Goal: Task Accomplishment & Management: Use online tool/utility

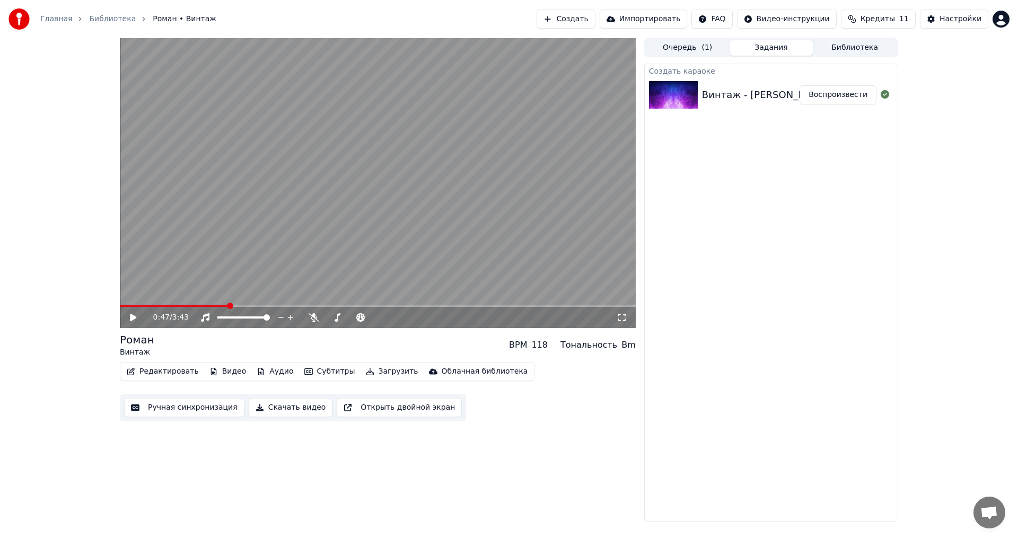
click at [498, 188] on video at bounding box center [378, 183] width 516 height 290
click at [136, 318] on icon at bounding box center [140, 317] width 25 height 8
click at [154, 382] on div "Редактировать Видео Аудио Субтитры Загрузить Облачная библиотека Ручная синхрон…" at bounding box center [378, 391] width 516 height 59
click at [154, 373] on button "Редактировать" at bounding box center [163, 371] width 81 height 15
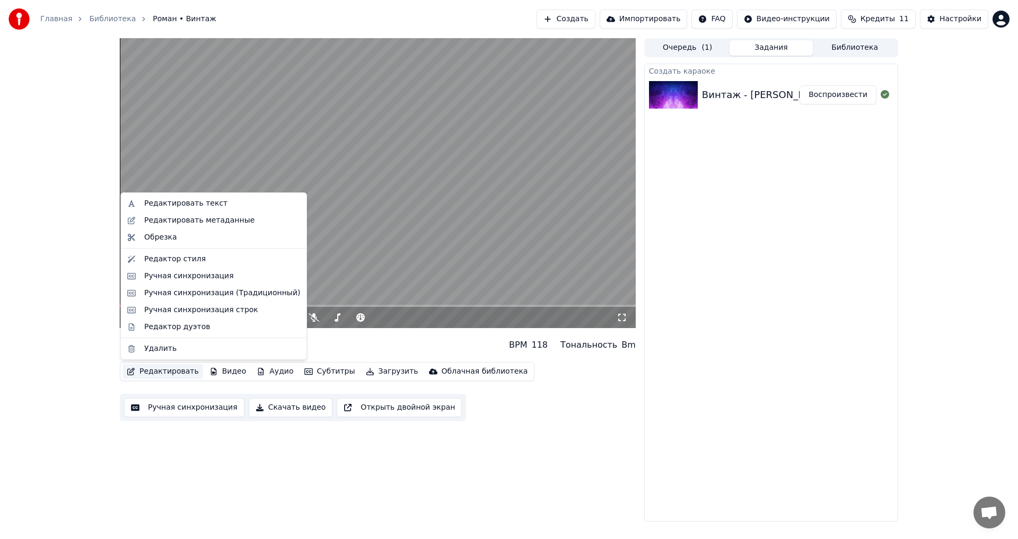
drag, startPoint x: 185, startPoint y: 258, endPoint x: 202, endPoint y: 328, distance: 72.6
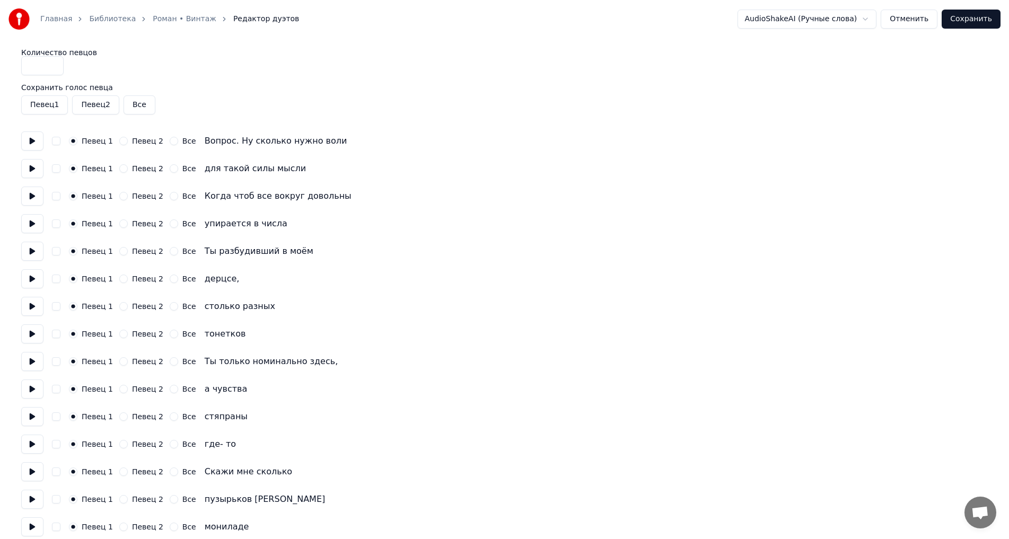
click at [170, 279] on button "Все" at bounding box center [174, 279] width 8 height 8
click at [170, 335] on button "Все" at bounding box center [174, 334] width 8 height 8
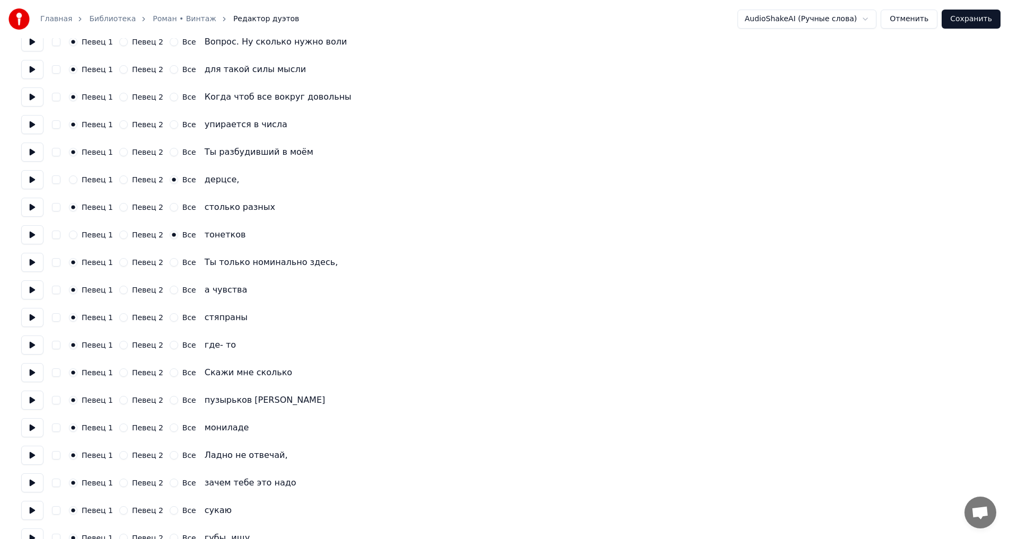
scroll to position [106, 0]
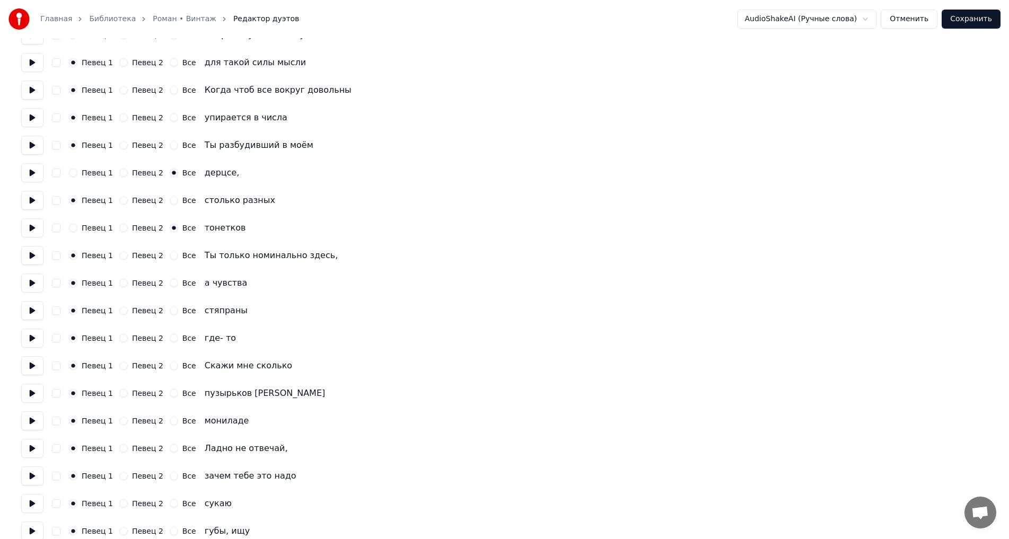
click at [170, 311] on button "Все" at bounding box center [174, 311] width 8 height 8
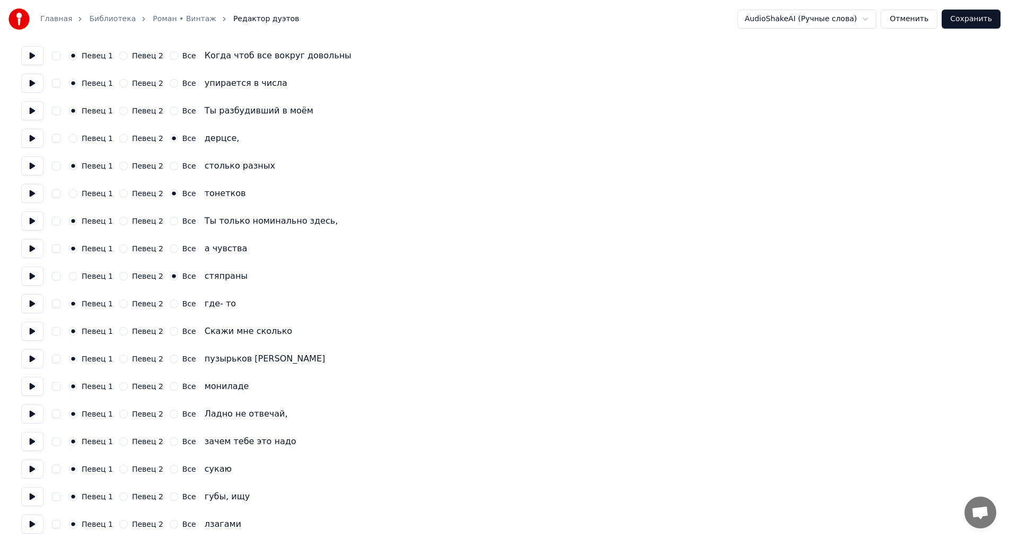
scroll to position [159, 0]
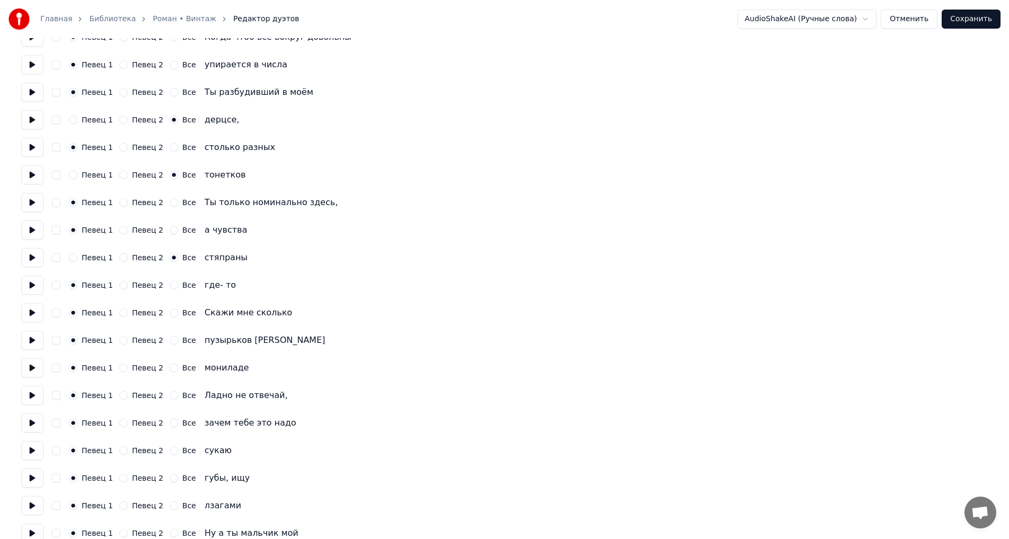
click at [170, 367] on button "Все" at bounding box center [174, 368] width 8 height 8
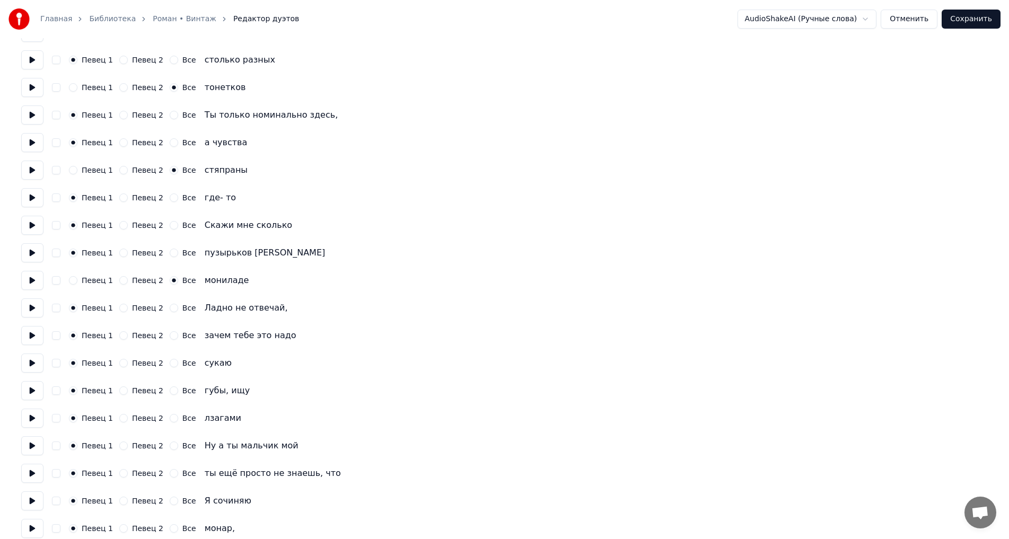
scroll to position [265, 0]
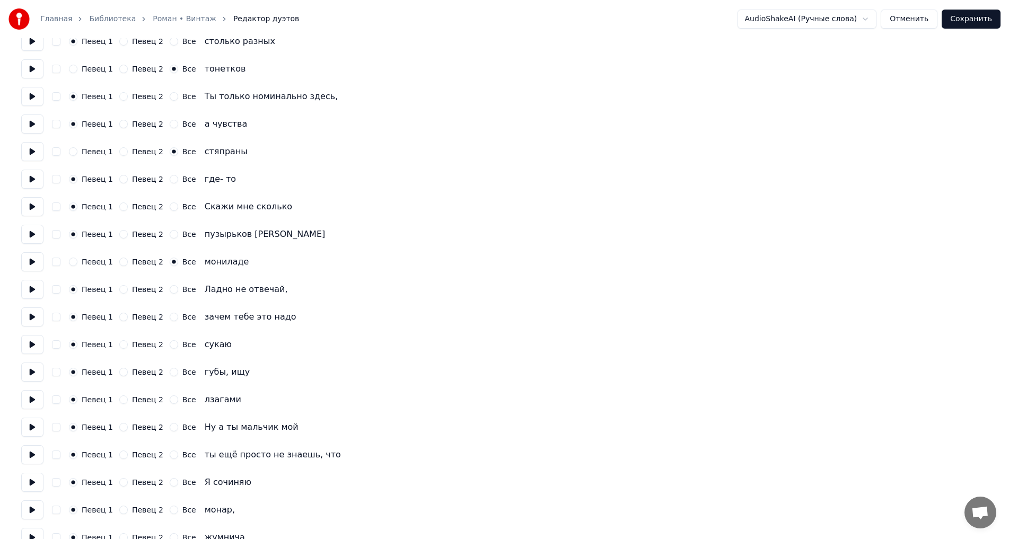
click at [170, 346] on button "Все" at bounding box center [174, 345] width 8 height 8
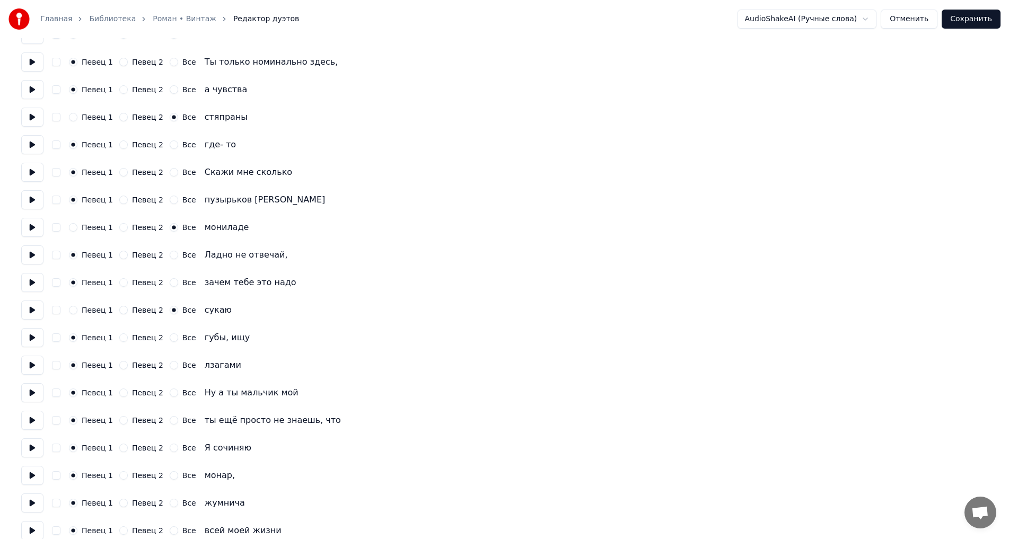
scroll to position [318, 0]
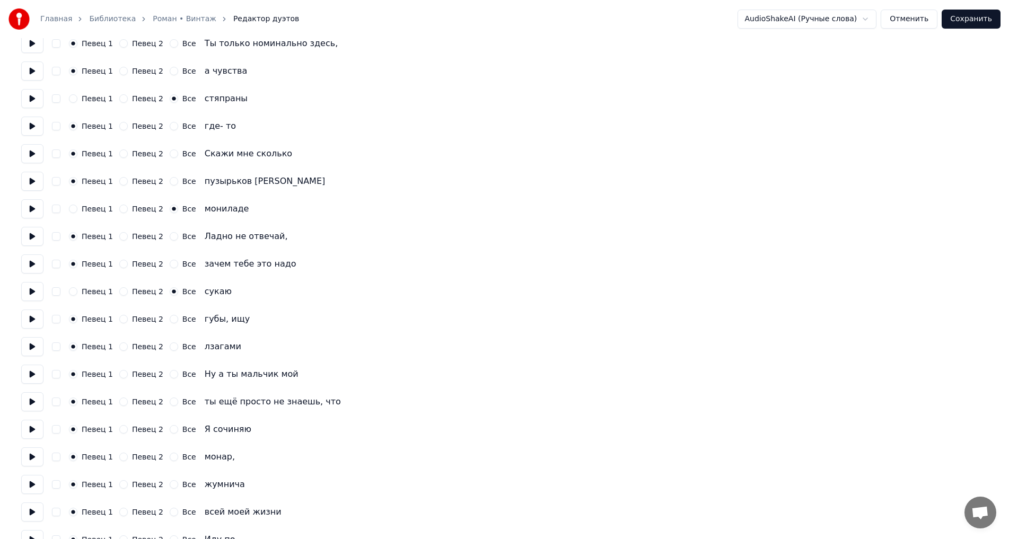
click at [170, 348] on button "Все" at bounding box center [174, 347] width 8 height 8
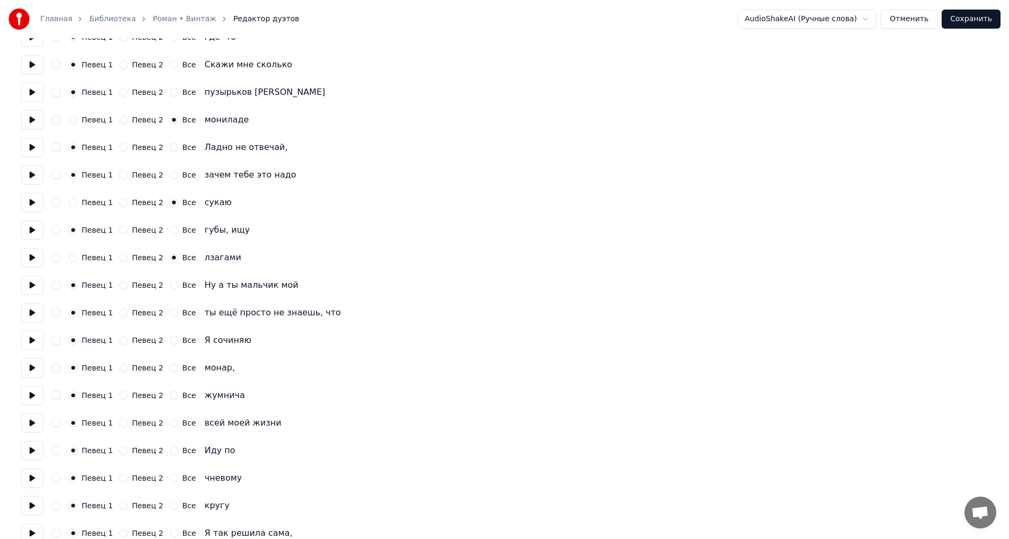
scroll to position [424, 0]
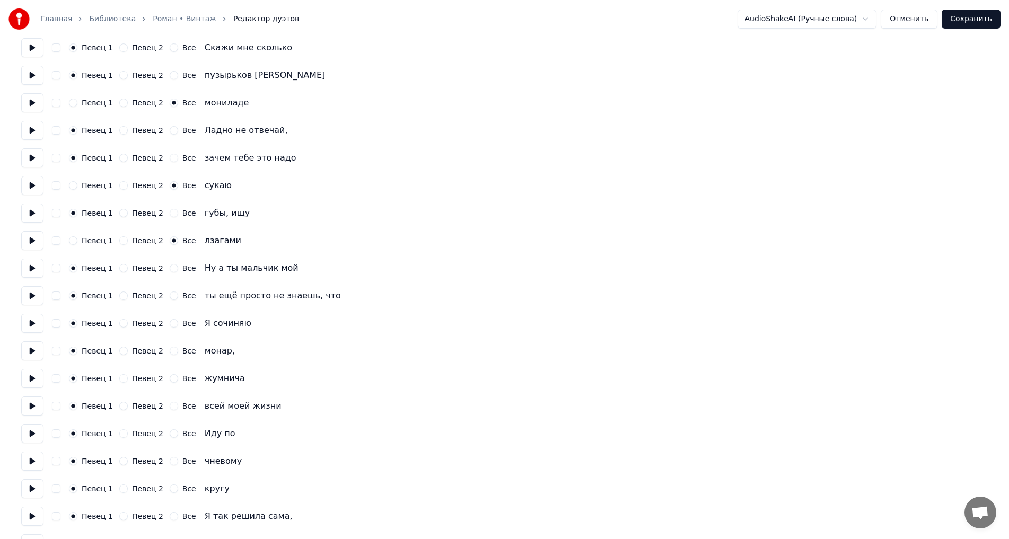
click at [170, 353] on button "Все" at bounding box center [174, 351] width 8 height 8
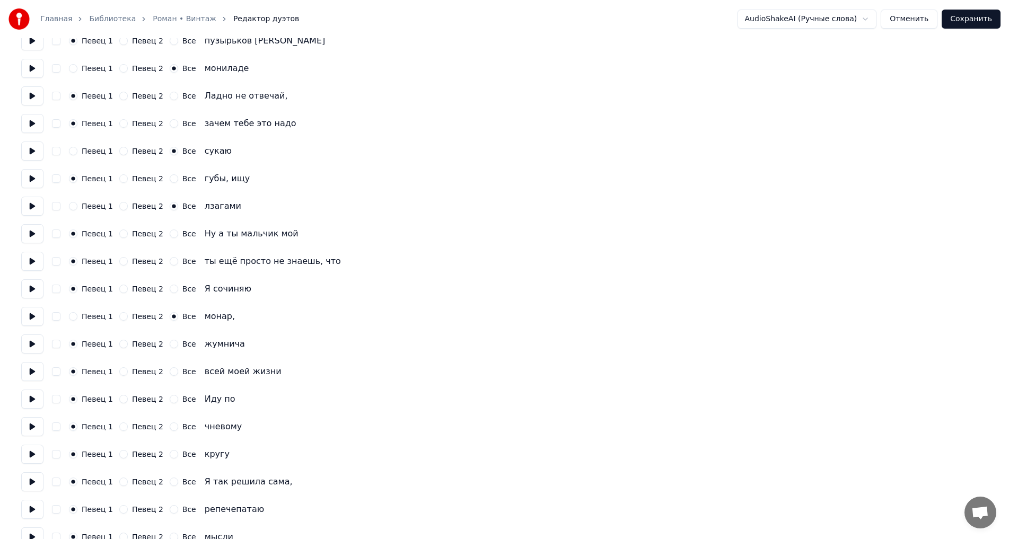
scroll to position [477, 0]
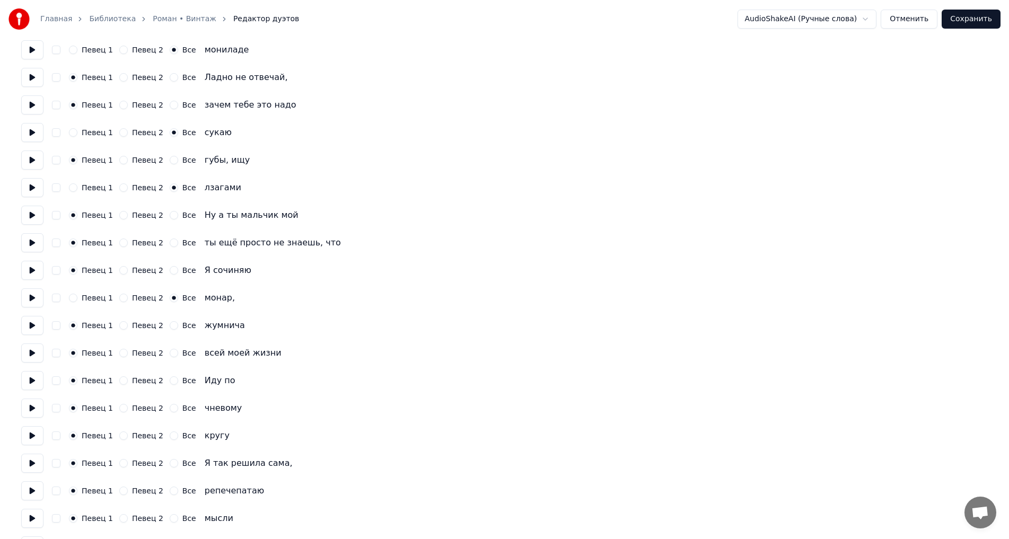
click at [170, 328] on button "Все" at bounding box center [174, 325] width 8 height 8
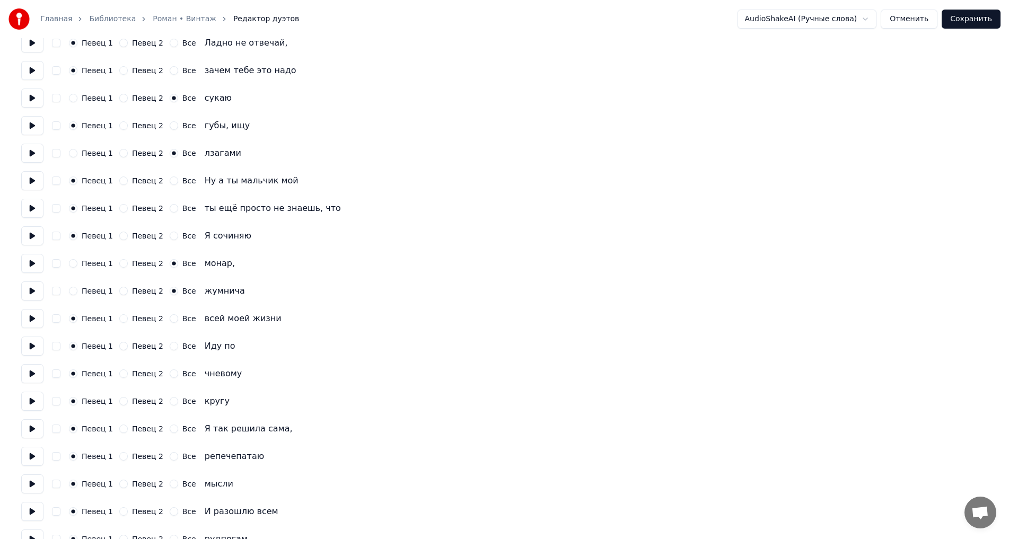
scroll to position [530, 0]
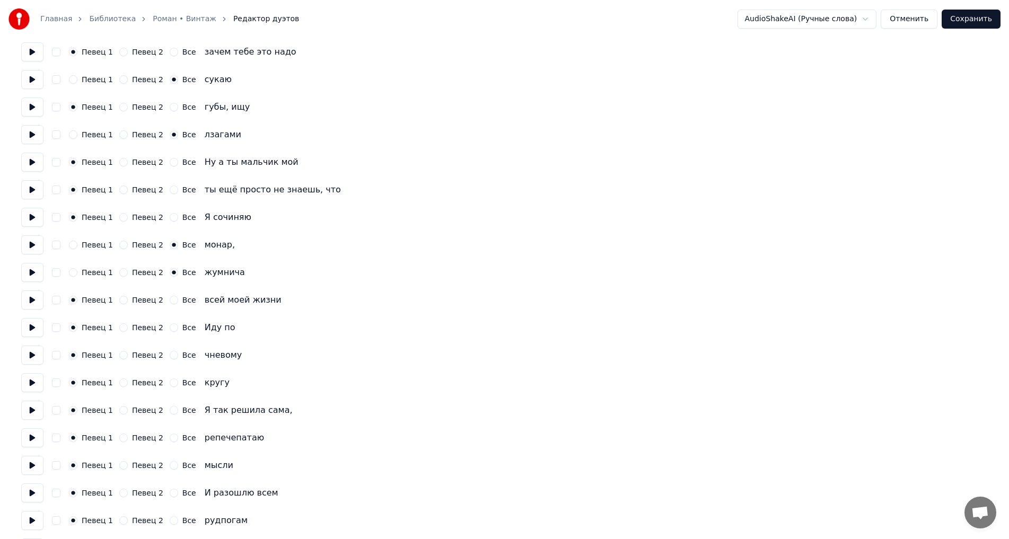
click at [170, 355] on button "Все" at bounding box center [174, 355] width 8 height 8
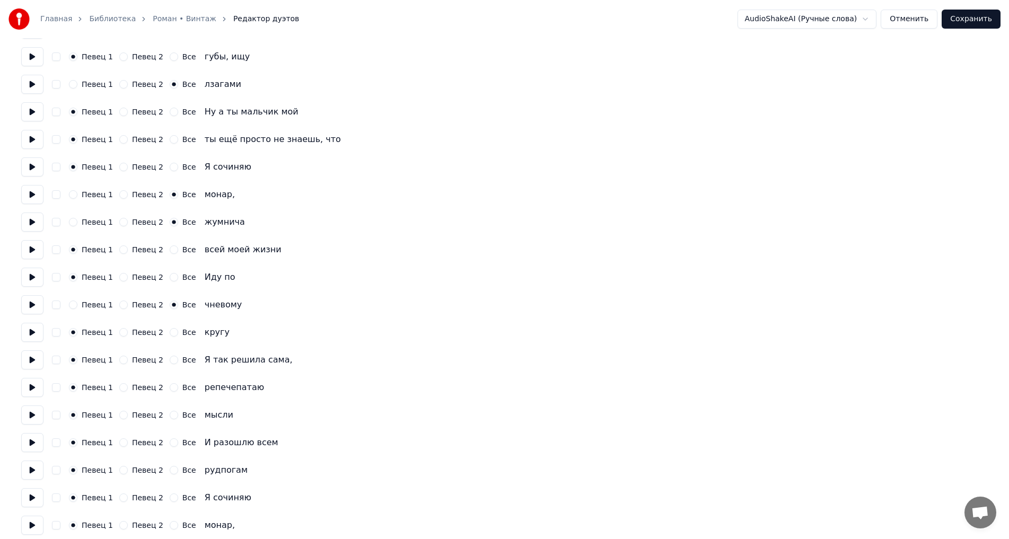
scroll to position [583, 0]
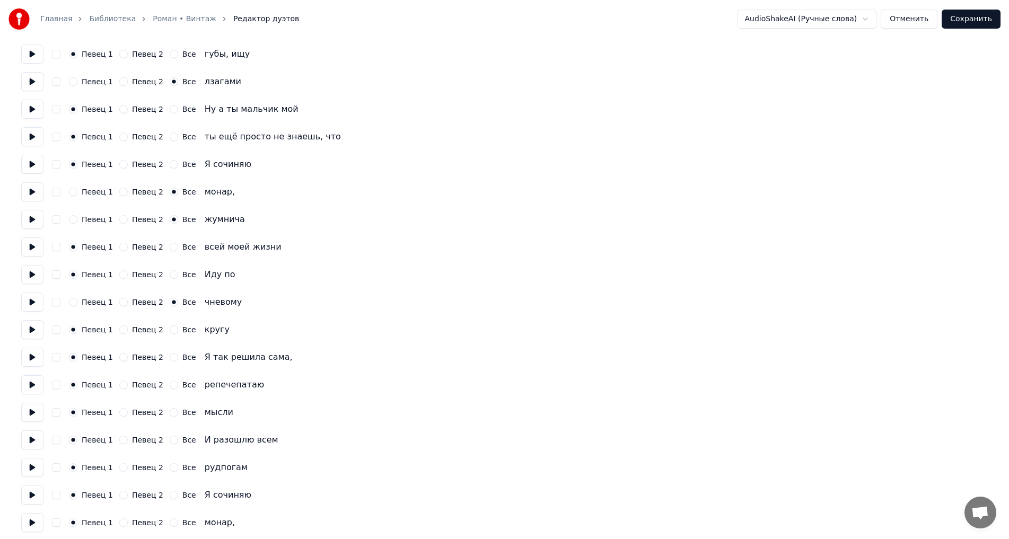
drag, startPoint x: 176, startPoint y: 380, endPoint x: 175, endPoint y: 370, distance: 10.6
click at [170, 387] on button "Все" at bounding box center [174, 385] width 8 height 8
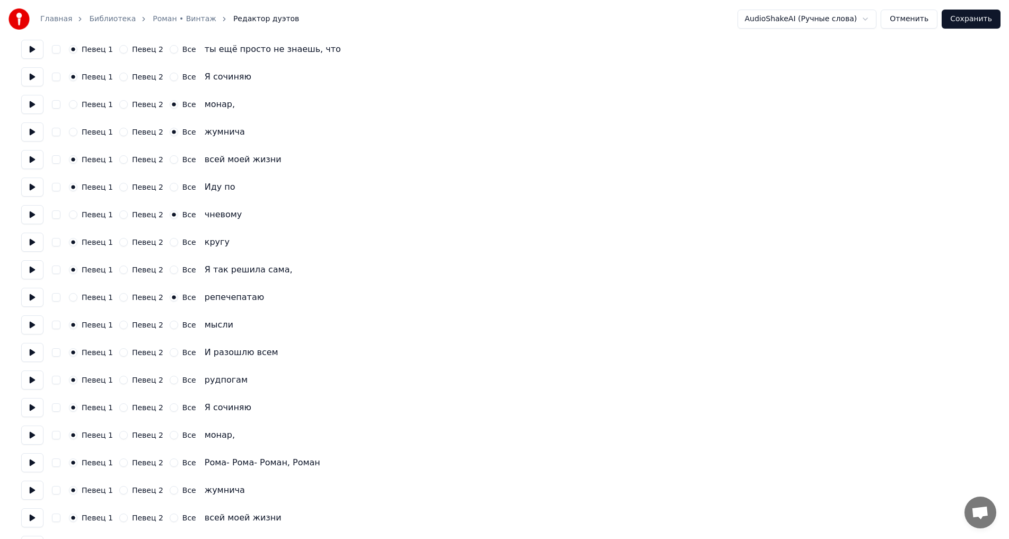
scroll to position [690, 0]
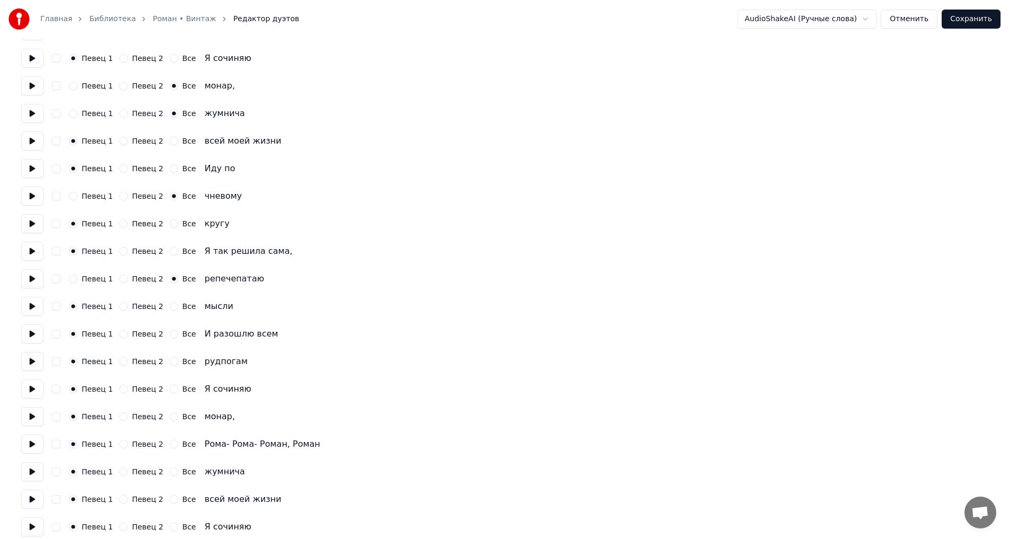
click at [170, 362] on button "Все" at bounding box center [174, 362] width 8 height 8
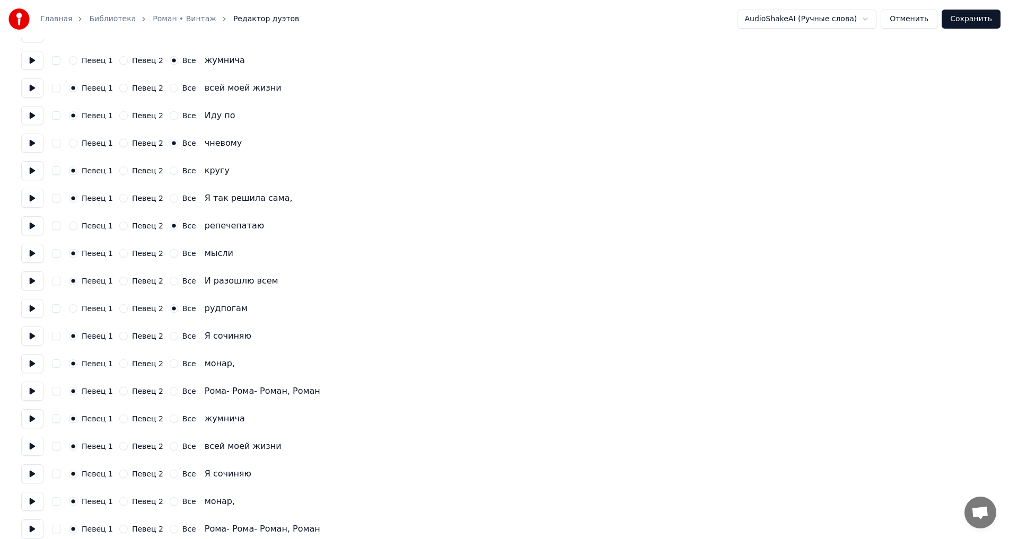
click at [170, 362] on button "Все" at bounding box center [174, 364] width 8 height 8
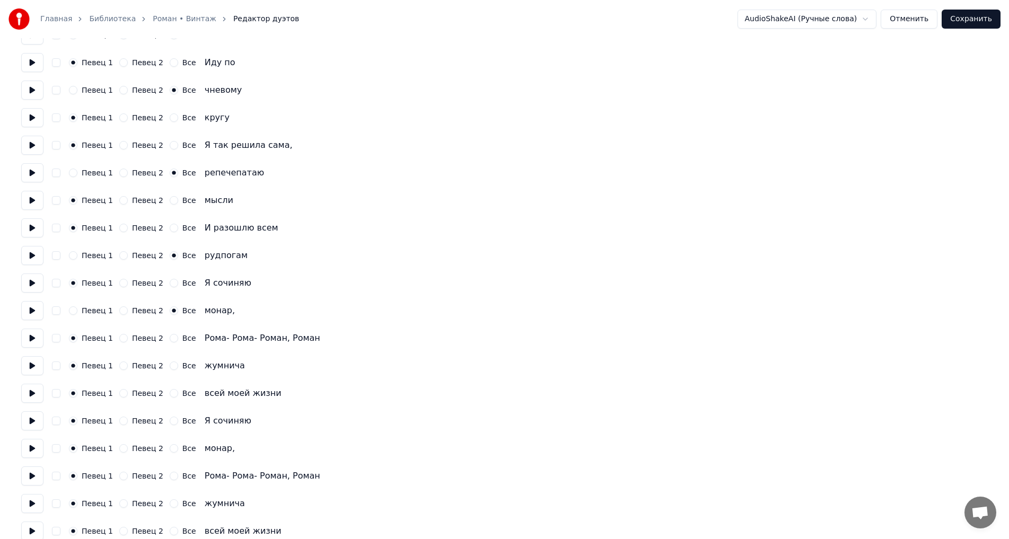
click at [170, 367] on button "Все" at bounding box center [174, 366] width 8 height 8
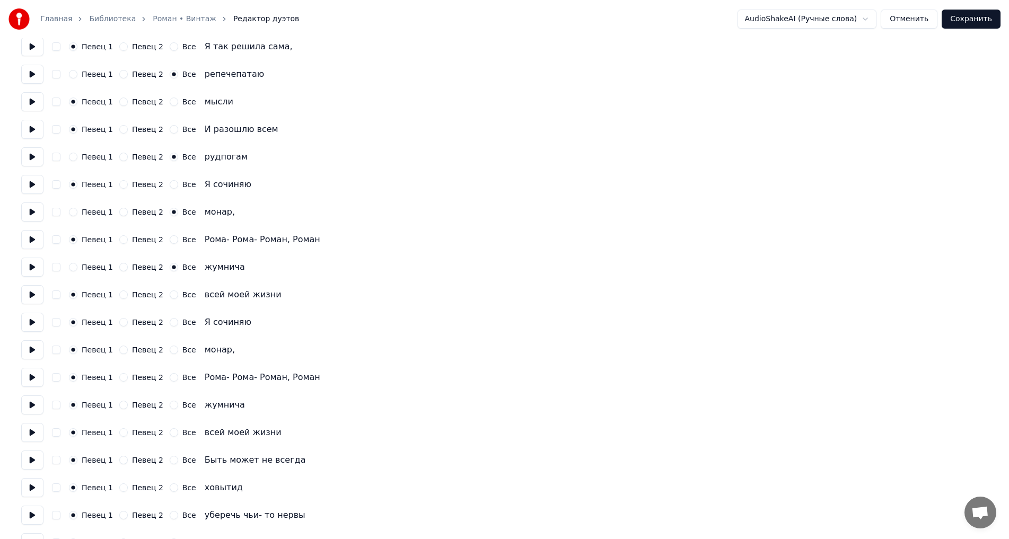
scroll to position [902, 0]
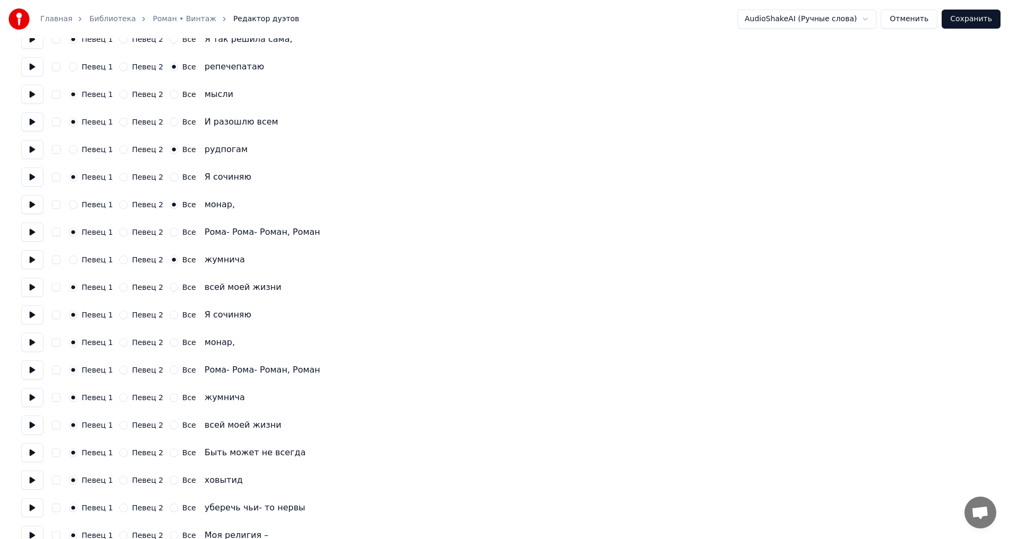
click at [170, 343] on button "Все" at bounding box center [174, 342] width 8 height 8
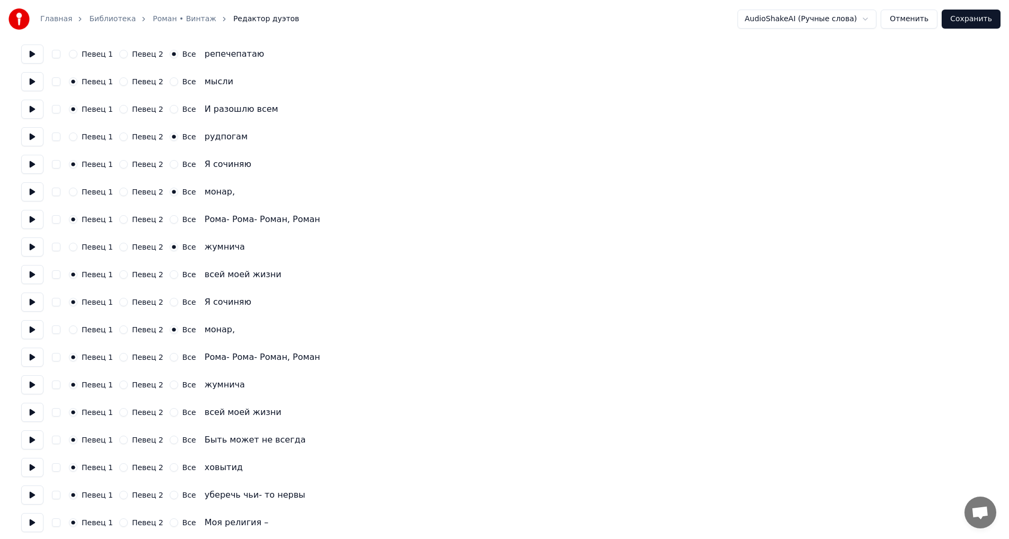
scroll to position [955, 0]
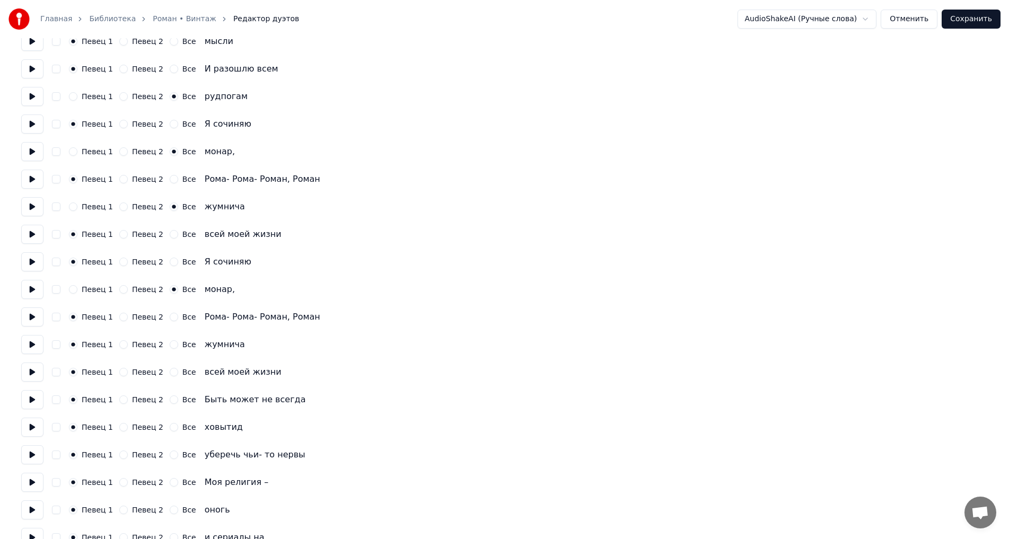
click at [166, 351] on div "Певец 1 Певец 2 Все жумнича" at bounding box center [504, 344] width 967 height 19
click at [170, 347] on button "Все" at bounding box center [174, 345] width 8 height 8
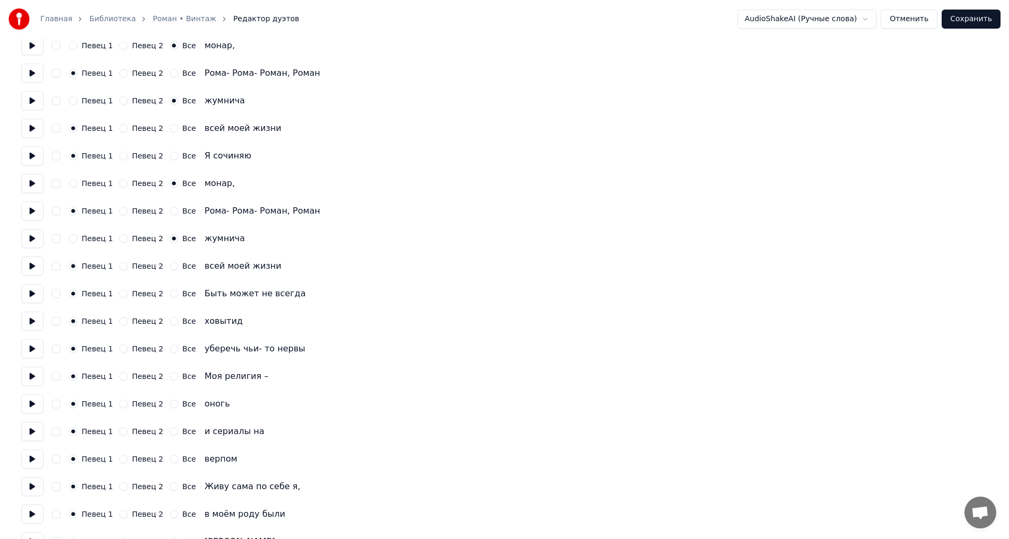
click at [170, 321] on button "Все" at bounding box center [174, 321] width 8 height 8
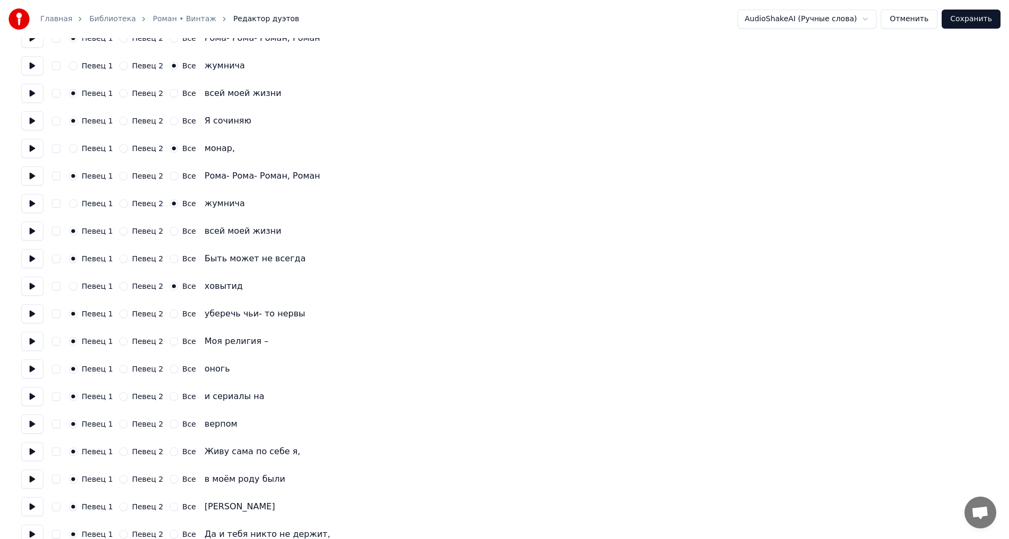
scroll to position [1114, 0]
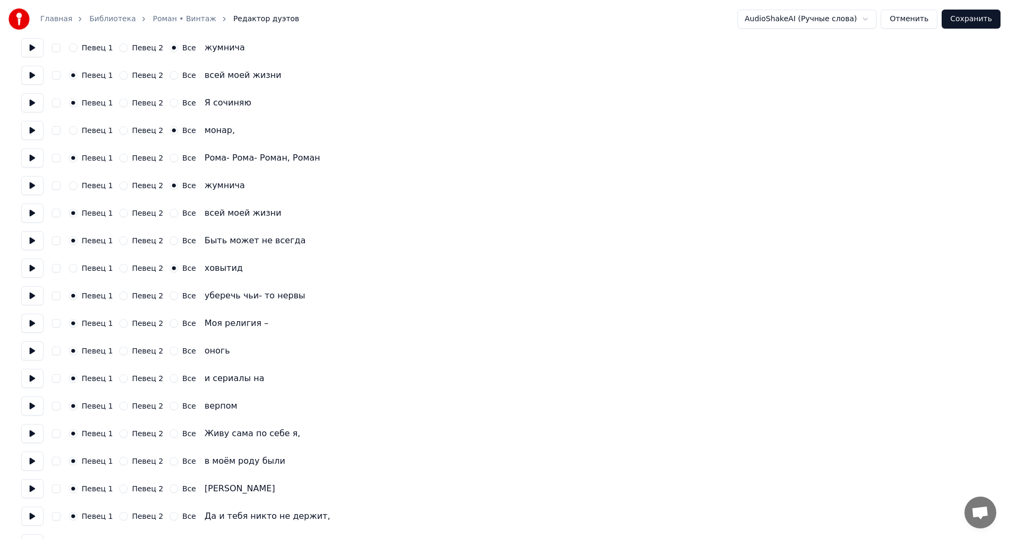
click at [170, 353] on button "Все" at bounding box center [174, 351] width 8 height 8
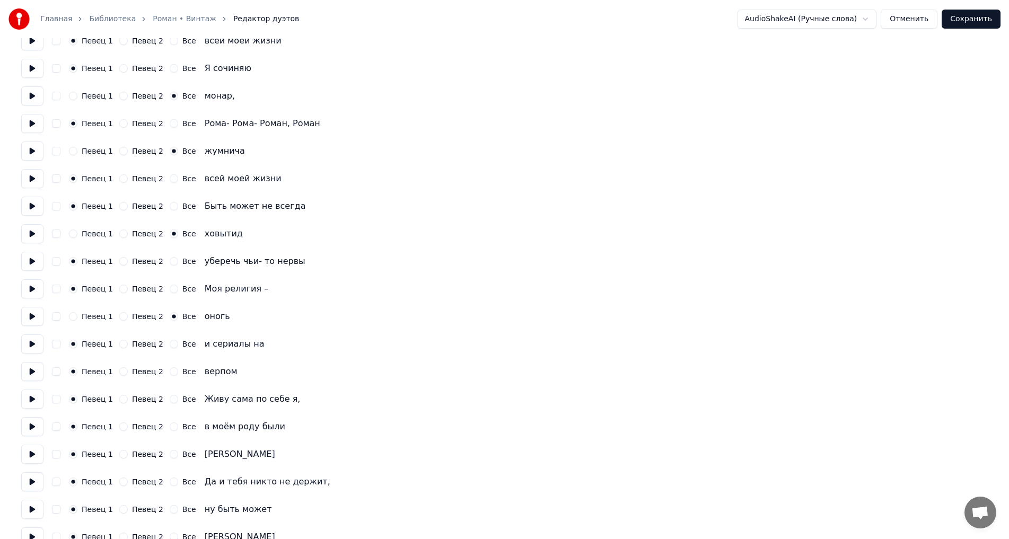
scroll to position [1167, 0]
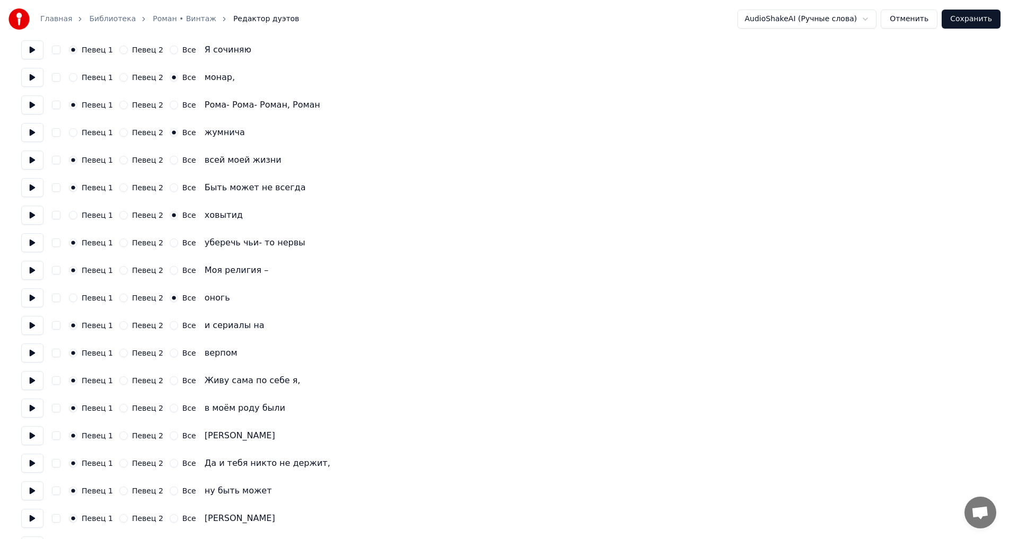
click at [170, 357] on div "Все" at bounding box center [183, 353] width 27 height 8
click at [170, 354] on button "Все" at bounding box center [174, 353] width 8 height 8
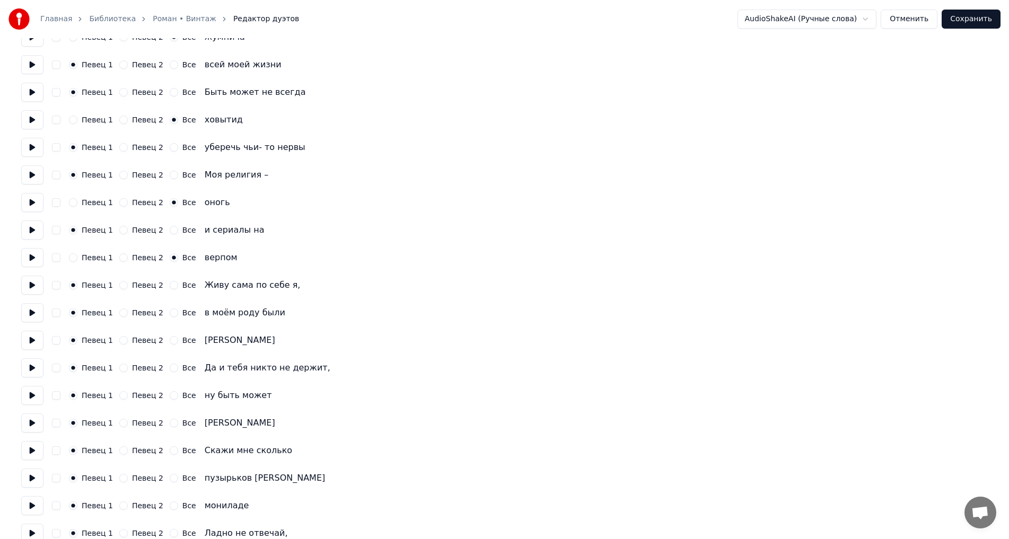
scroll to position [1273, 0]
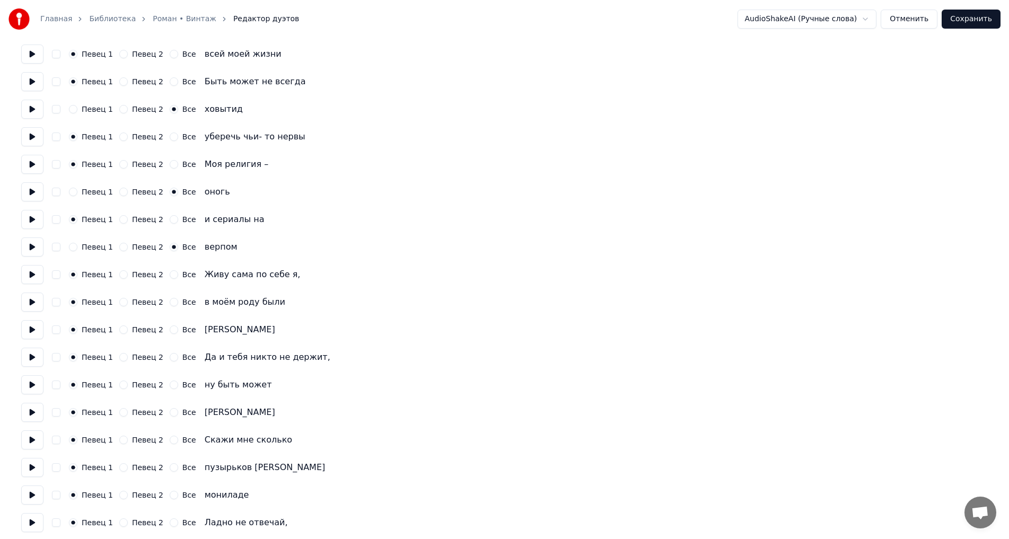
click at [170, 328] on button "Все" at bounding box center [174, 330] width 8 height 8
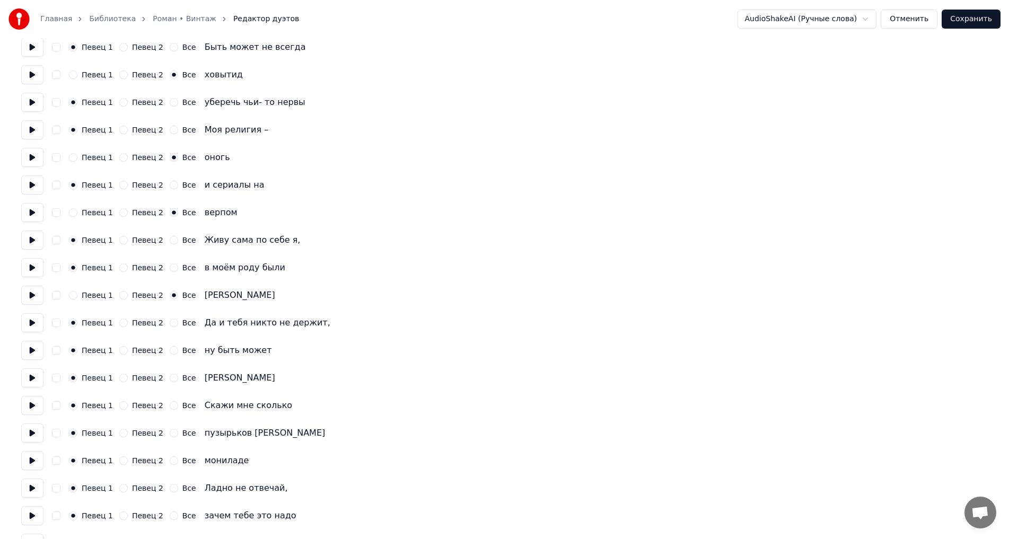
scroll to position [1326, 0]
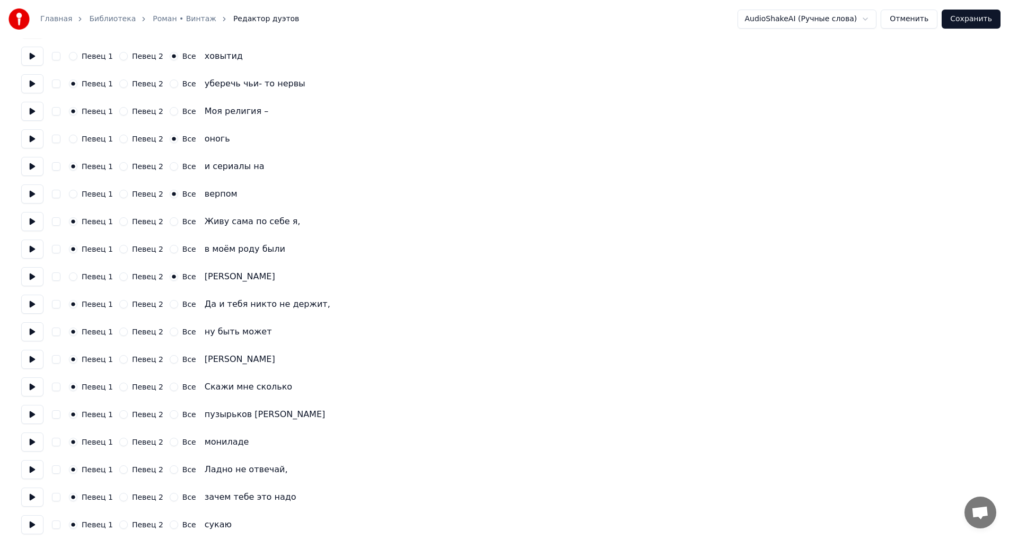
click at [171, 362] on div "Все" at bounding box center [183, 359] width 27 height 8
click at [170, 361] on button "Все" at bounding box center [174, 359] width 8 height 8
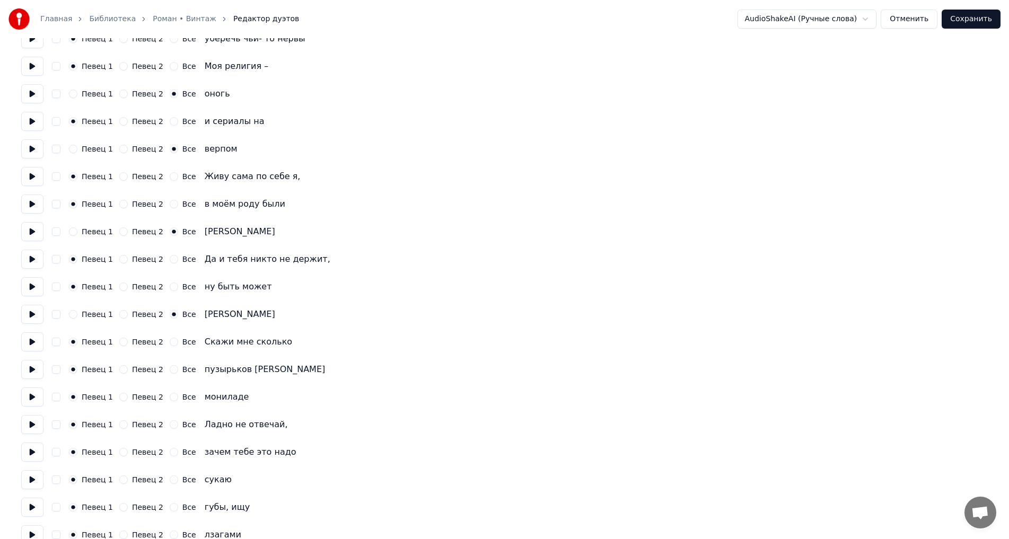
scroll to position [1432, 0]
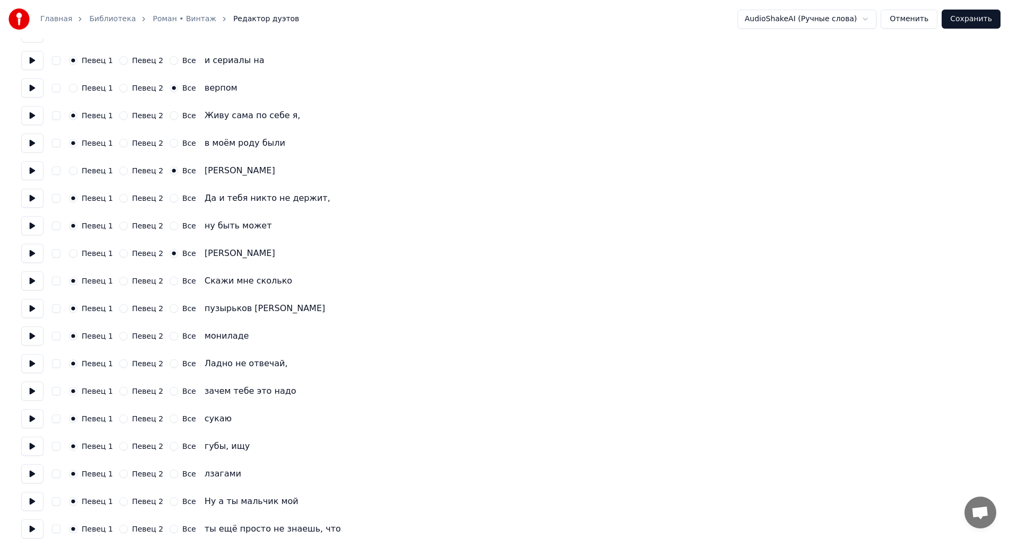
click at [170, 336] on button "Все" at bounding box center [174, 336] width 8 height 8
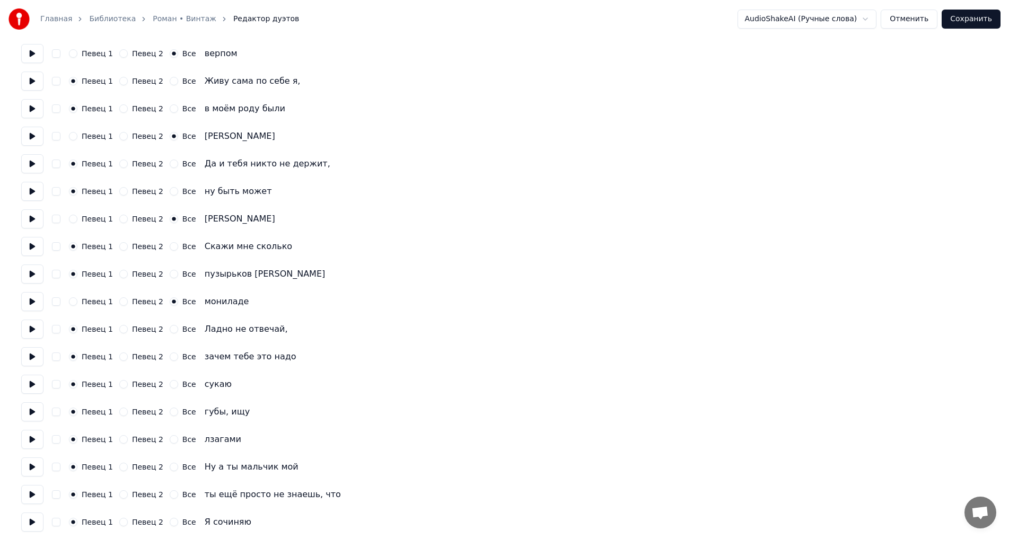
scroll to position [1485, 0]
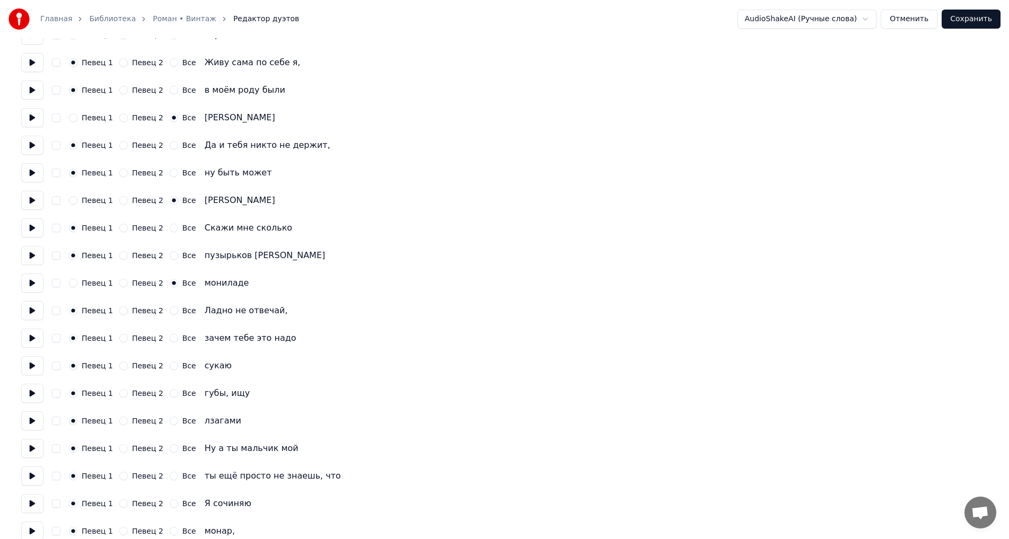
click at [170, 365] on button "Все" at bounding box center [174, 366] width 8 height 8
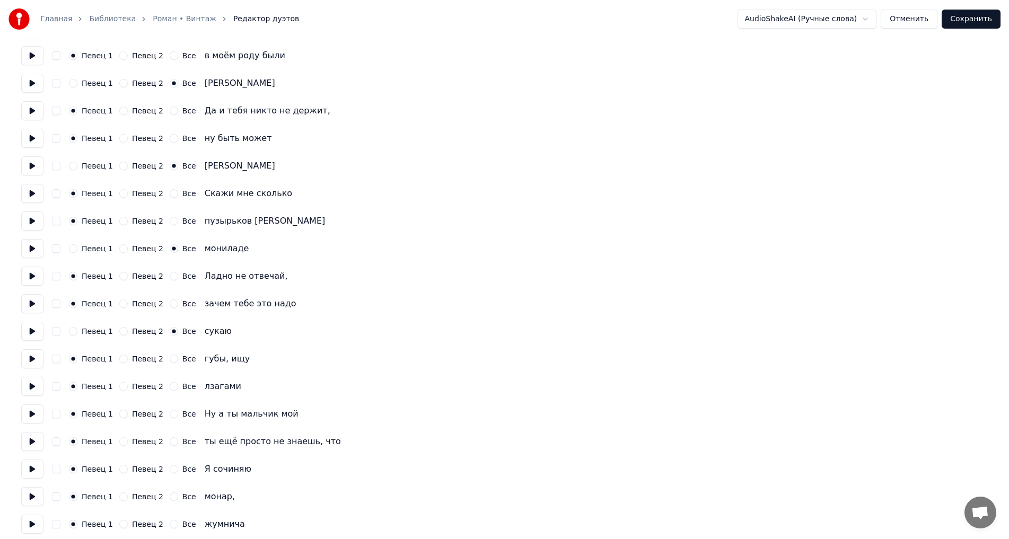
scroll to position [1538, 0]
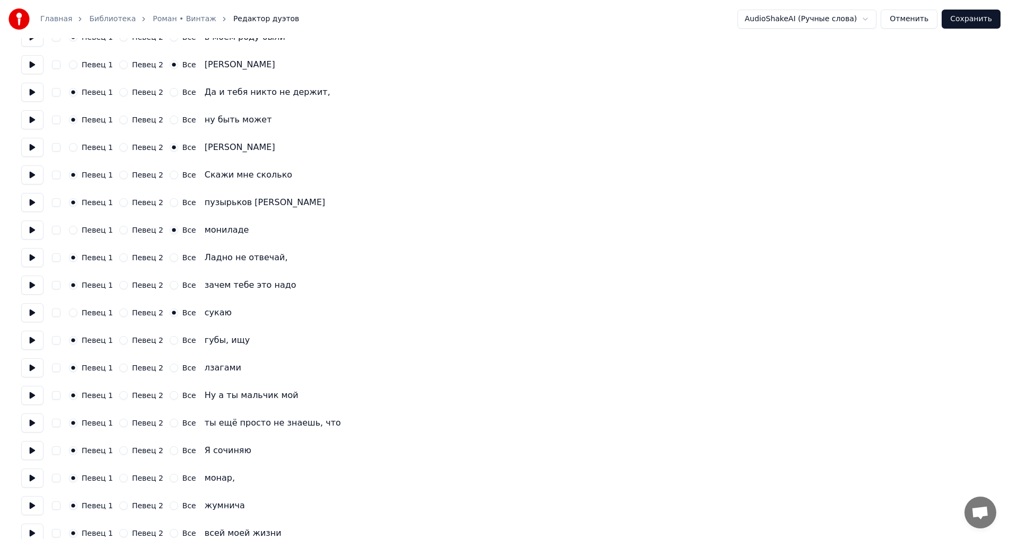
click at [170, 367] on button "Все" at bounding box center [174, 368] width 8 height 8
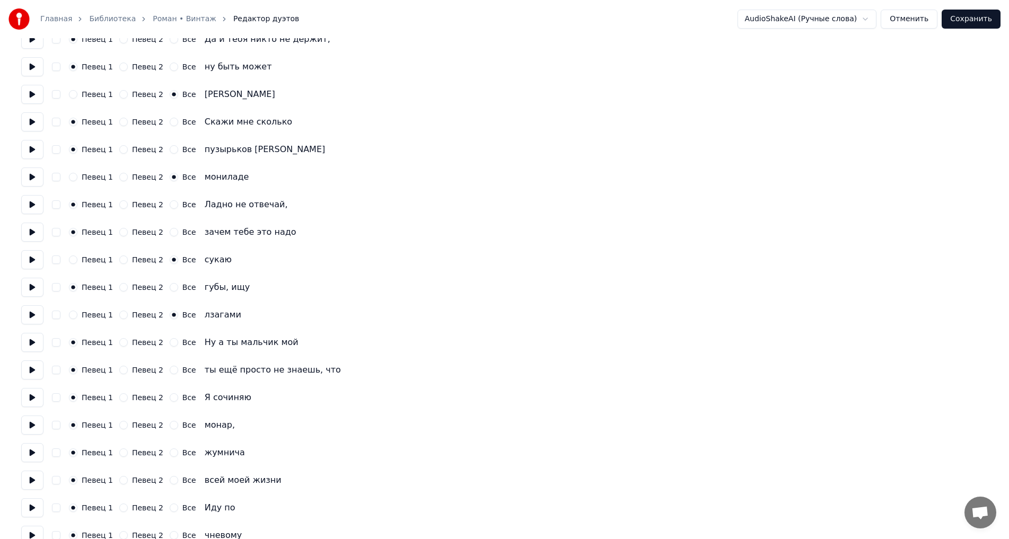
scroll to position [1644, 0]
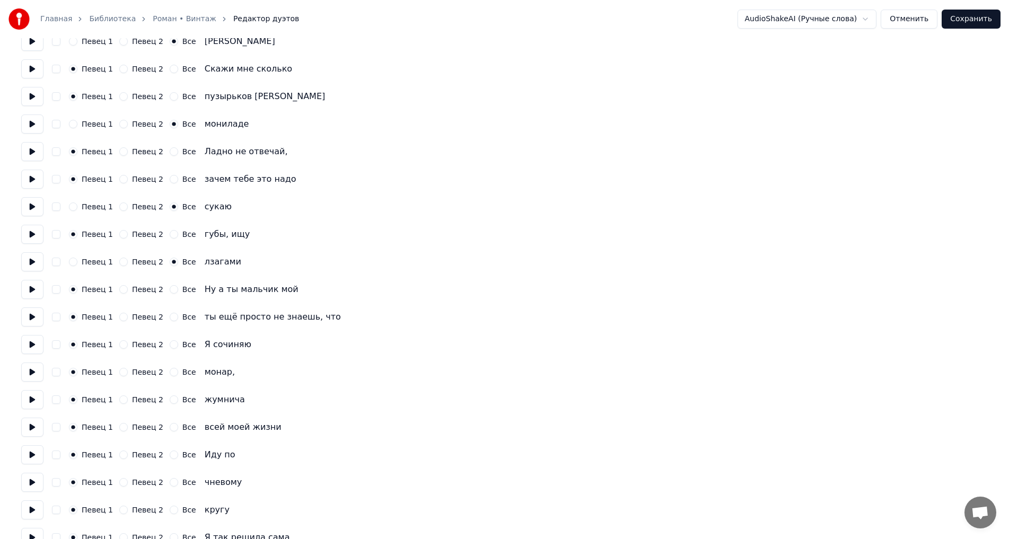
click at [166, 368] on div "Певец 1 Певец 2 Все монар," at bounding box center [504, 372] width 967 height 19
click at [170, 373] on button "Все" at bounding box center [174, 372] width 8 height 8
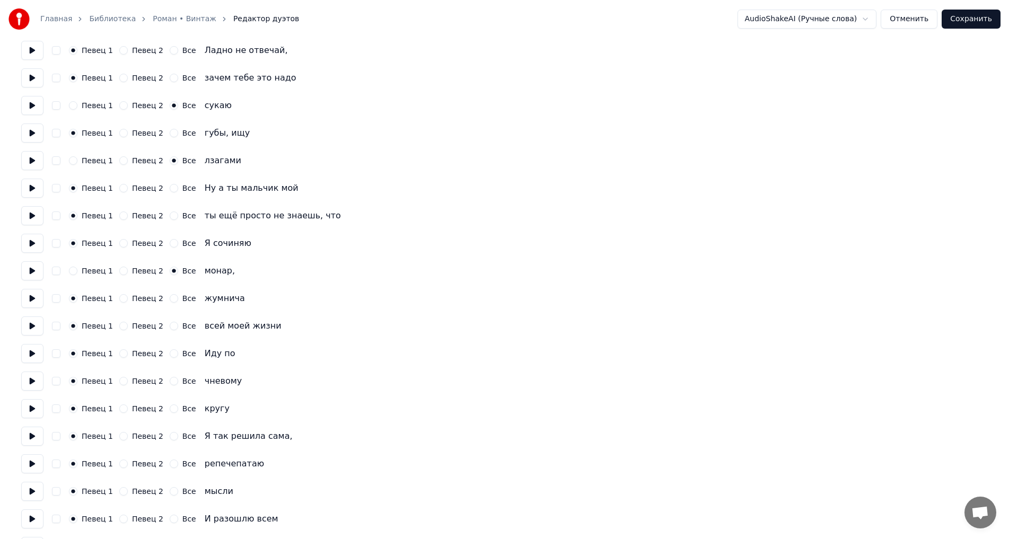
scroll to position [1750, 0]
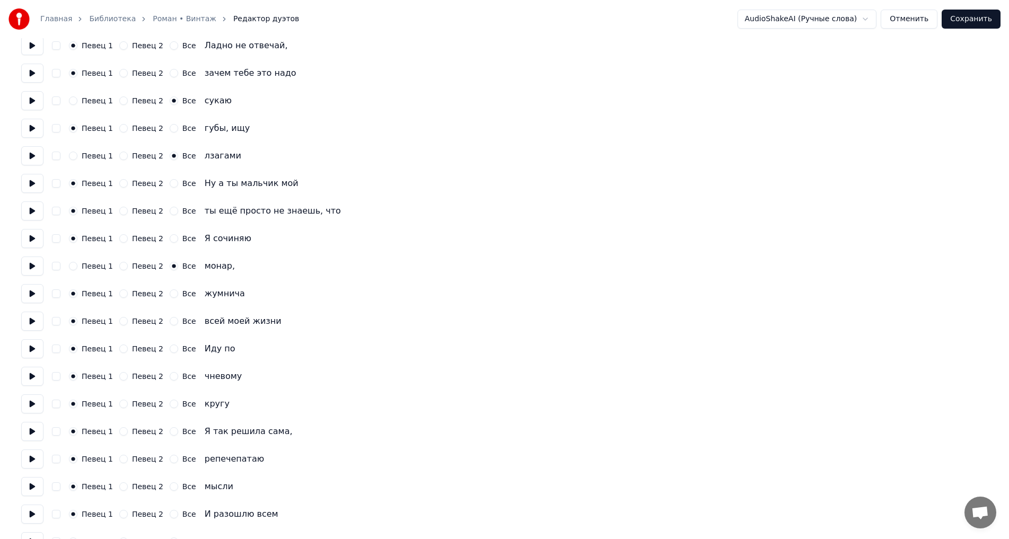
click at [170, 293] on button "Все" at bounding box center [174, 294] width 8 height 8
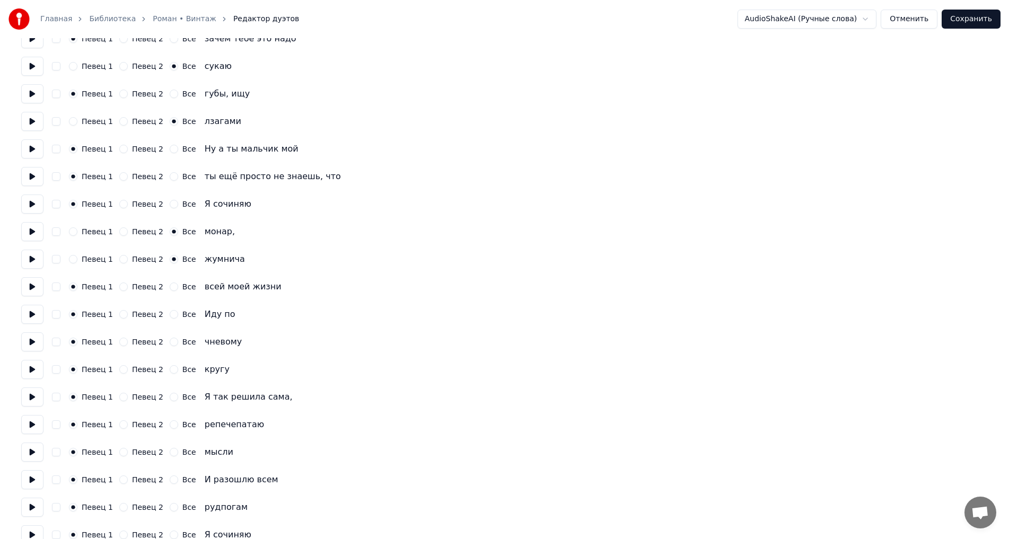
scroll to position [1804, 0]
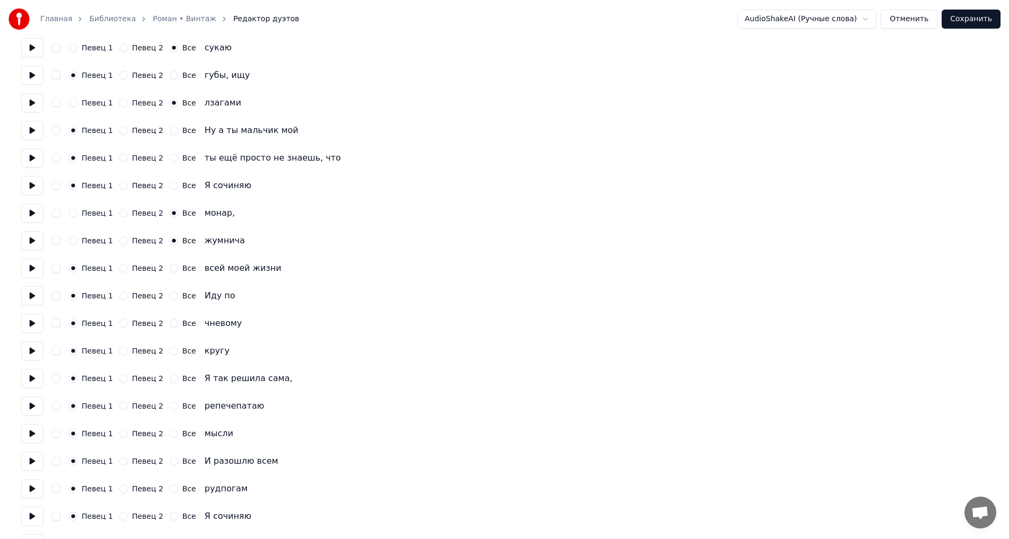
click at [170, 324] on button "Все" at bounding box center [174, 323] width 8 height 8
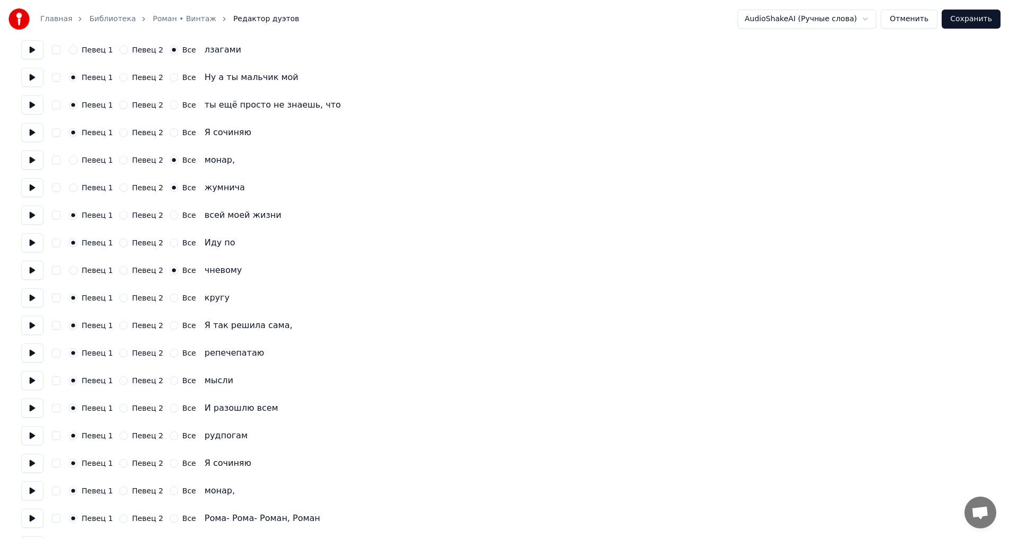
click at [170, 356] on button "Все" at bounding box center [174, 353] width 8 height 8
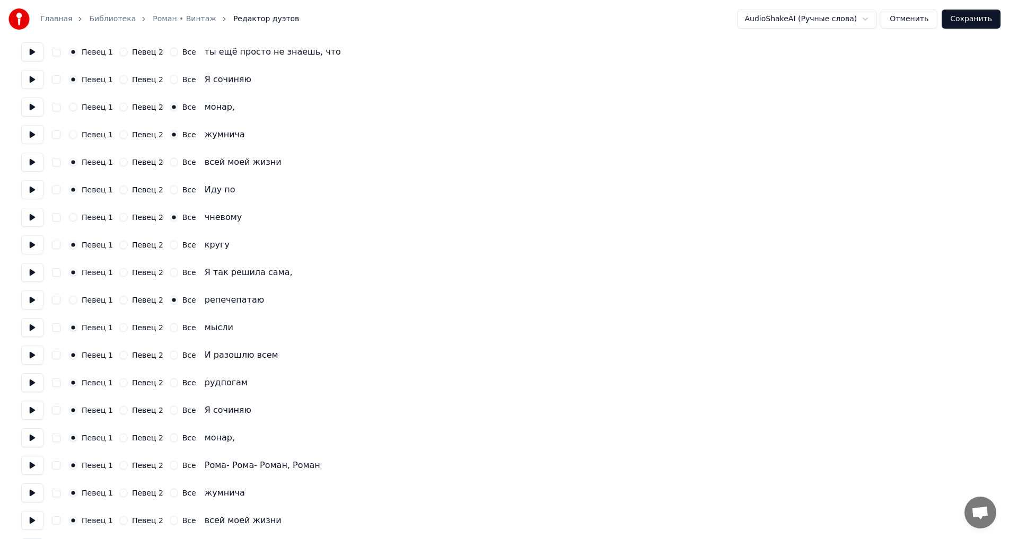
scroll to position [1963, 0]
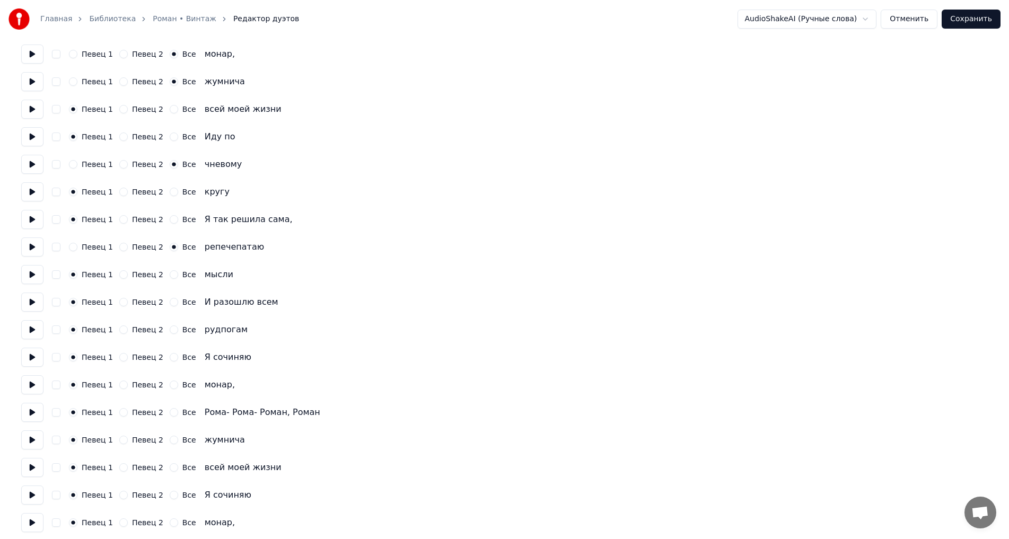
click at [170, 332] on button "Все" at bounding box center [174, 330] width 8 height 8
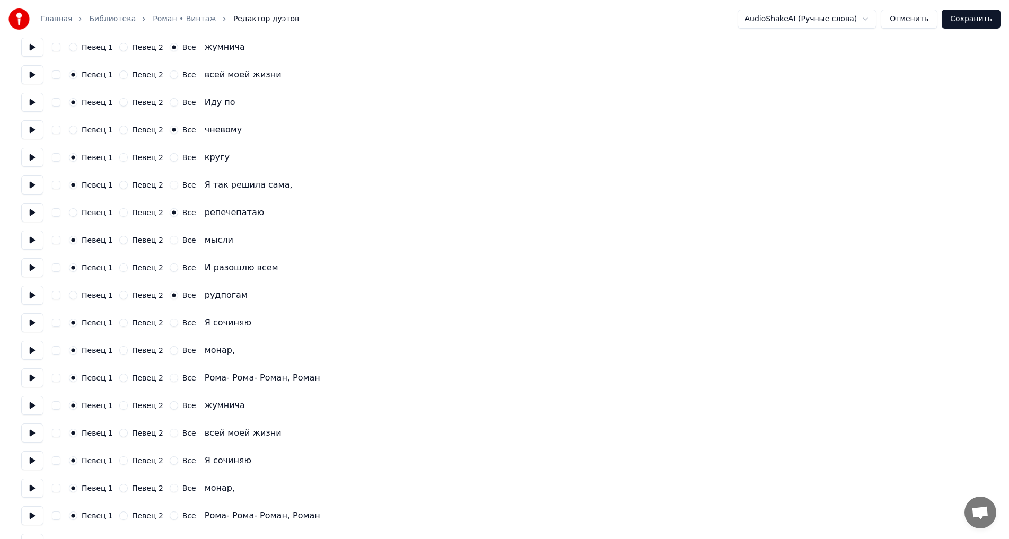
scroll to position [2016, 0]
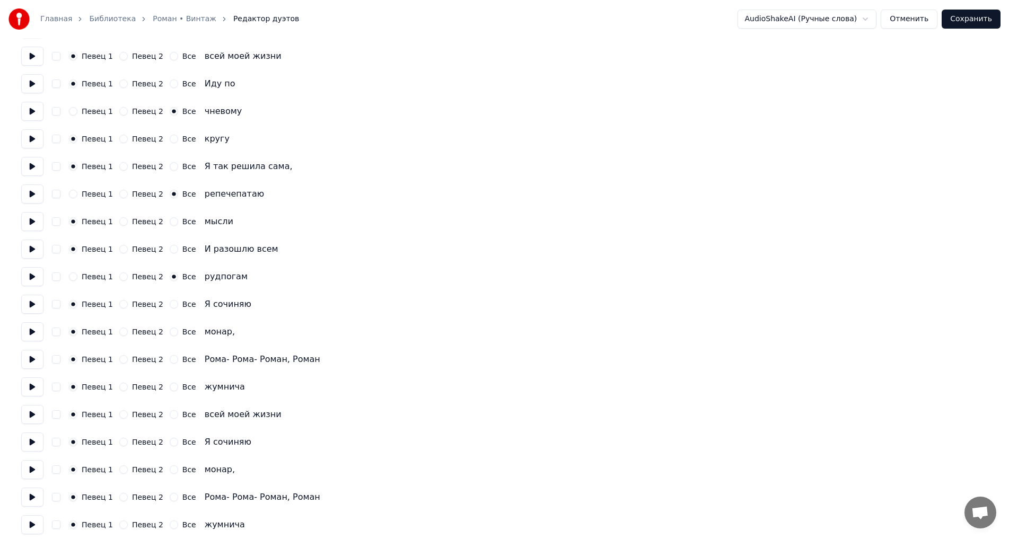
click at [166, 336] on div "Певец 1 Певец 2 Все монар," at bounding box center [504, 332] width 967 height 19
click at [170, 334] on button "Все" at bounding box center [174, 332] width 8 height 8
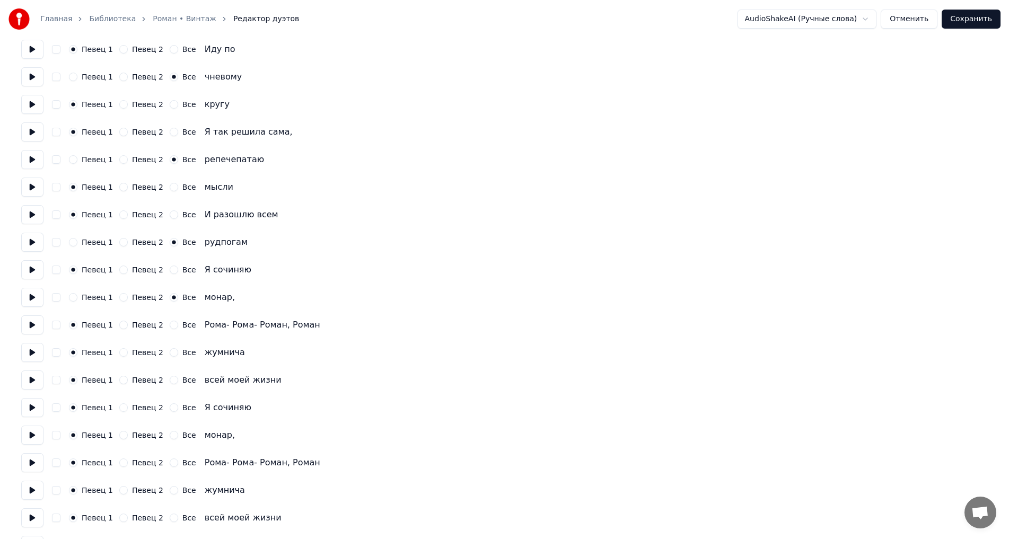
scroll to position [2069, 0]
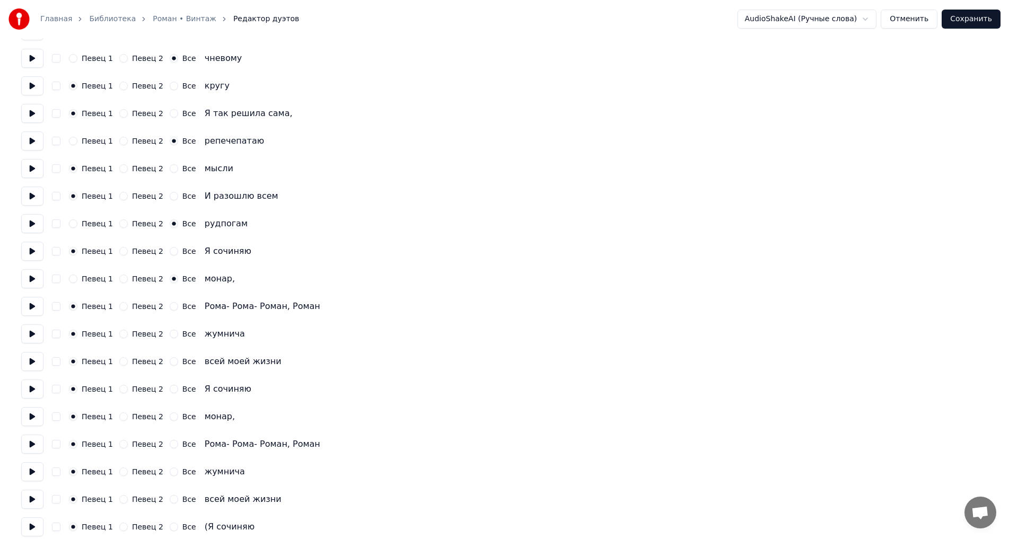
click at [170, 334] on button "Все" at bounding box center [174, 334] width 8 height 8
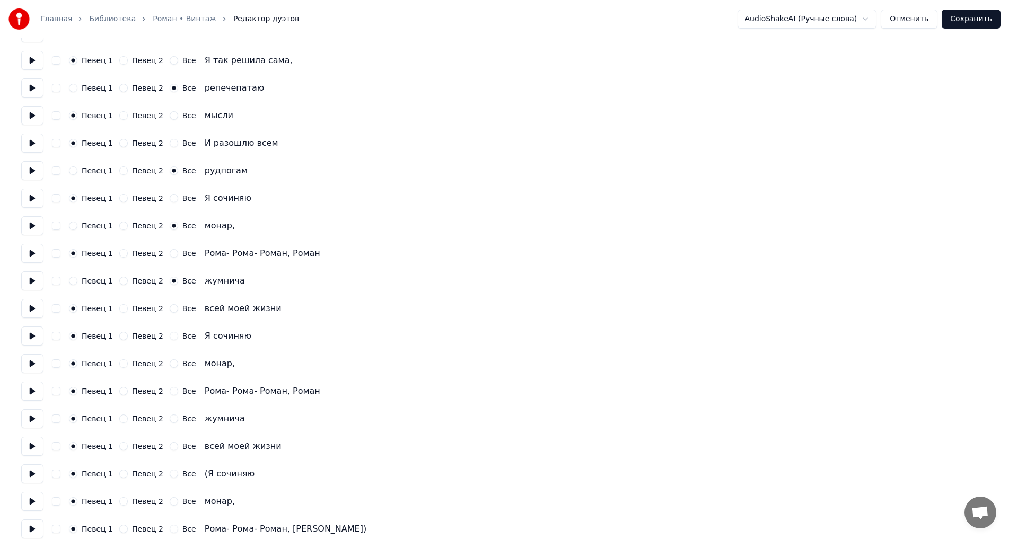
click at [170, 364] on button "Все" at bounding box center [174, 364] width 8 height 8
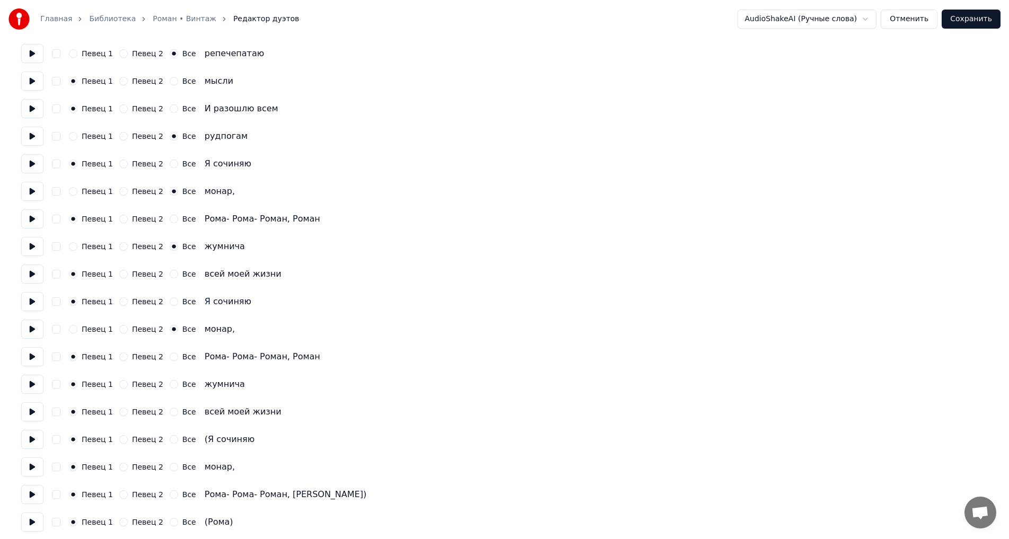
scroll to position [2175, 0]
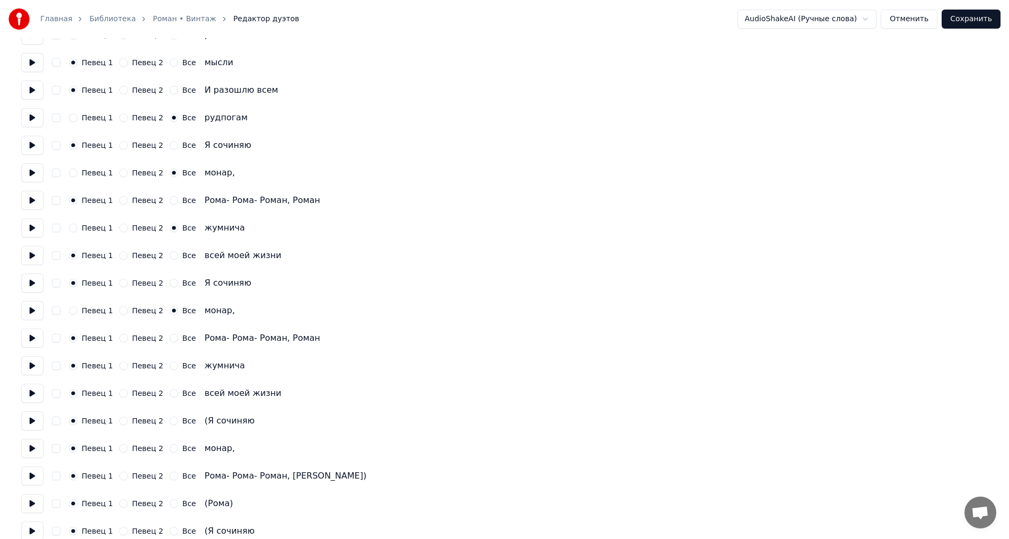
click at [170, 367] on button "Все" at bounding box center [174, 366] width 8 height 8
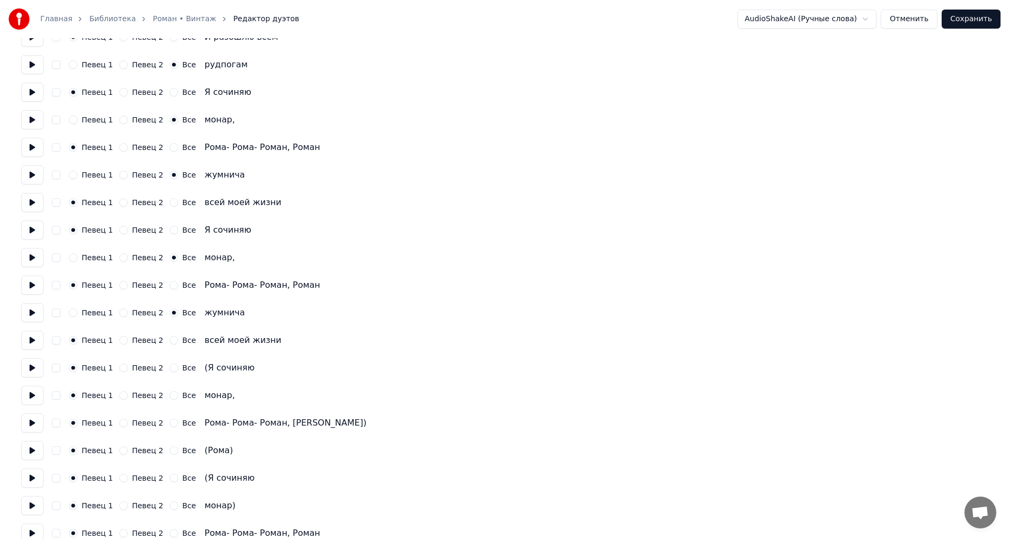
scroll to position [2281, 0]
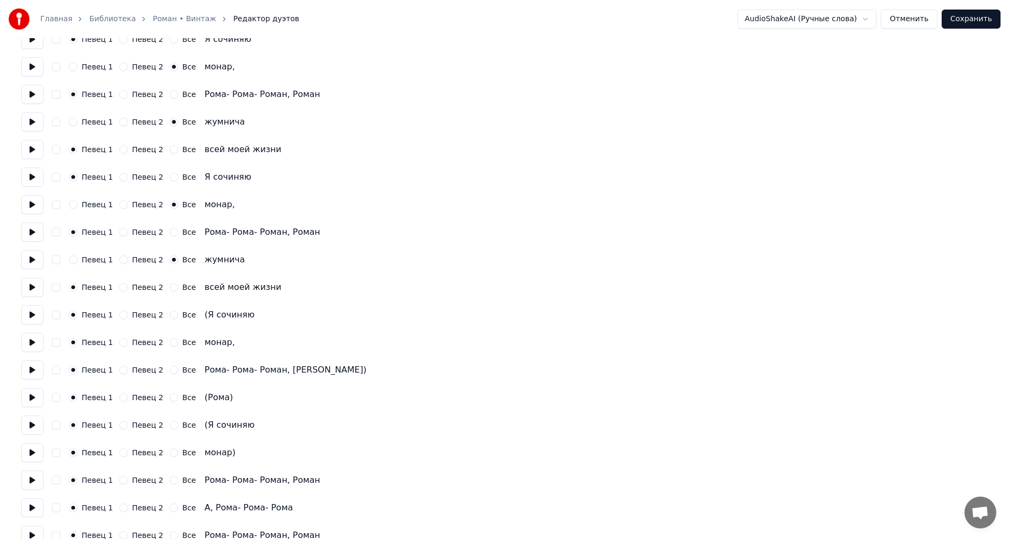
click at [170, 344] on button "Все" at bounding box center [174, 342] width 8 height 8
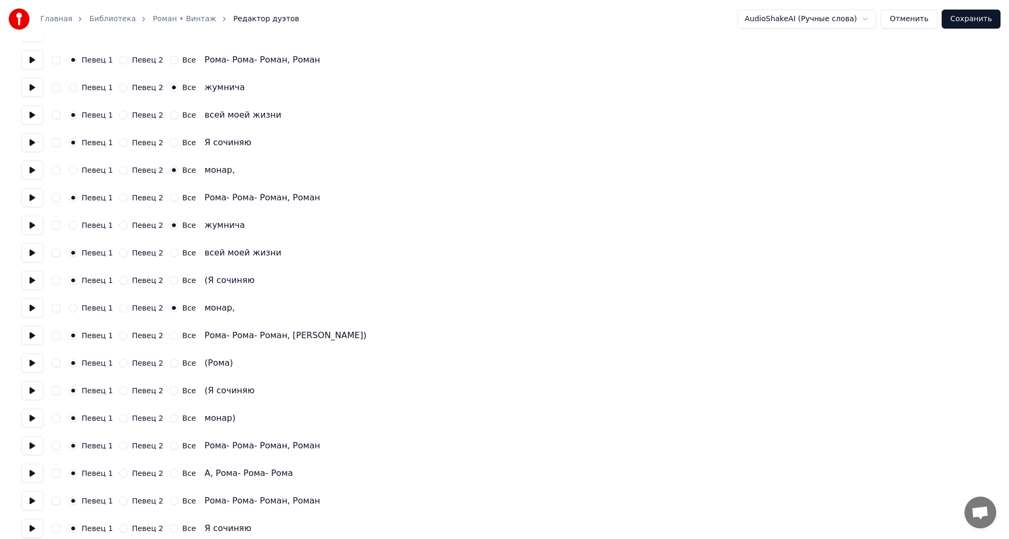
scroll to position [2334, 0]
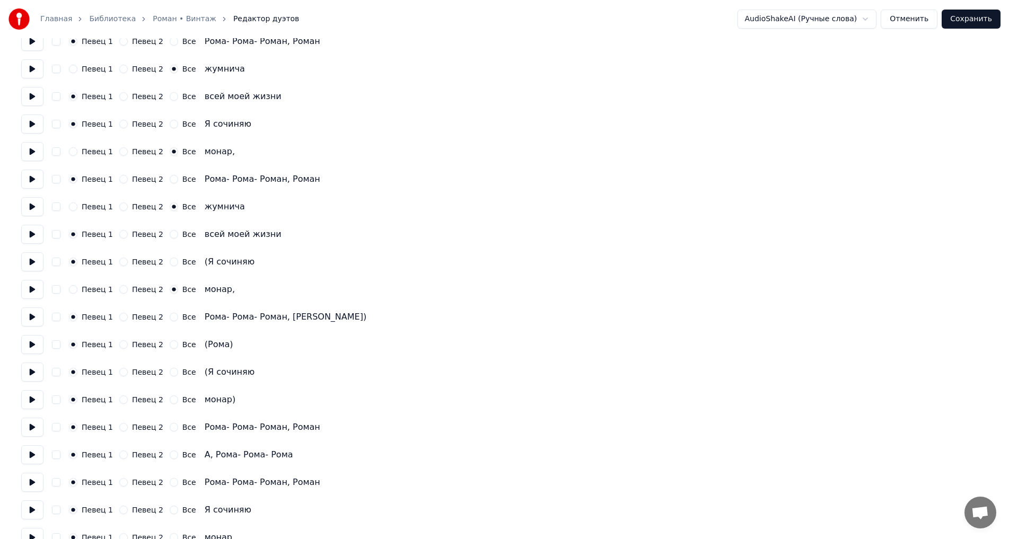
click at [170, 400] on button "Все" at bounding box center [174, 400] width 8 height 8
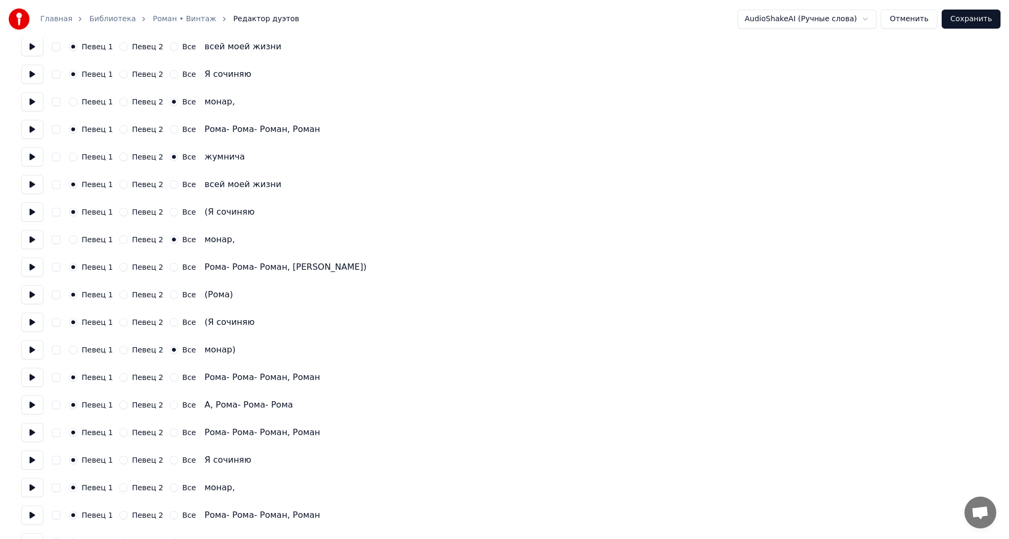
scroll to position [2493, 0]
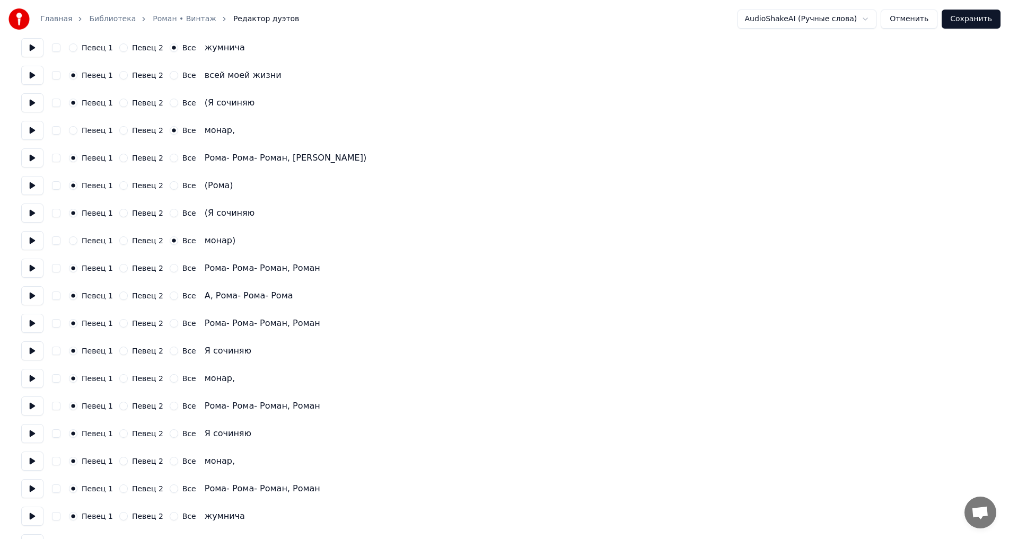
click at [170, 381] on button "Все" at bounding box center [174, 378] width 8 height 8
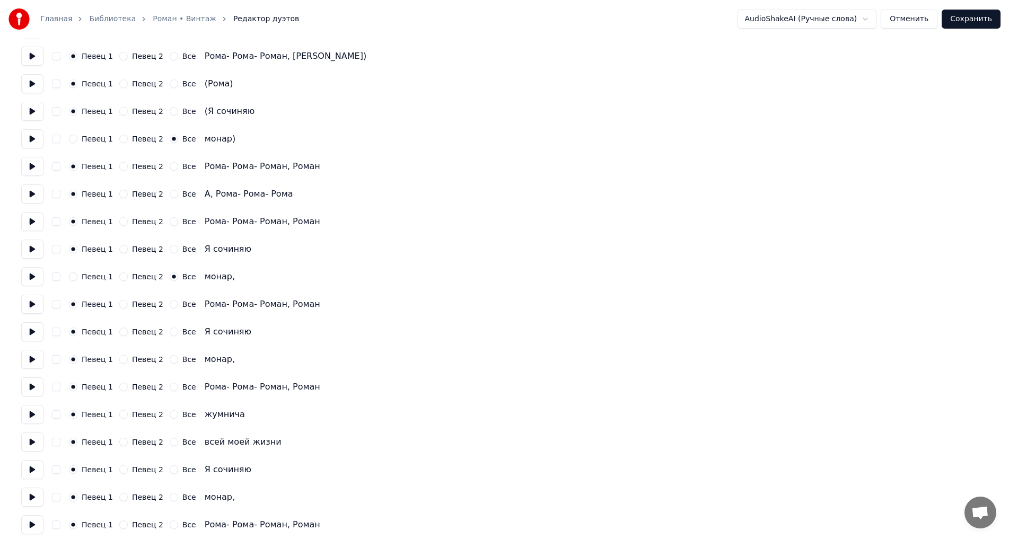
scroll to position [2599, 0]
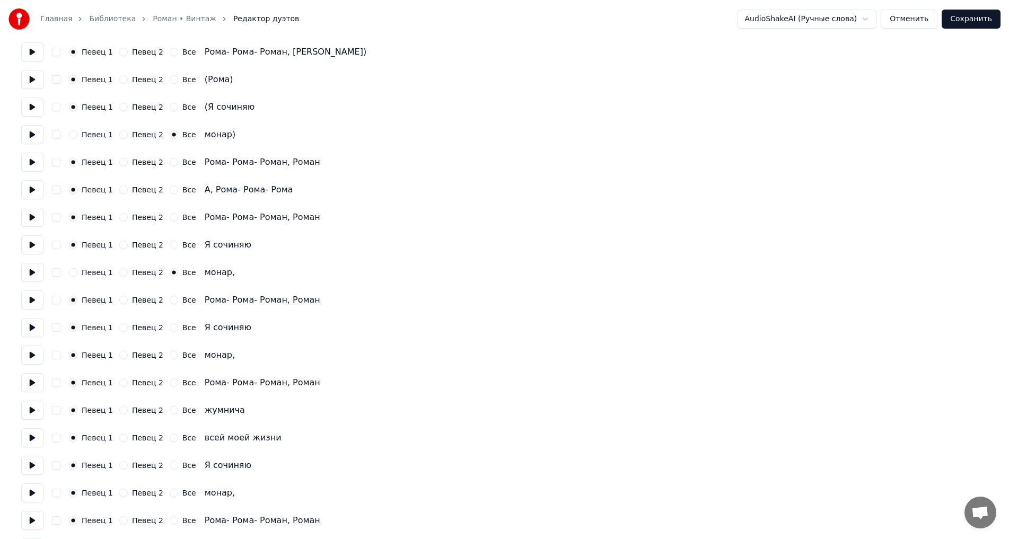
click at [170, 353] on button "Все" at bounding box center [174, 355] width 8 height 8
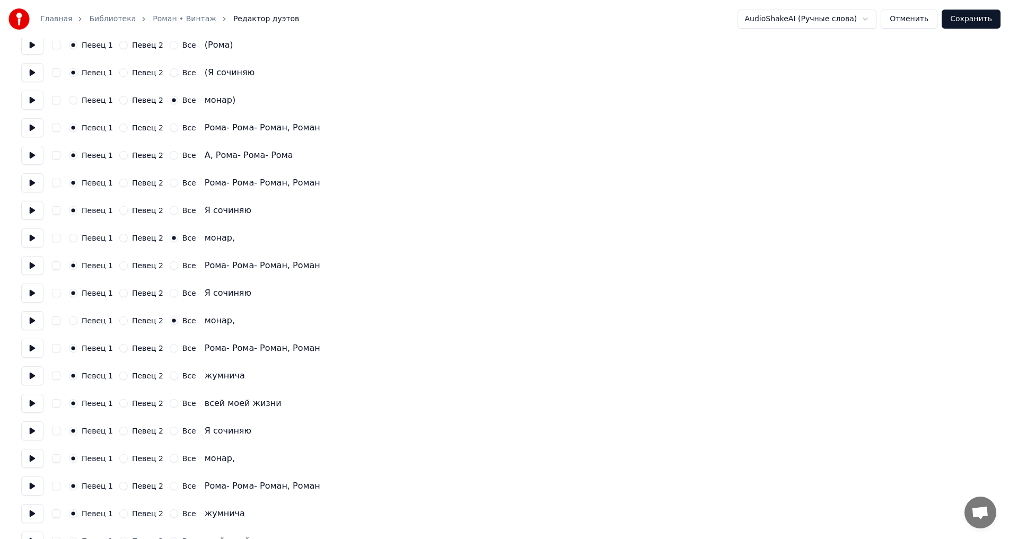
scroll to position [2652, 0]
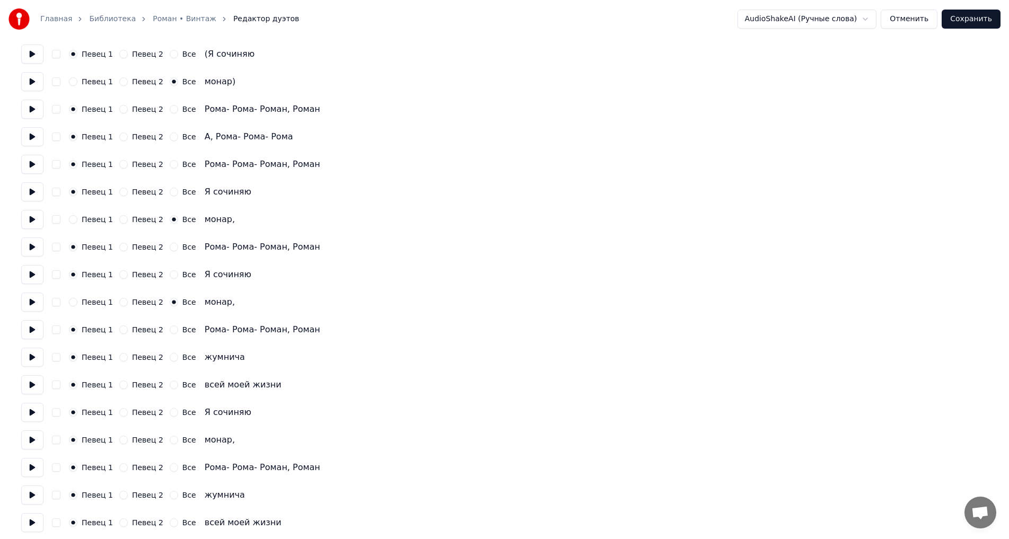
click at [170, 355] on button "Все" at bounding box center [174, 357] width 8 height 8
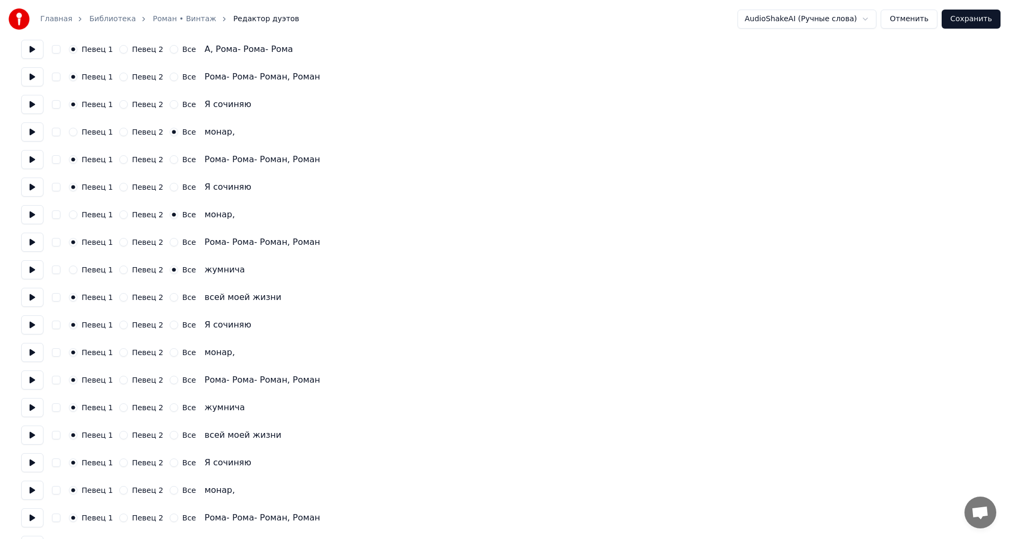
scroll to position [2758, 0]
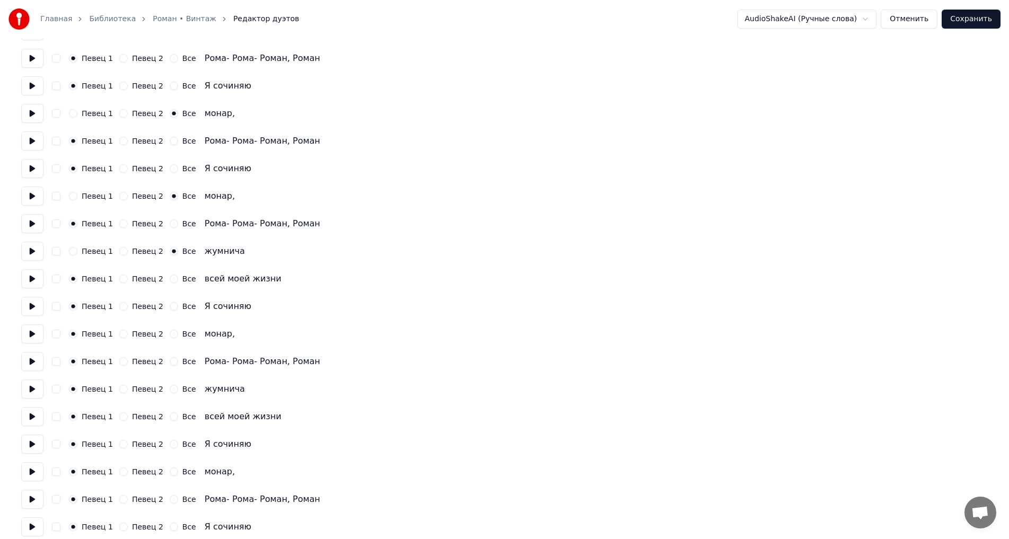
click at [167, 339] on div "Певец 1 Певец 2 Все монар," at bounding box center [504, 334] width 967 height 19
click at [170, 335] on button "Все" at bounding box center [174, 334] width 8 height 8
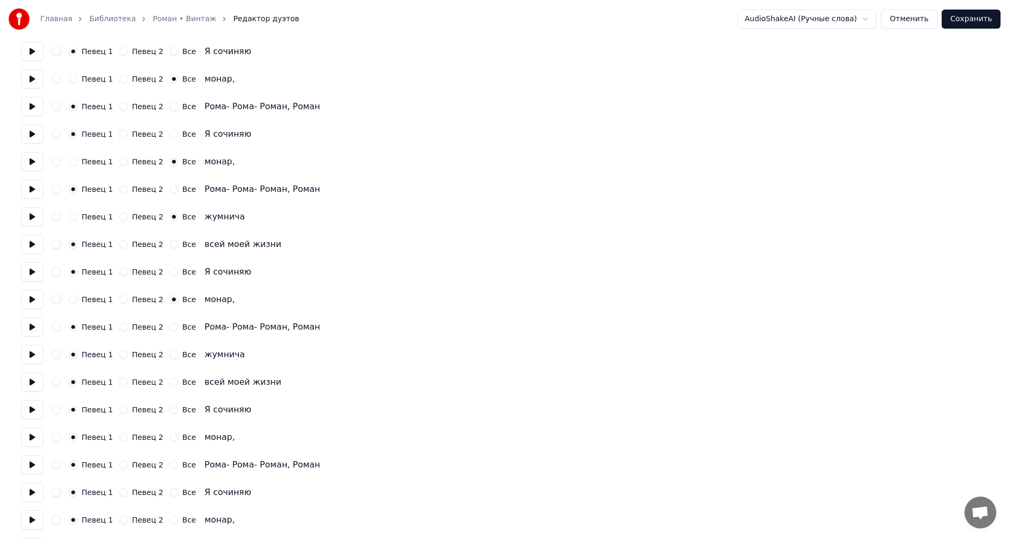
scroll to position [2811, 0]
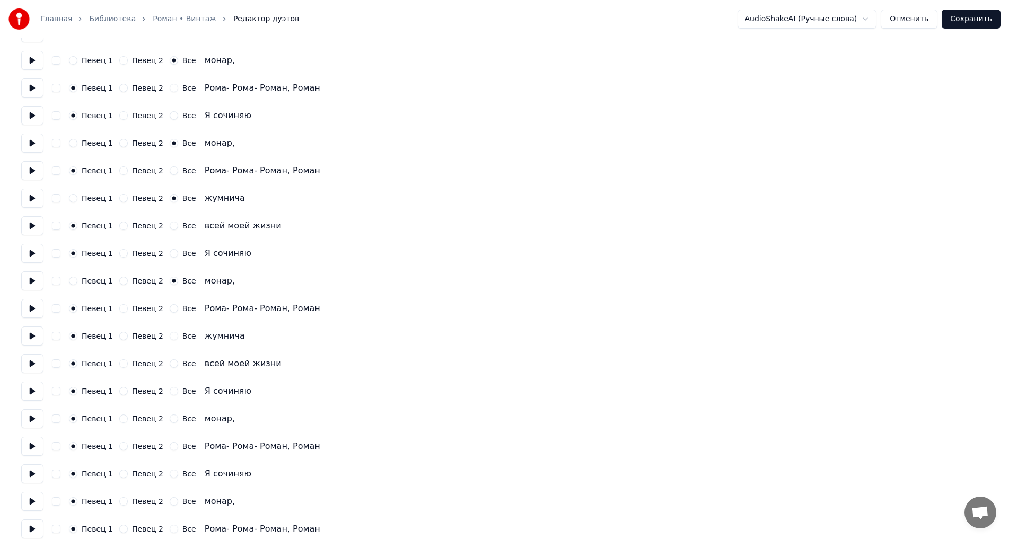
click at [170, 335] on button "Все" at bounding box center [174, 336] width 8 height 8
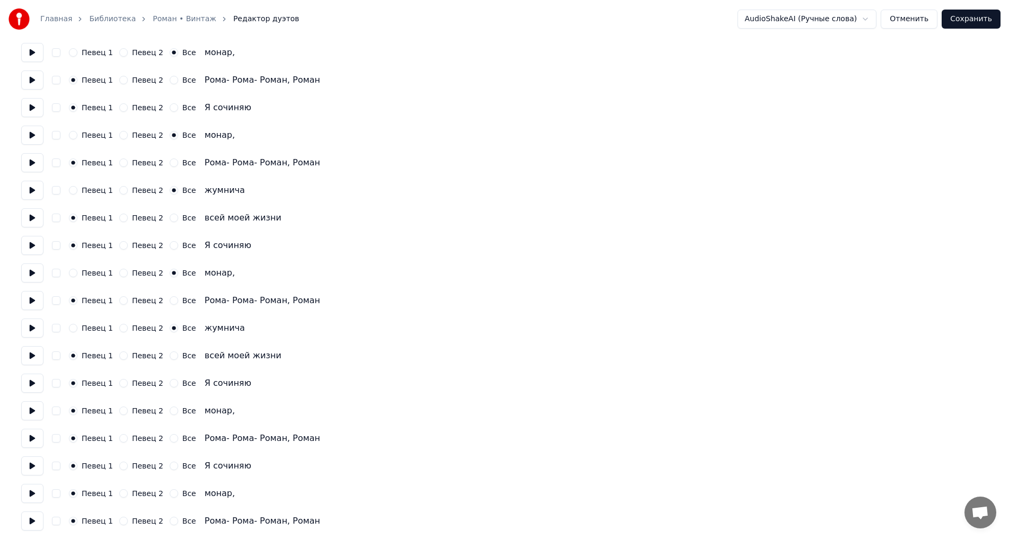
scroll to position [2821, 0]
click at [170, 406] on button "Все" at bounding box center [174, 409] width 8 height 8
click at [172, 409] on circle "button" at bounding box center [174, 409] width 4 height 4
click at [170, 493] on button "Все" at bounding box center [174, 491] width 8 height 8
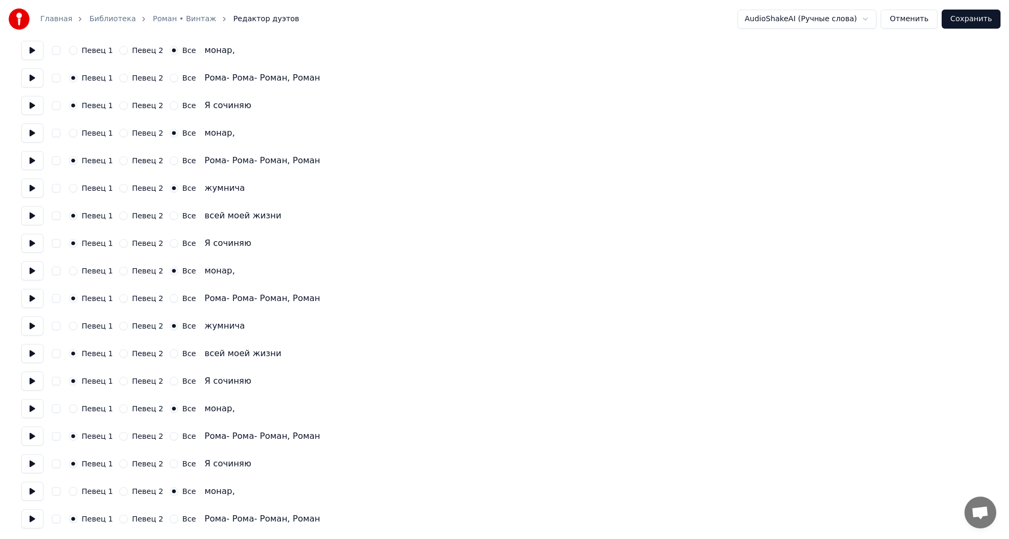
click at [968, 26] on button "Сохранить" at bounding box center [971, 19] width 59 height 19
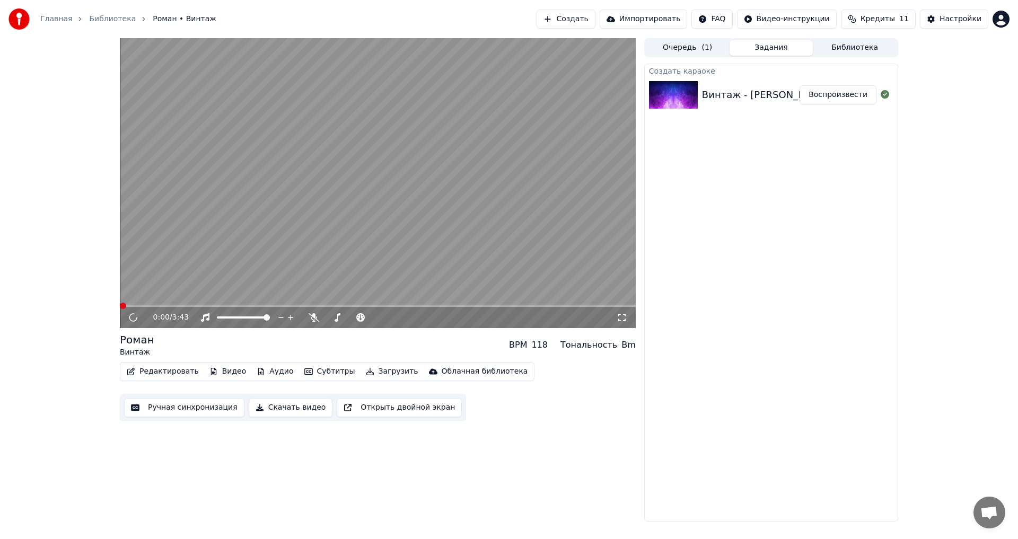
click at [839, 92] on button "Воспроизвести" at bounding box center [838, 94] width 77 height 19
click at [272, 246] on video at bounding box center [378, 183] width 516 height 290
click at [349, 242] on video at bounding box center [378, 183] width 516 height 290
click at [849, 96] on button "Воспроизвести" at bounding box center [838, 94] width 77 height 19
click at [356, 200] on video at bounding box center [378, 183] width 516 height 290
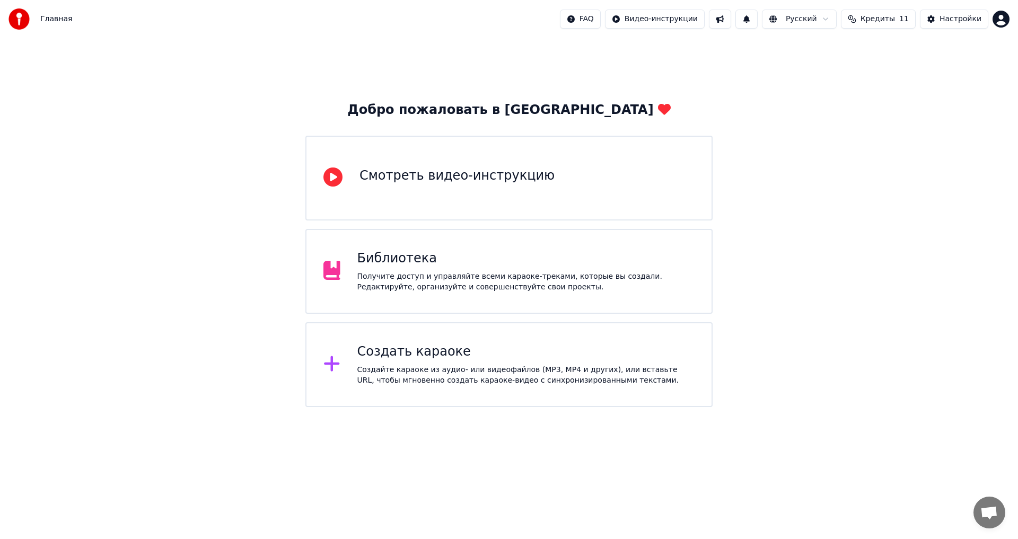
click at [492, 257] on div "Библиотека" at bounding box center [527, 258] width 338 height 17
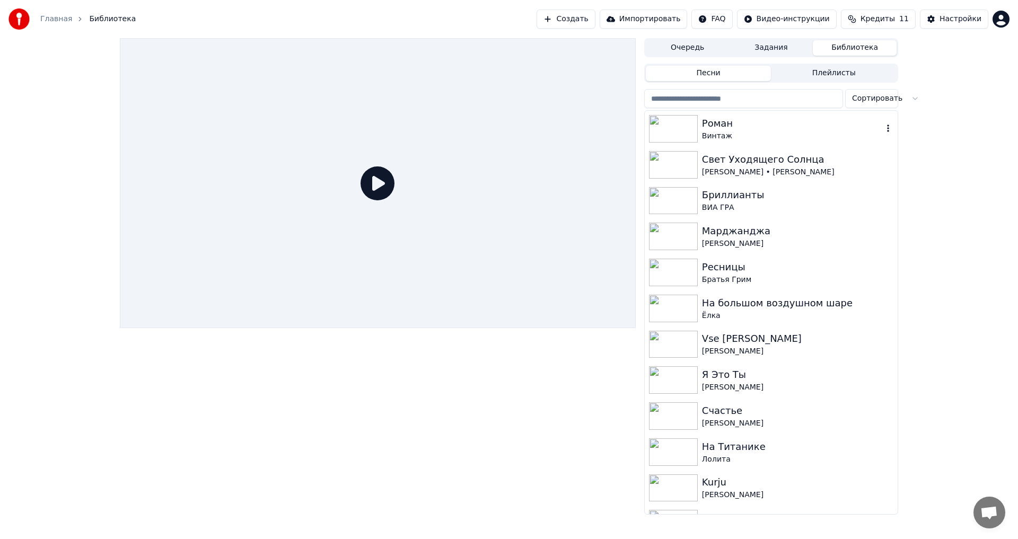
click at [807, 118] on div "Роман" at bounding box center [792, 123] width 181 height 15
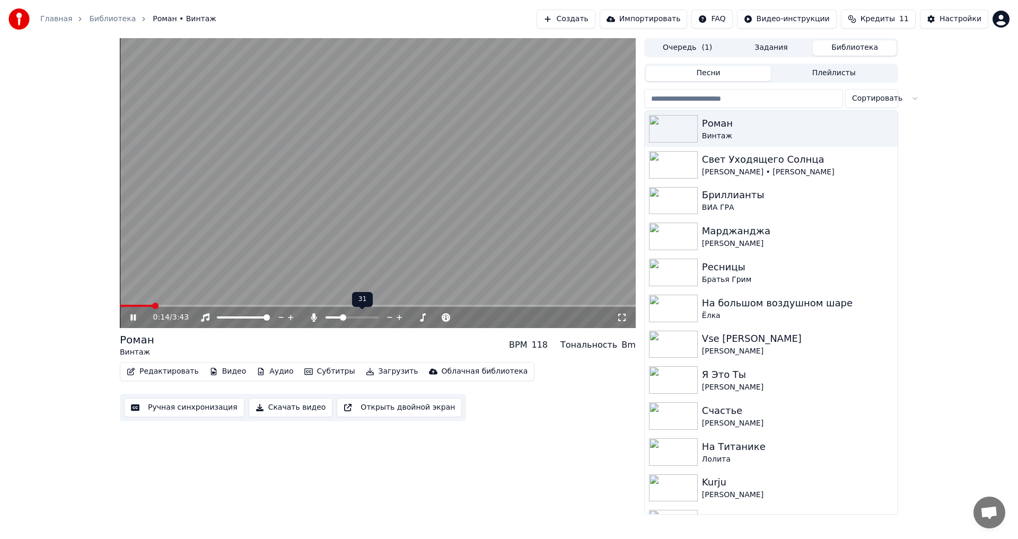
click at [344, 320] on span at bounding box center [343, 318] width 6 height 6
click at [310, 319] on icon at bounding box center [314, 317] width 11 height 8
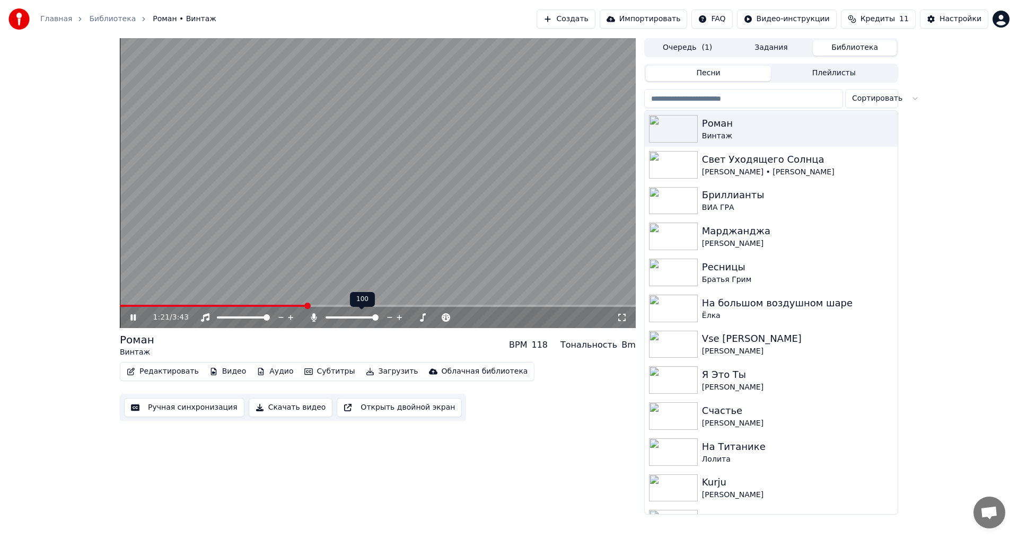
click at [310, 319] on icon at bounding box center [314, 317] width 11 height 8
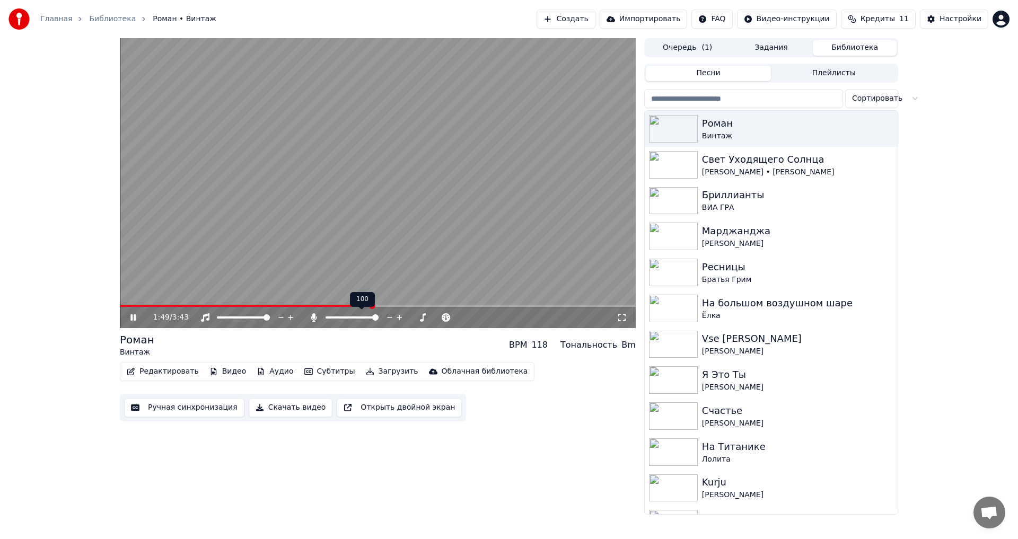
click at [310, 319] on icon at bounding box center [314, 317] width 11 height 8
click at [315, 319] on icon at bounding box center [314, 317] width 11 height 8
click at [315, 319] on icon at bounding box center [314, 317] width 6 height 8
click at [315, 319] on icon at bounding box center [314, 317] width 11 height 8
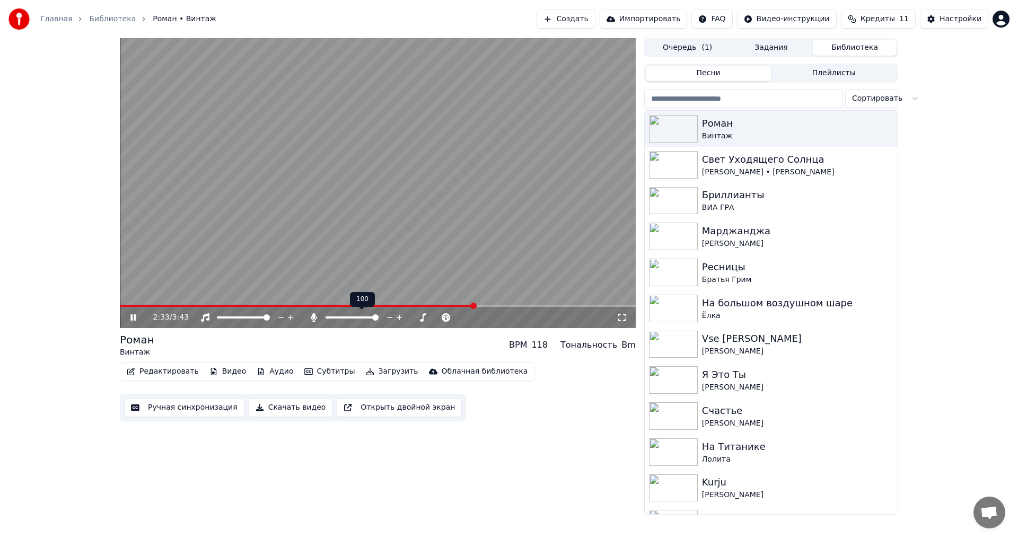
click at [315, 319] on icon at bounding box center [314, 317] width 6 height 8
click at [315, 319] on icon at bounding box center [314, 317] width 11 height 8
click at [315, 319] on icon at bounding box center [314, 317] width 6 height 8
click at [315, 319] on icon at bounding box center [314, 317] width 11 height 8
click at [315, 319] on icon at bounding box center [314, 317] width 6 height 8
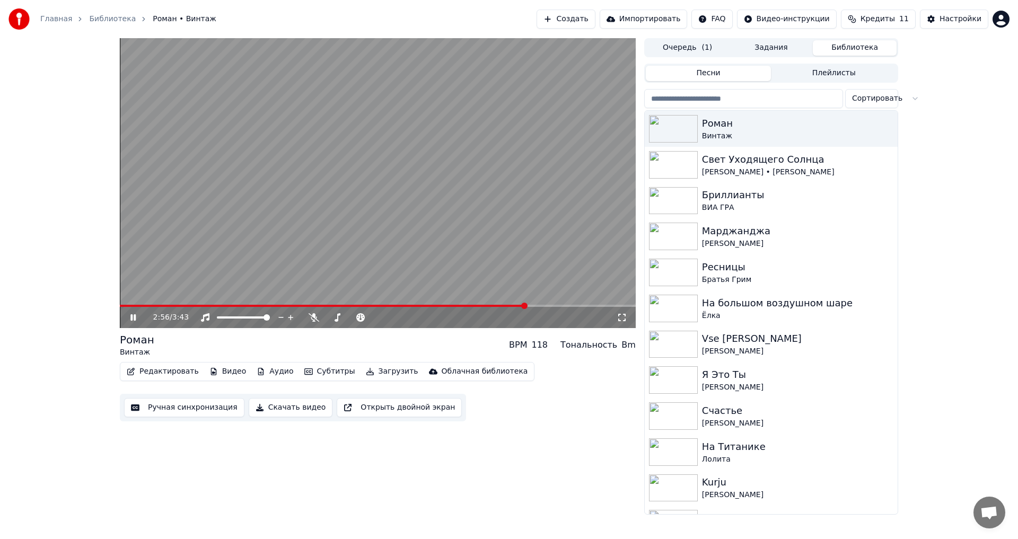
click at [125, 319] on div "2:56 / 3:43" at bounding box center [378, 317] width 508 height 11
click at [132, 313] on icon at bounding box center [140, 317] width 25 height 8
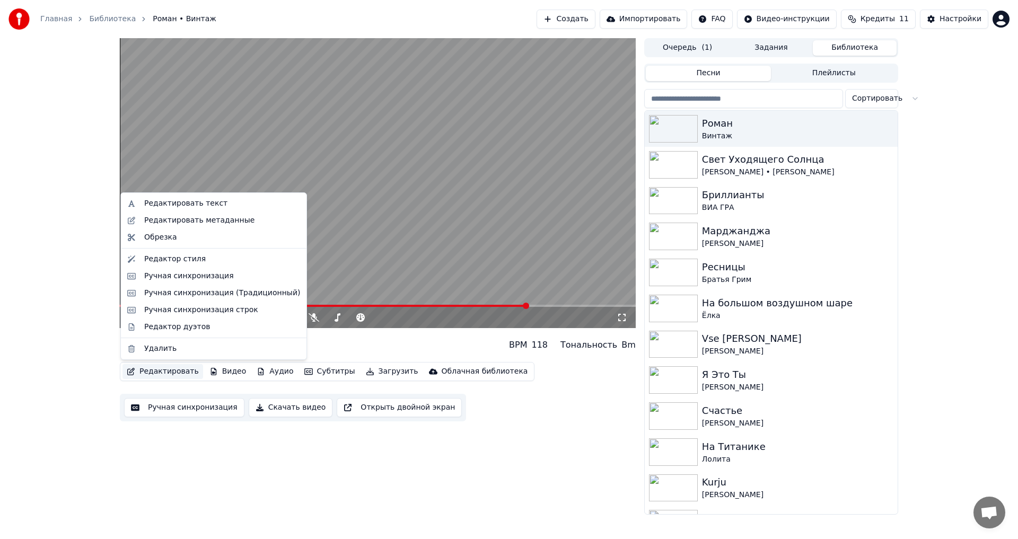
click at [165, 373] on button "Редактировать" at bounding box center [163, 371] width 81 height 15
click at [179, 277] on div "Ручная синхронизация" at bounding box center [189, 276] width 90 height 11
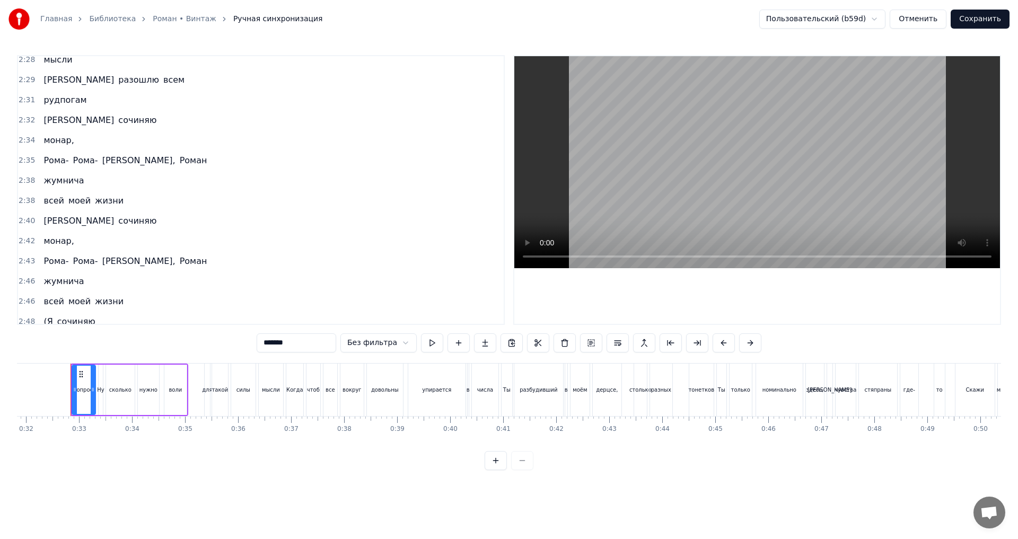
scroll to position [1644, 0]
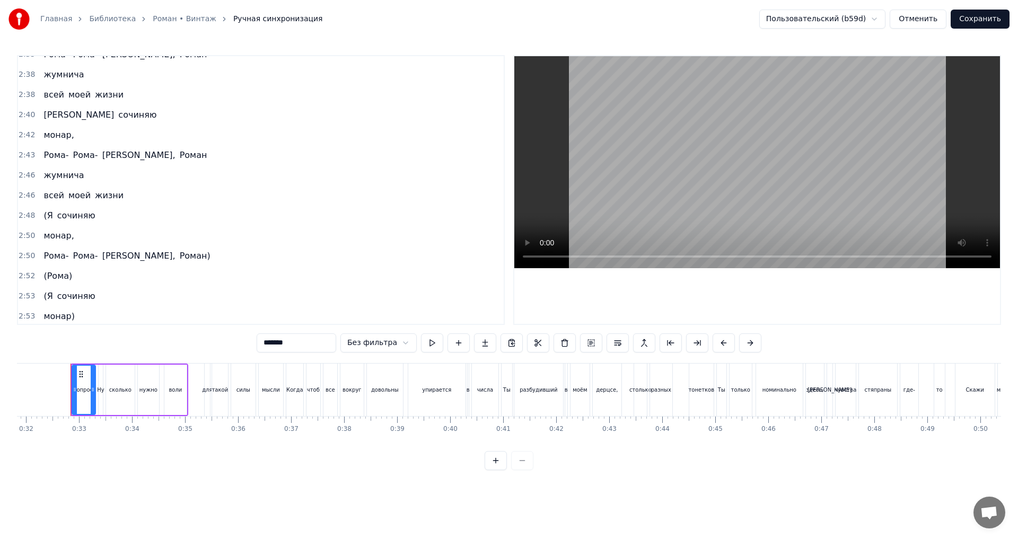
click at [43, 217] on span "(Я" at bounding box center [47, 216] width 11 height 12
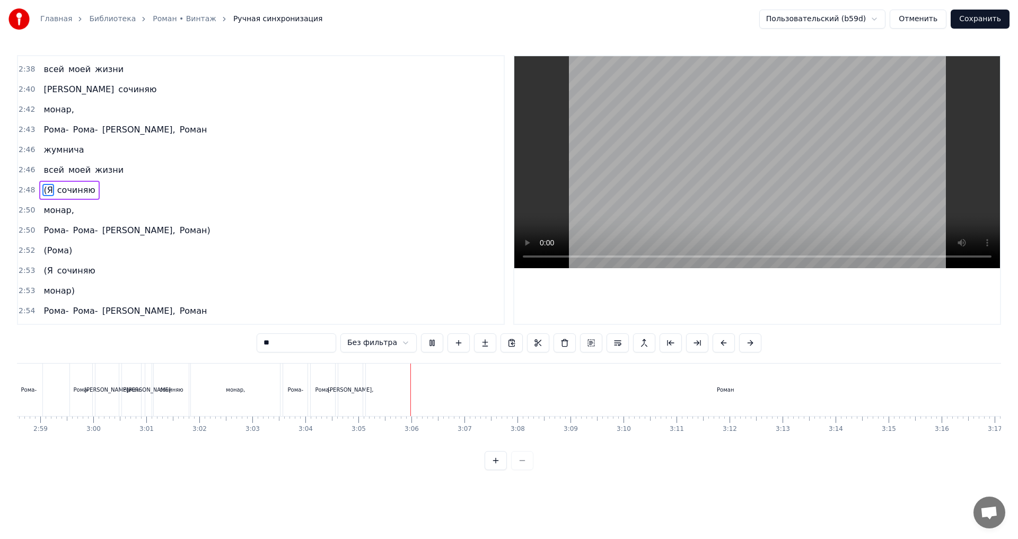
scroll to position [0, 9784]
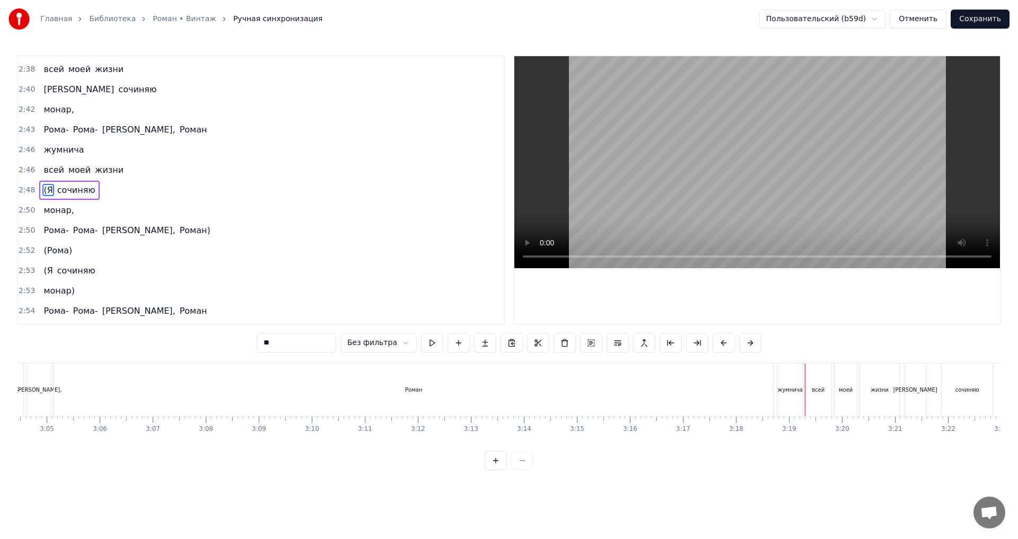
click at [594, 382] on div "Роман" at bounding box center [413, 390] width 719 height 53
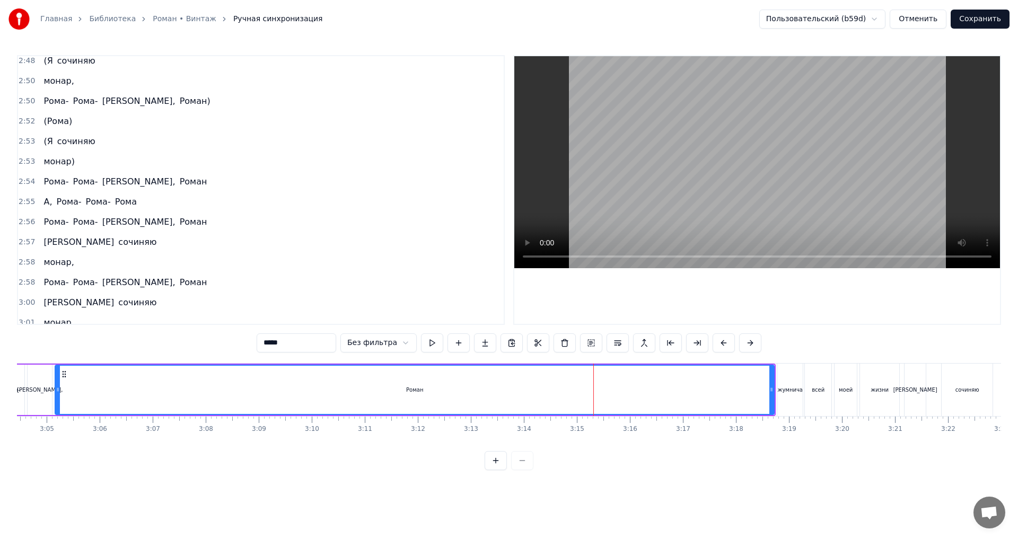
scroll to position [1952, 0]
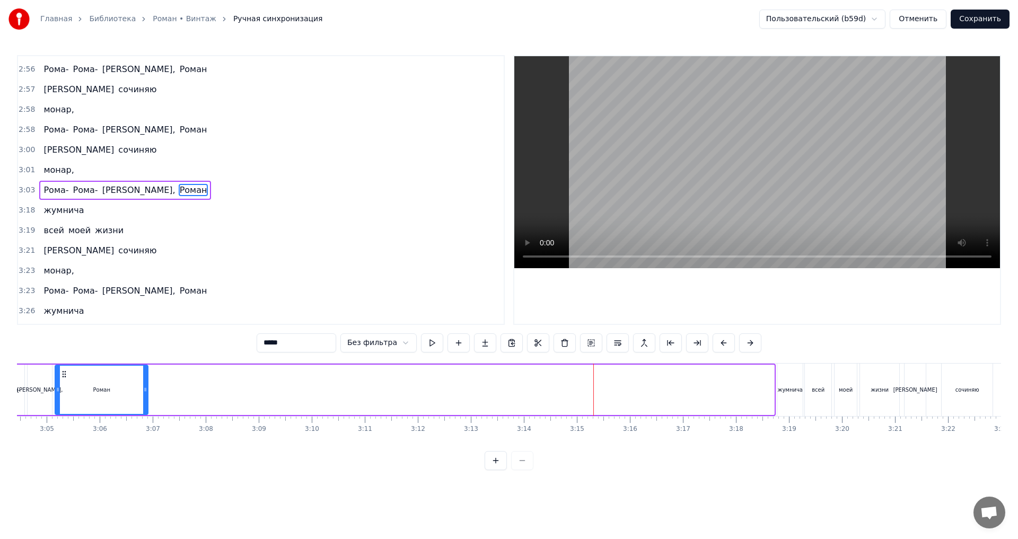
drag, startPoint x: 772, startPoint y: 394, endPoint x: 146, endPoint y: 382, distance: 626.6
click at [146, 382] on div at bounding box center [145, 390] width 4 height 48
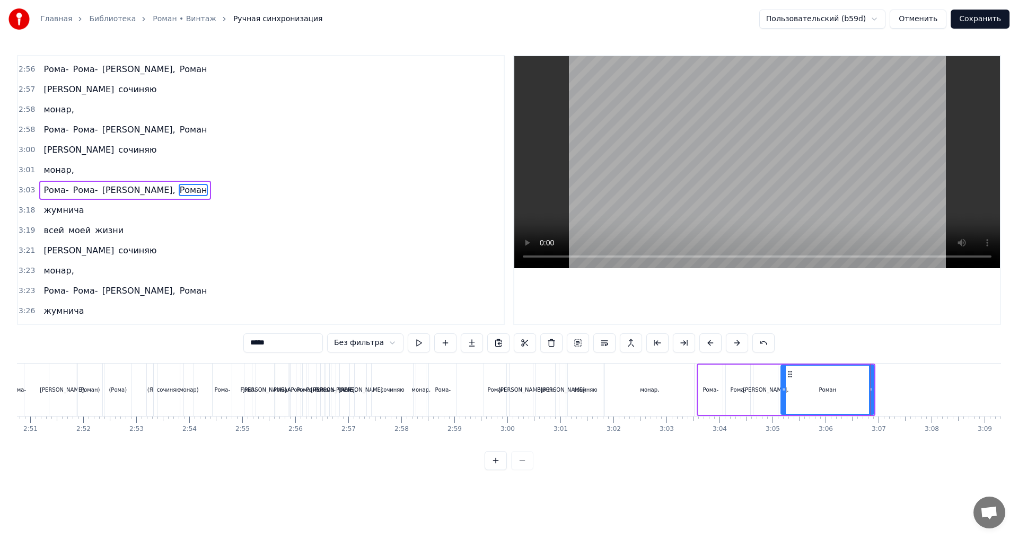
scroll to position [0, 9064]
click at [704, 391] on div "Рома-" at bounding box center [704, 390] width 15 height 8
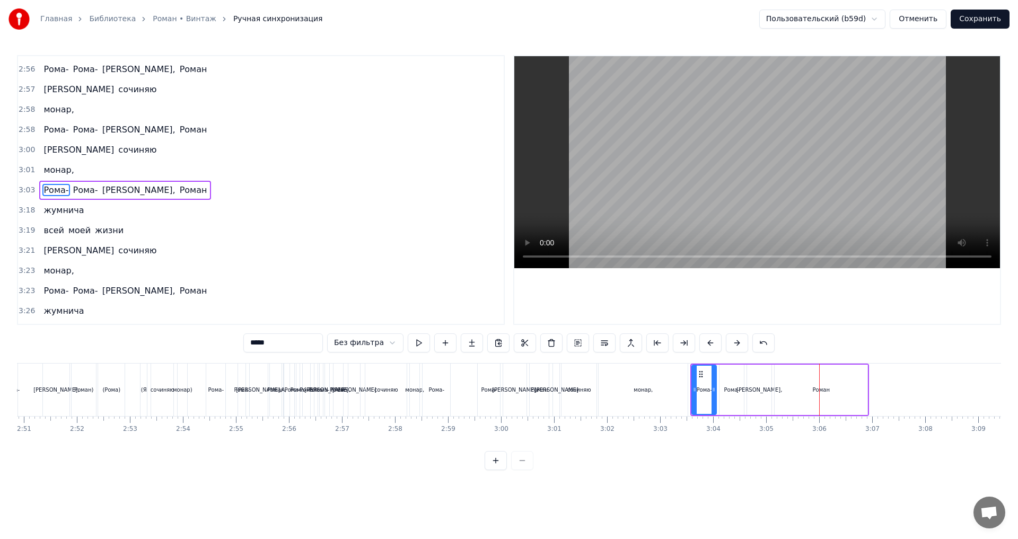
click at [820, 381] on div "Роман" at bounding box center [821, 390] width 93 height 50
drag, startPoint x: 865, startPoint y: 390, endPoint x: 811, endPoint y: 391, distance: 54.1
click at [811, 391] on icon at bounding box center [811, 390] width 4 height 8
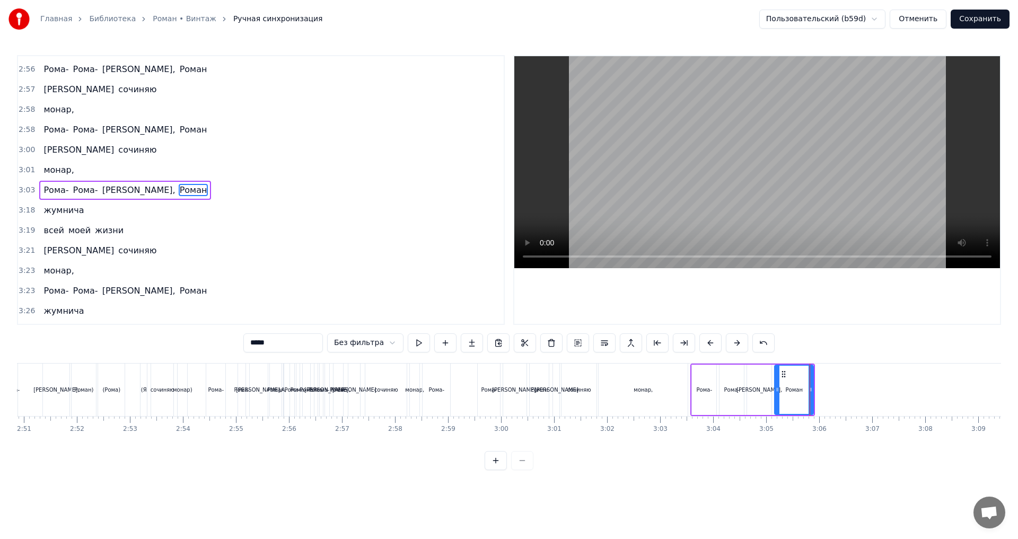
click at [698, 383] on div "Рома-" at bounding box center [704, 390] width 24 height 50
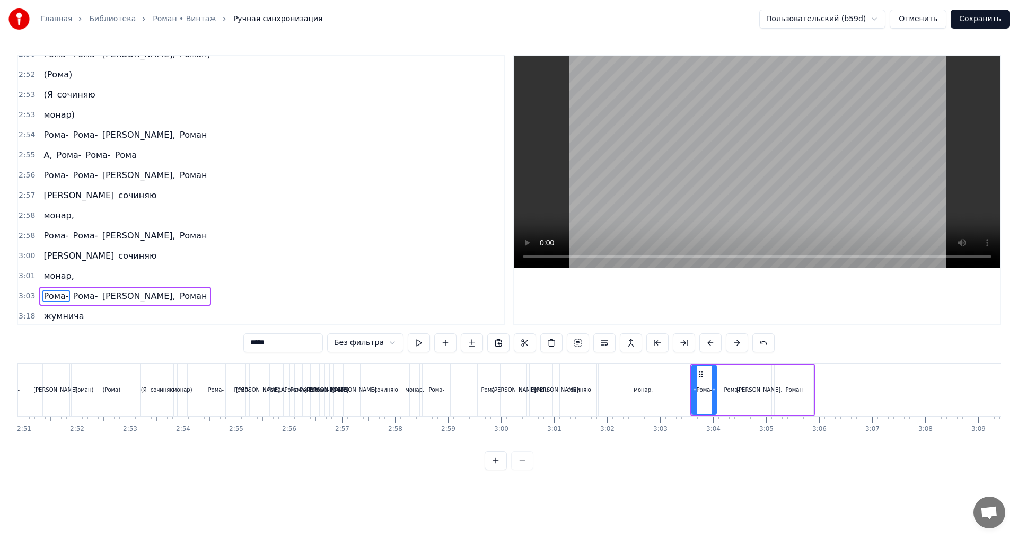
scroll to position [1793, 0]
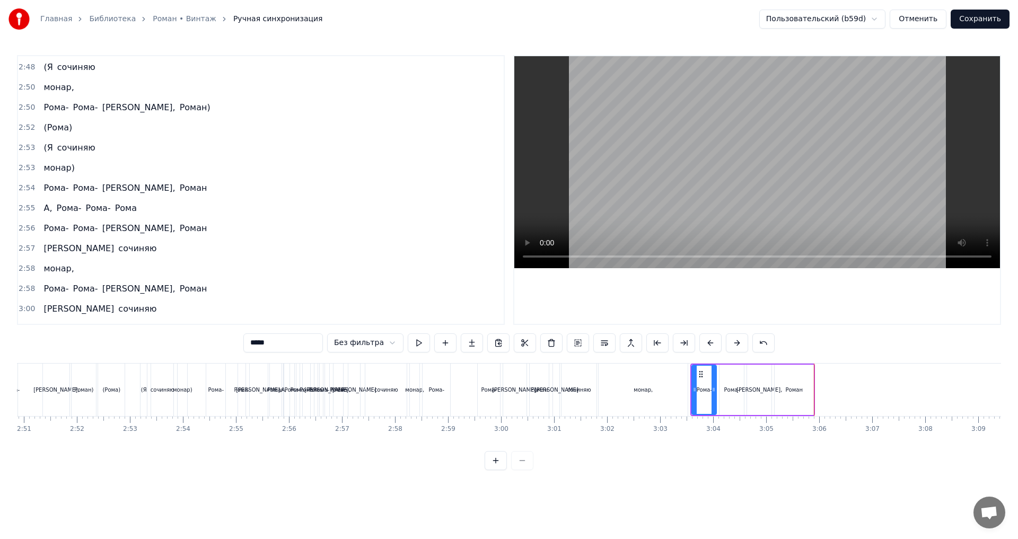
click at [59, 108] on span "Рома-" at bounding box center [55, 107] width 27 height 12
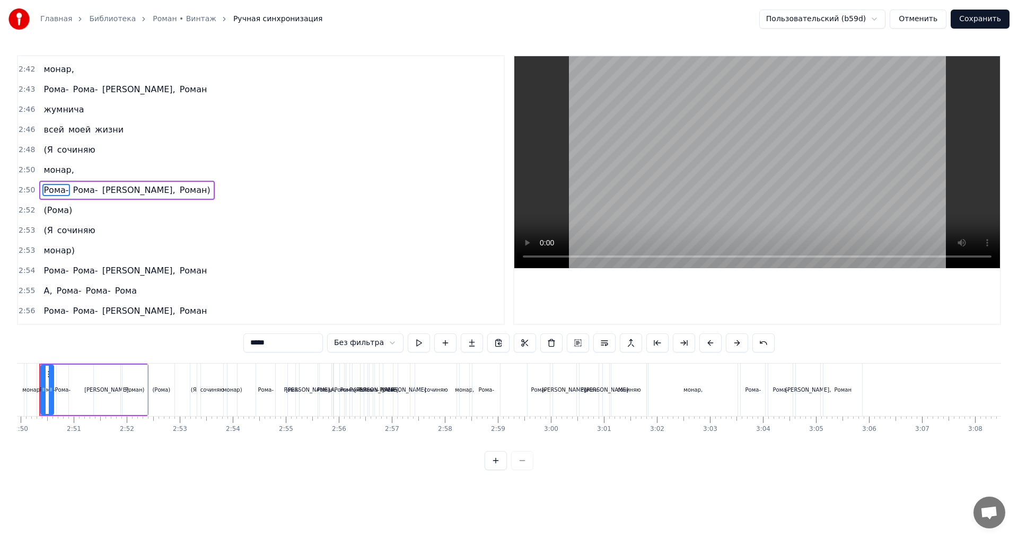
scroll to position [0, 8983]
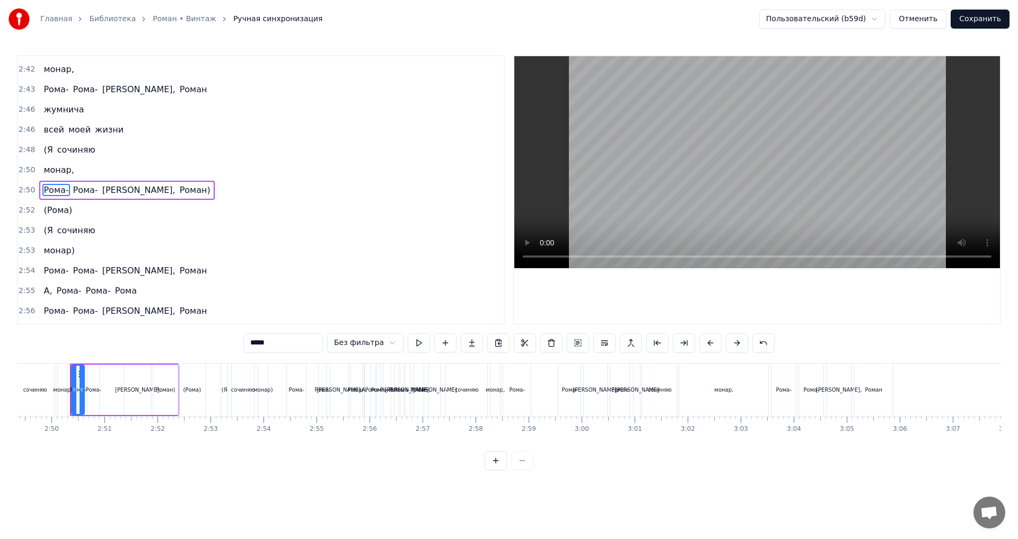
click at [48, 150] on span "(Я" at bounding box center [47, 150] width 11 height 12
type input "**"
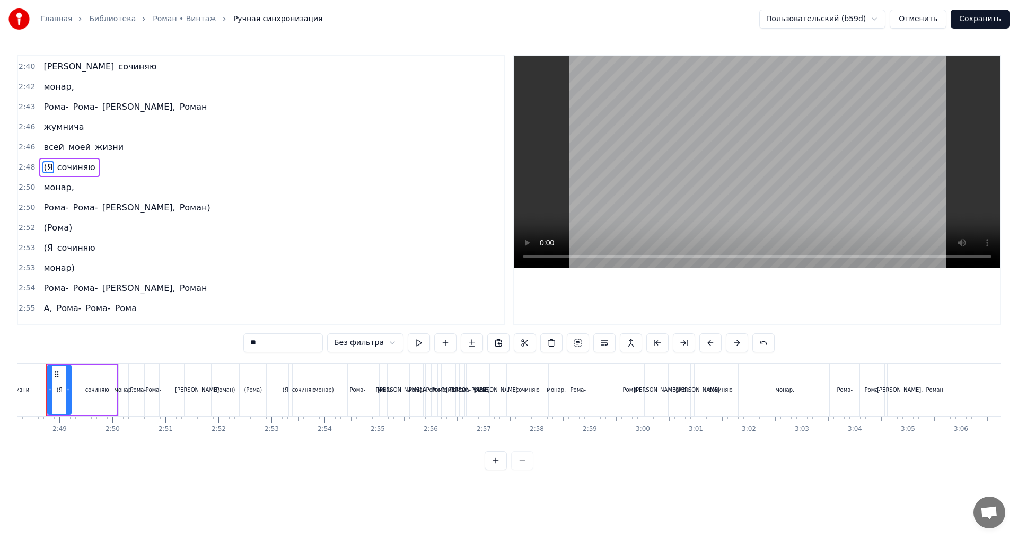
scroll to position [0, 8898]
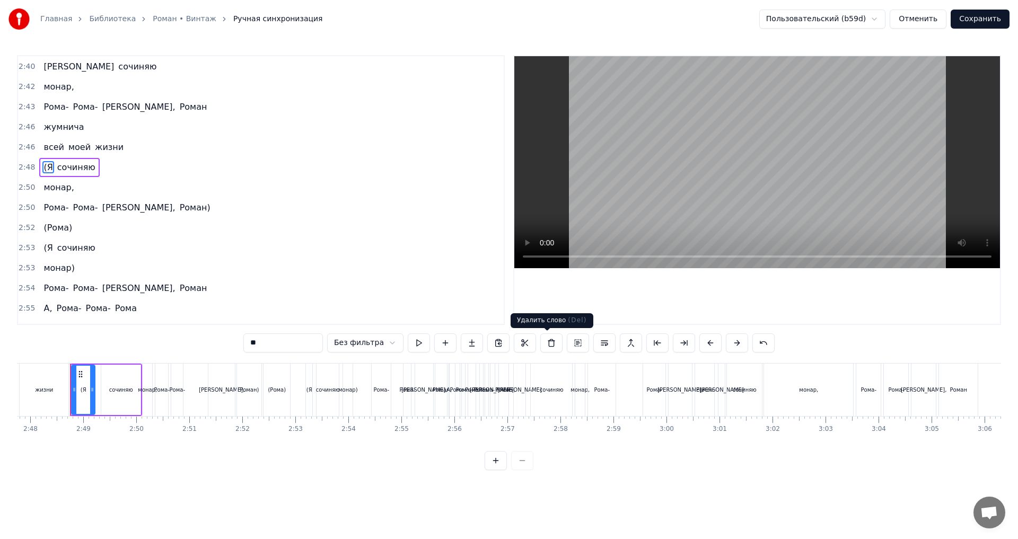
click at [544, 345] on button at bounding box center [552, 343] width 22 height 19
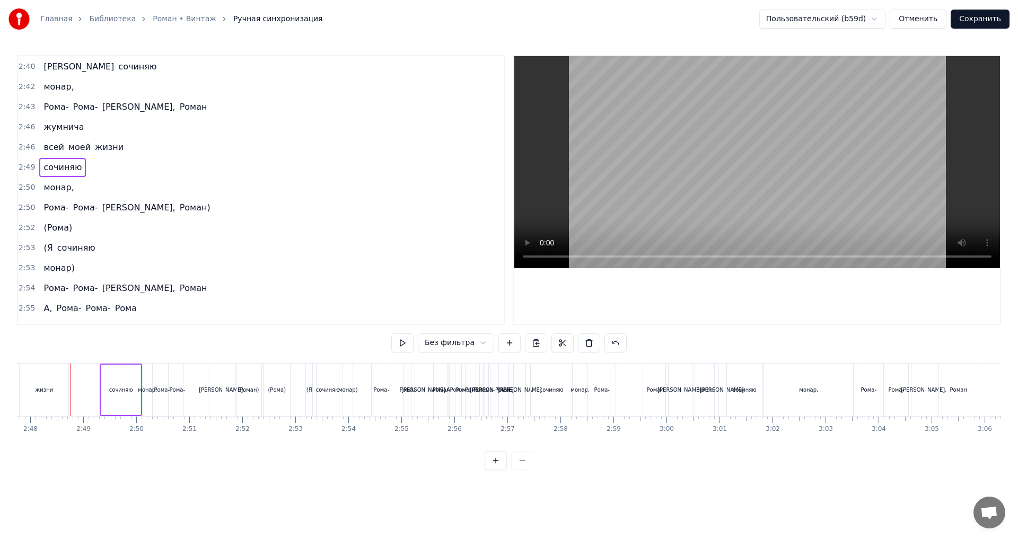
click at [57, 165] on span "сочиняю" at bounding box center [62, 167] width 40 height 12
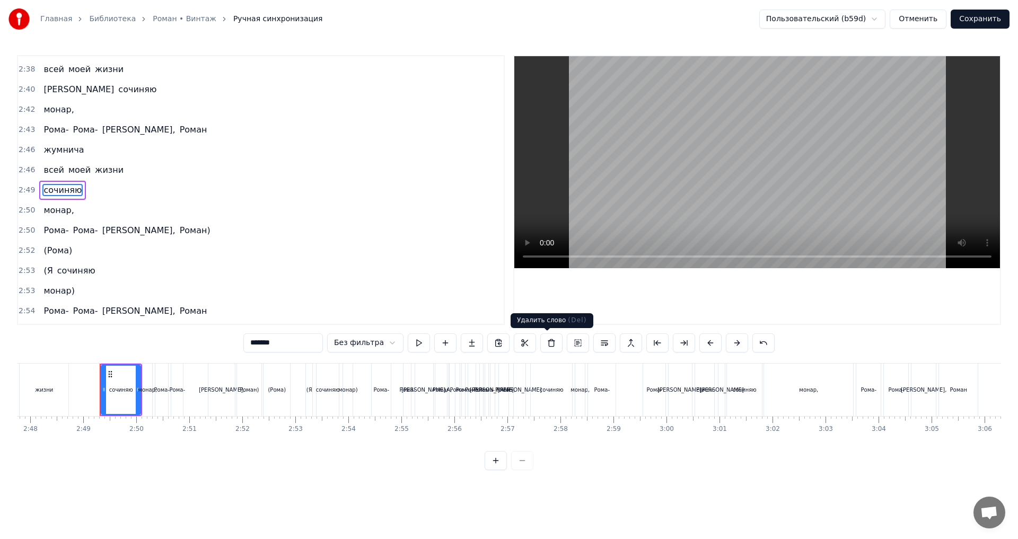
click at [550, 346] on button at bounding box center [552, 343] width 22 height 19
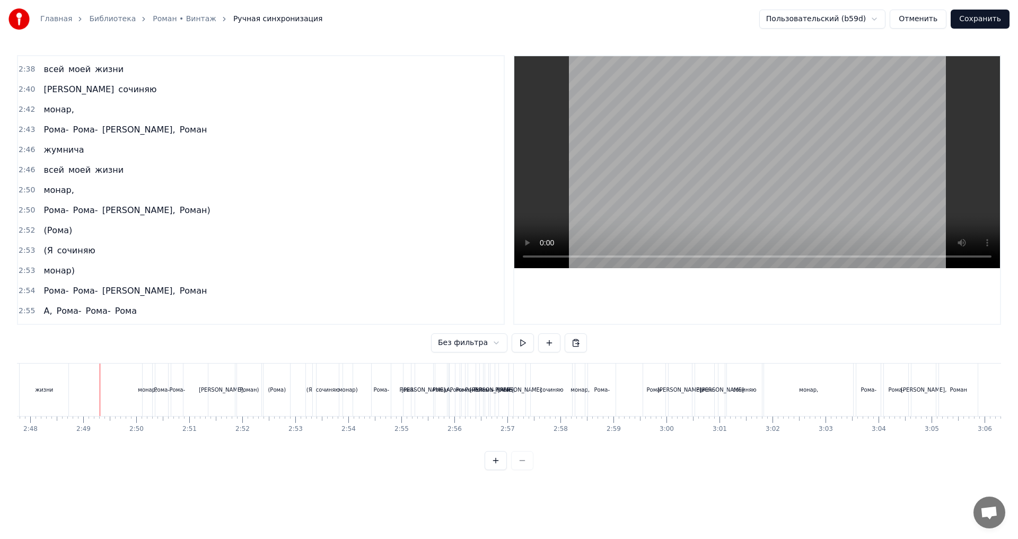
click at [51, 194] on span "монар," at bounding box center [58, 190] width 32 height 12
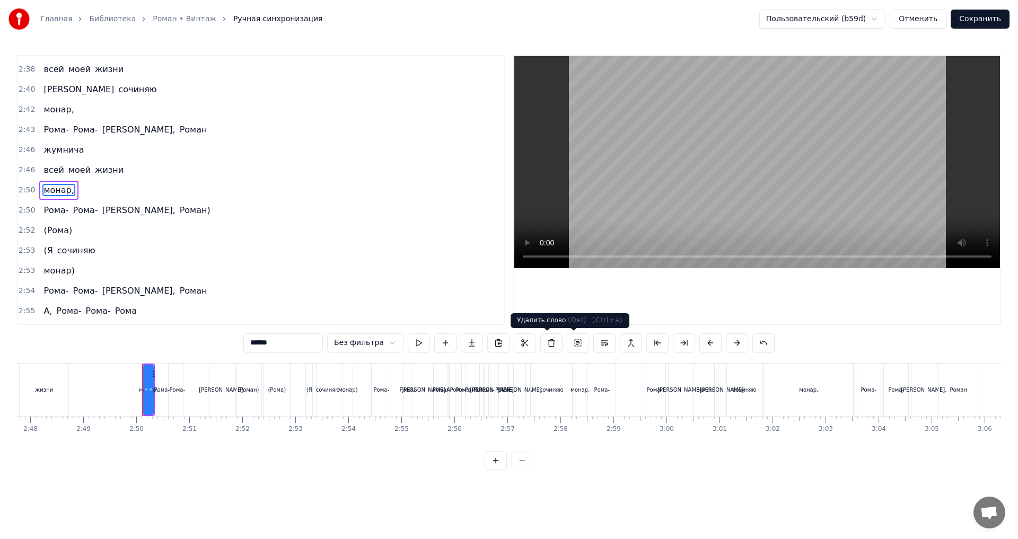
click at [549, 343] on button at bounding box center [552, 343] width 22 height 19
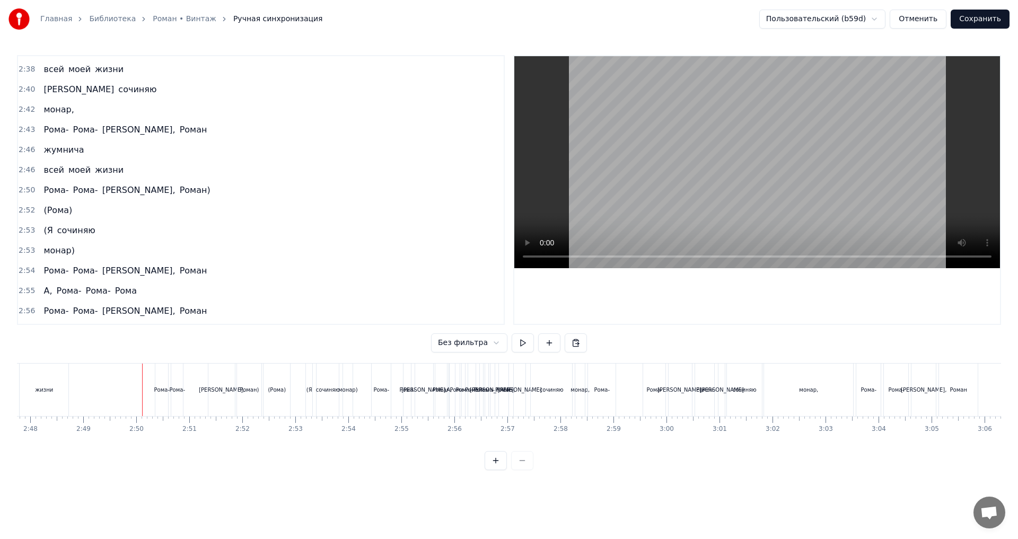
click at [45, 187] on span "Рома-" at bounding box center [55, 190] width 27 height 12
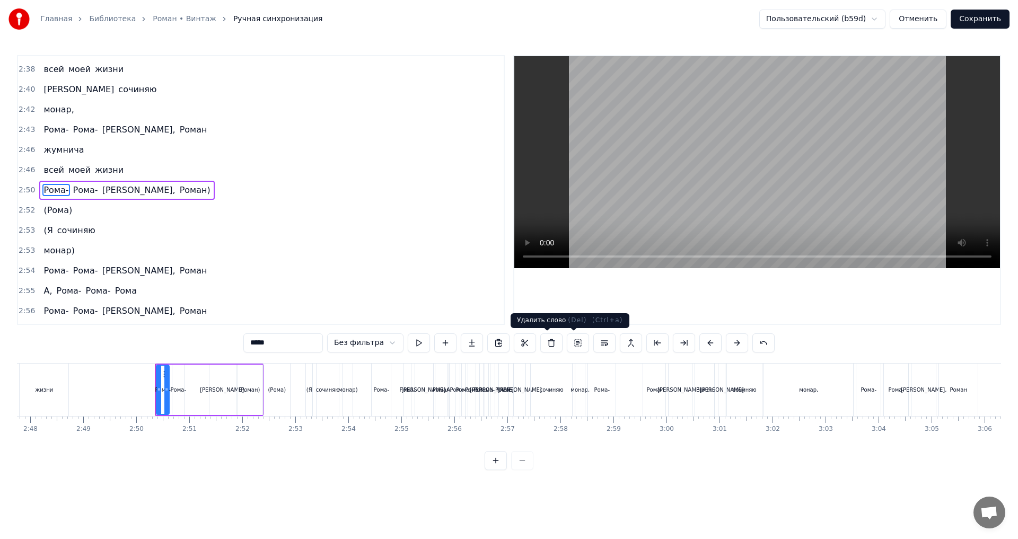
click at [550, 343] on button at bounding box center [552, 343] width 22 height 19
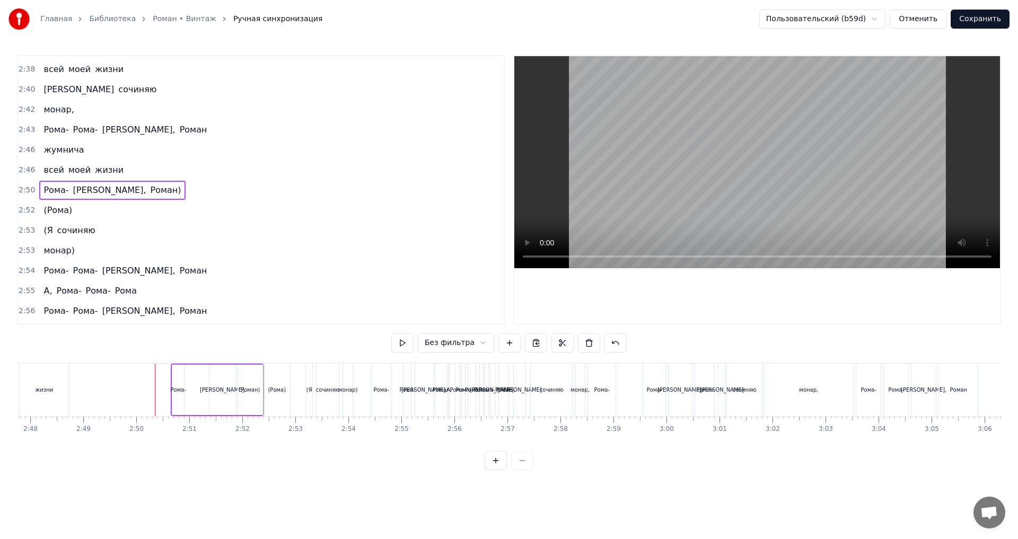
click at [52, 187] on span "Рома-" at bounding box center [55, 190] width 27 height 12
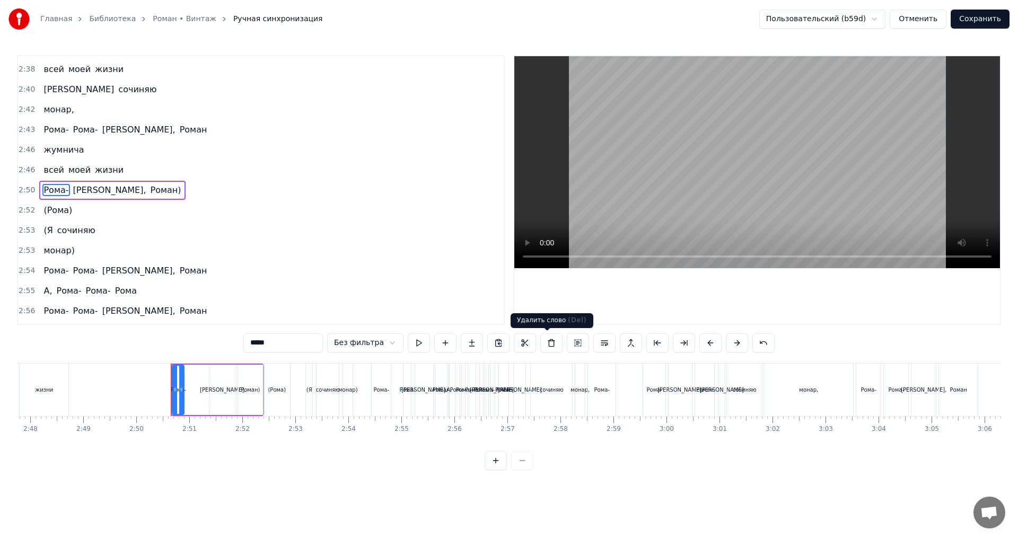
click at [544, 341] on button at bounding box center [552, 343] width 22 height 19
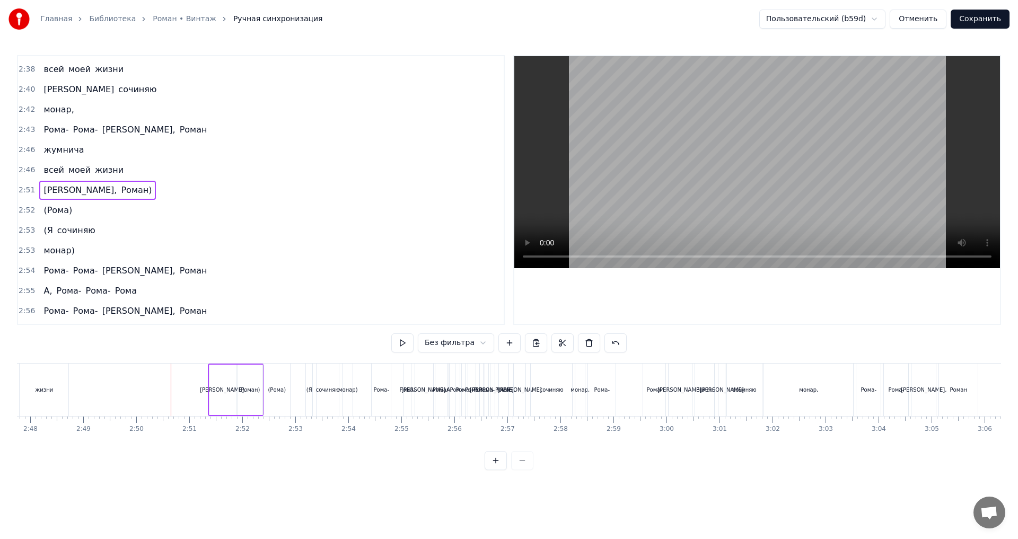
click at [43, 192] on span "Роман," at bounding box center [79, 190] width 75 height 12
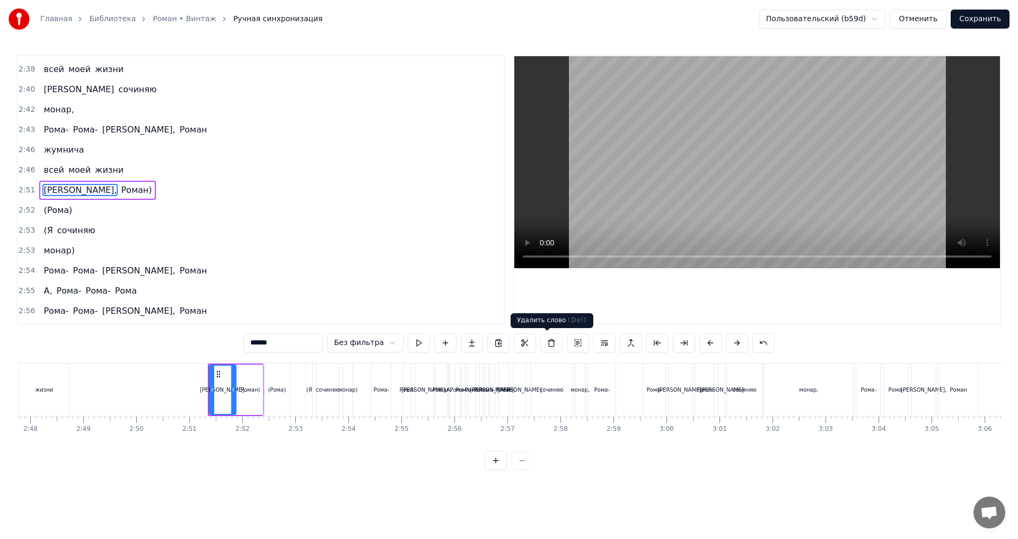
click at [554, 343] on button at bounding box center [552, 343] width 22 height 19
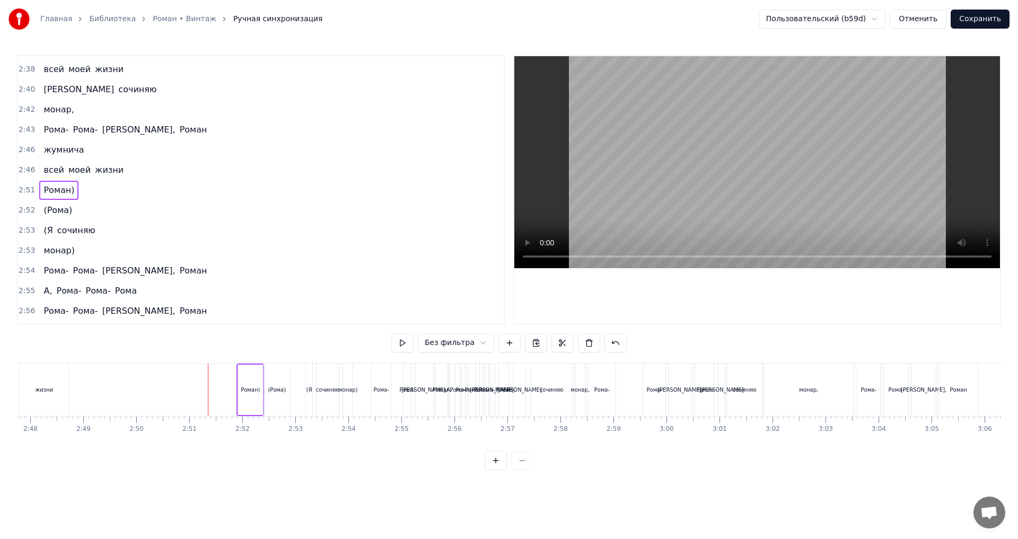
click at [58, 193] on span "Роман)" at bounding box center [58, 190] width 33 height 12
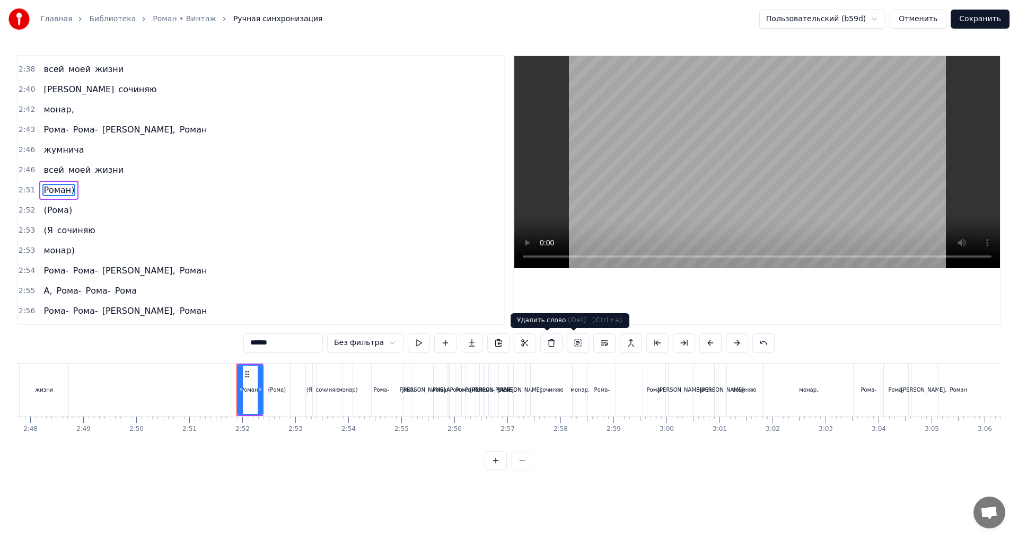
click at [551, 341] on button at bounding box center [552, 343] width 22 height 19
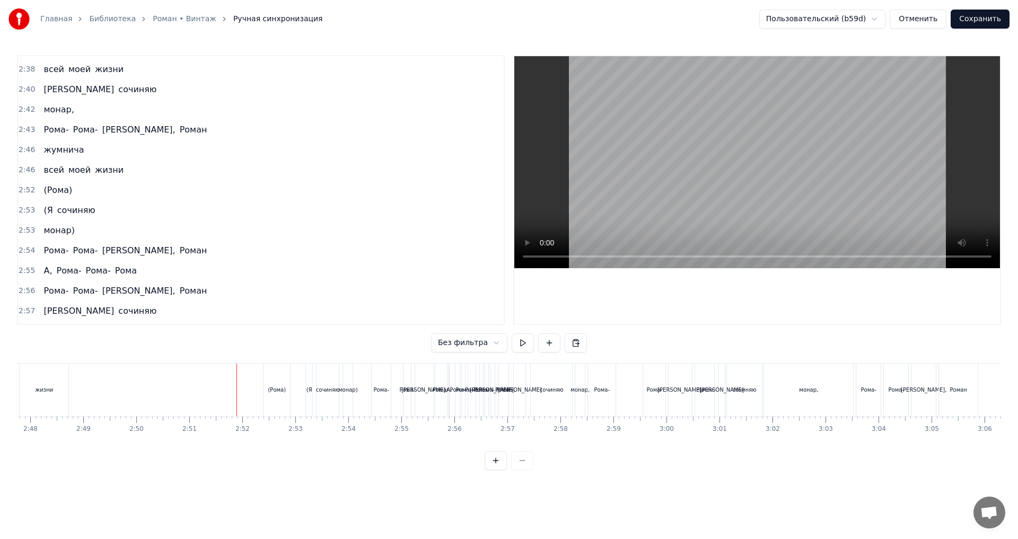
click at [46, 193] on span "(Рома)" at bounding box center [57, 190] width 31 height 12
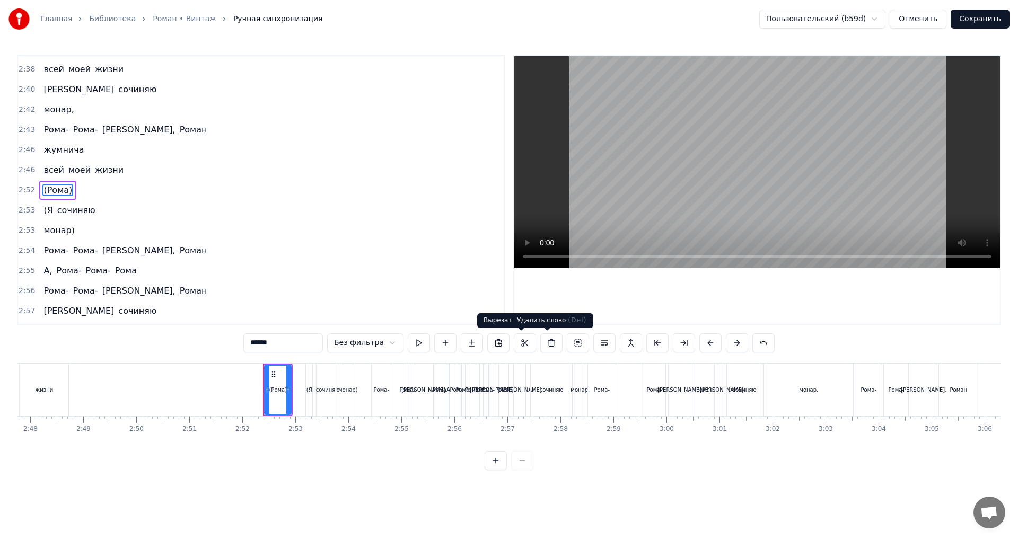
click at [547, 345] on button at bounding box center [552, 343] width 22 height 19
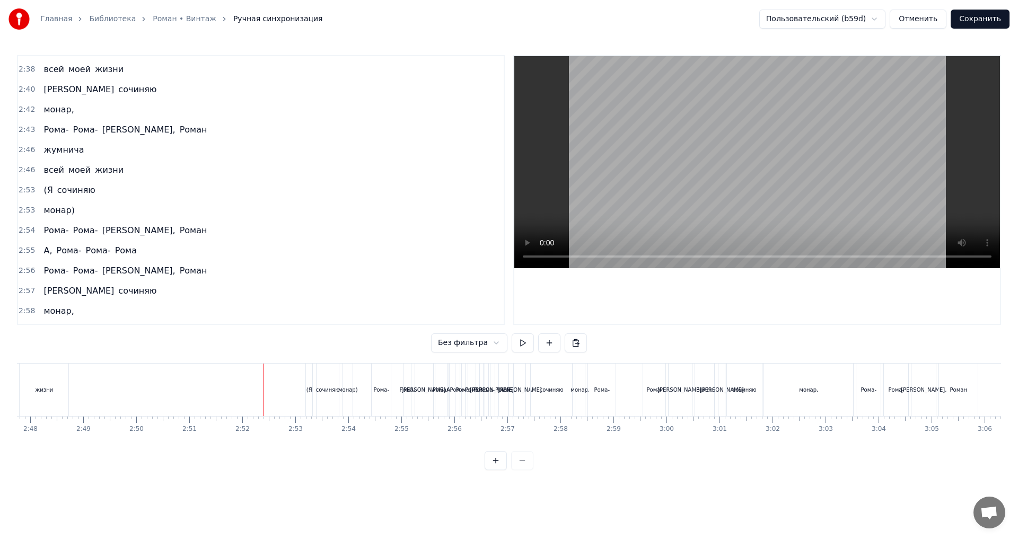
click at [56, 190] on span "сочиняю" at bounding box center [76, 190] width 40 height 13
click at [45, 190] on span "(Я" at bounding box center [47, 190] width 11 height 12
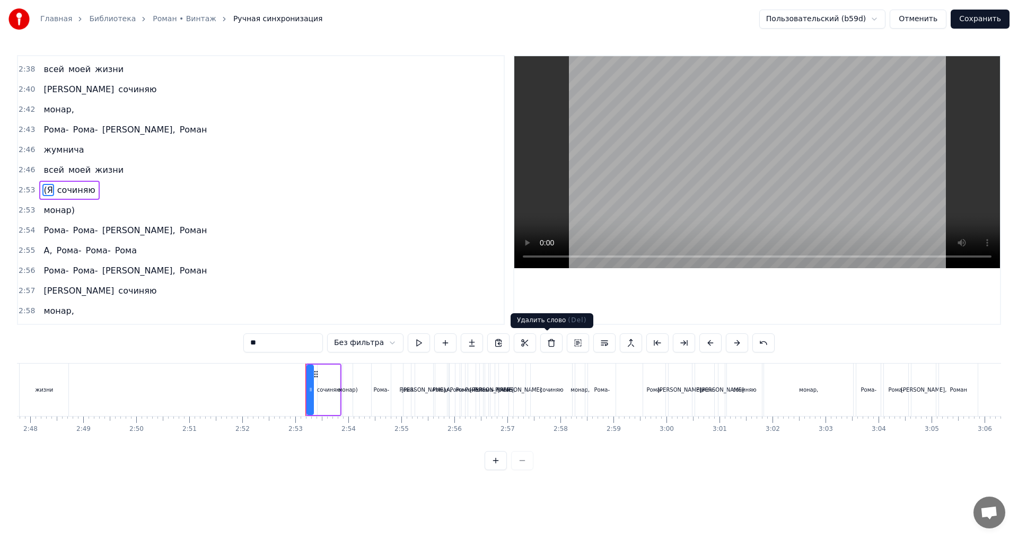
click at [546, 344] on button at bounding box center [552, 343] width 22 height 19
click at [73, 191] on span "сочиняю" at bounding box center [62, 190] width 40 height 12
click at [545, 344] on button at bounding box center [552, 343] width 22 height 19
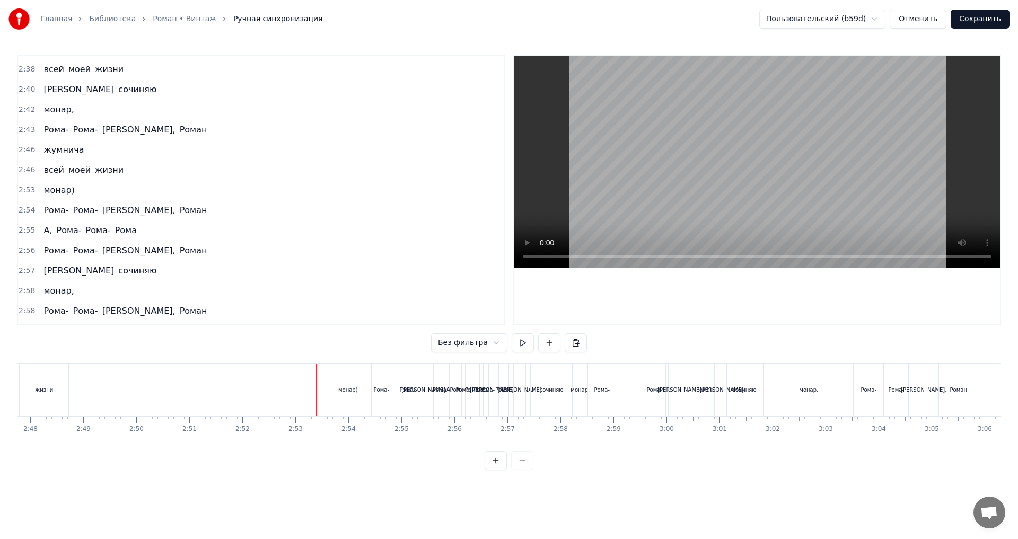
click at [52, 192] on span "монар)" at bounding box center [58, 190] width 33 height 12
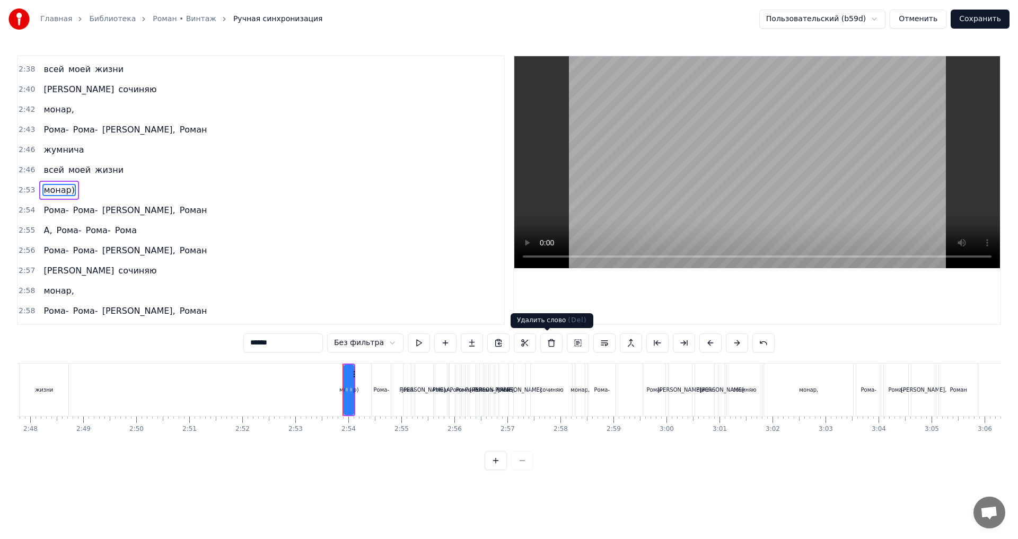
click at [542, 345] on button at bounding box center [552, 343] width 22 height 19
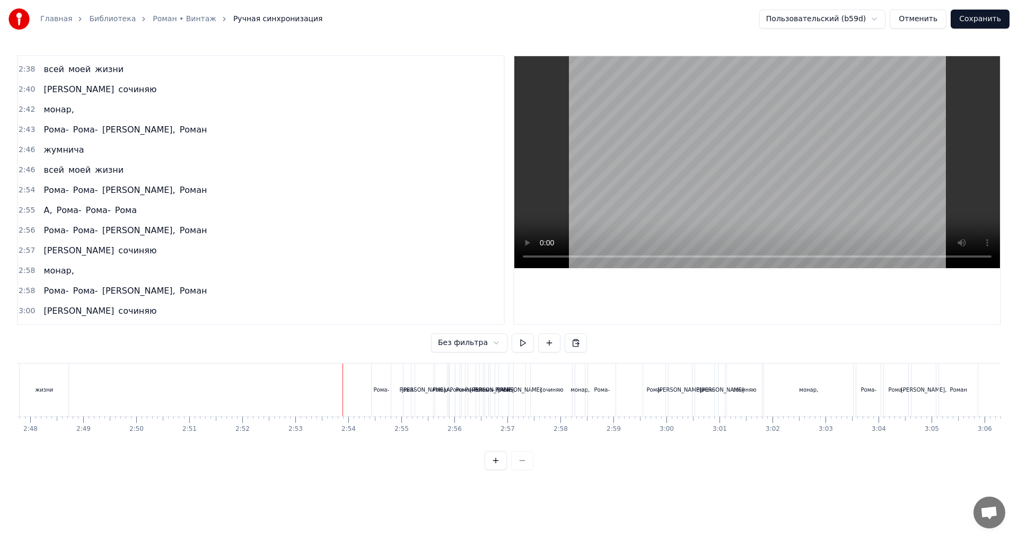
click at [39, 187] on div "Рома- Рома- Роман, Роман" at bounding box center [125, 190] width 172 height 19
click at [48, 187] on span "Рома-" at bounding box center [55, 190] width 27 height 12
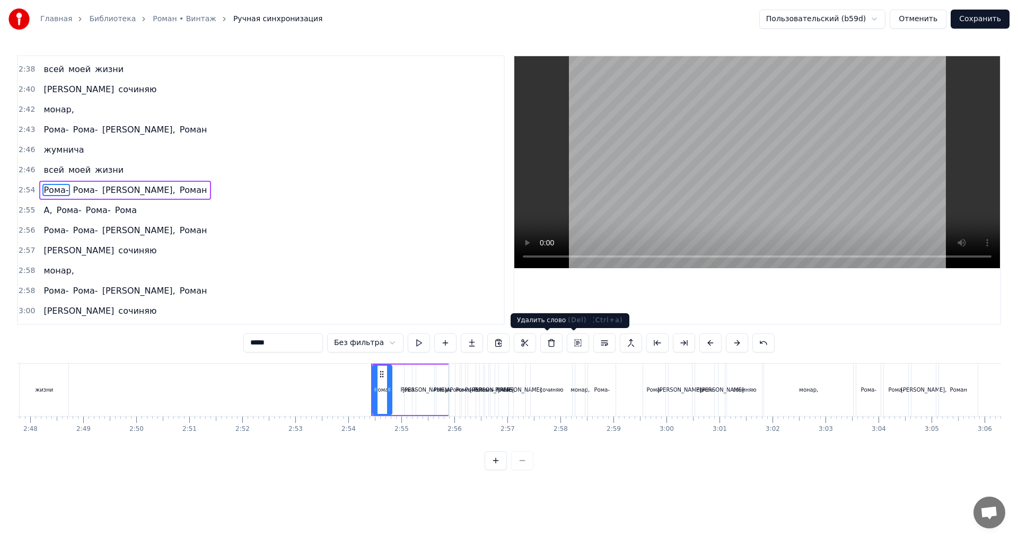
click at [550, 343] on button at bounding box center [552, 343] width 22 height 19
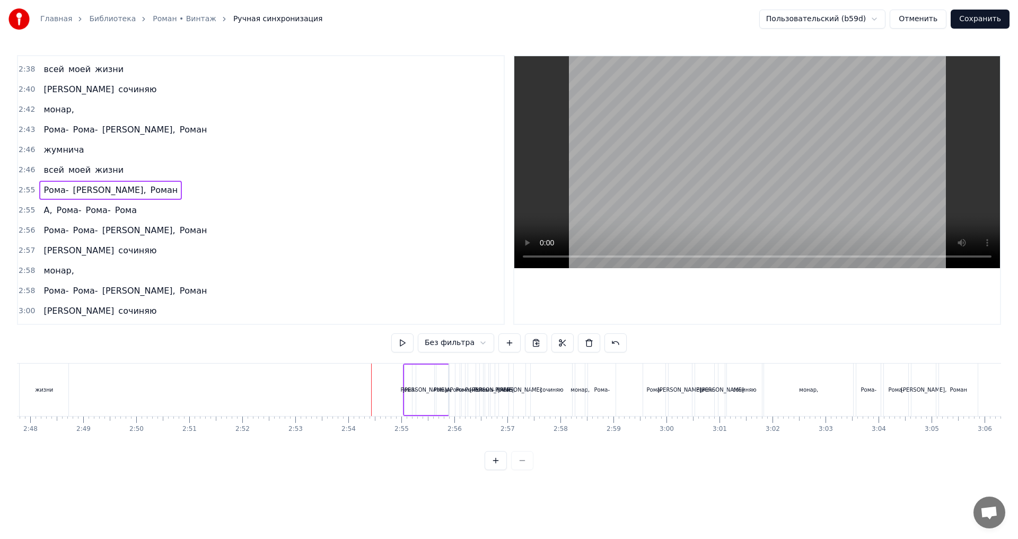
click at [51, 189] on span "Рома-" at bounding box center [55, 190] width 27 height 12
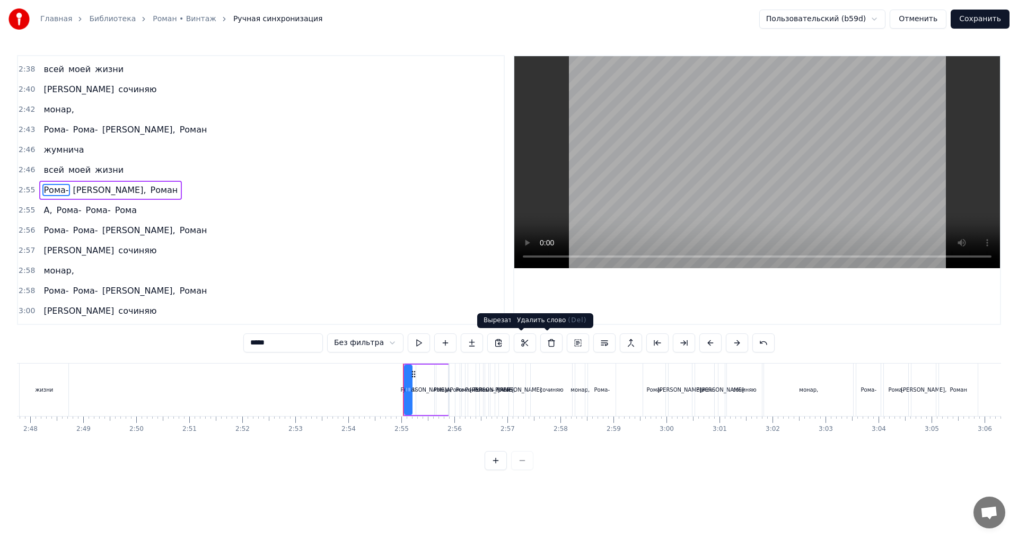
click at [550, 344] on button at bounding box center [552, 343] width 22 height 19
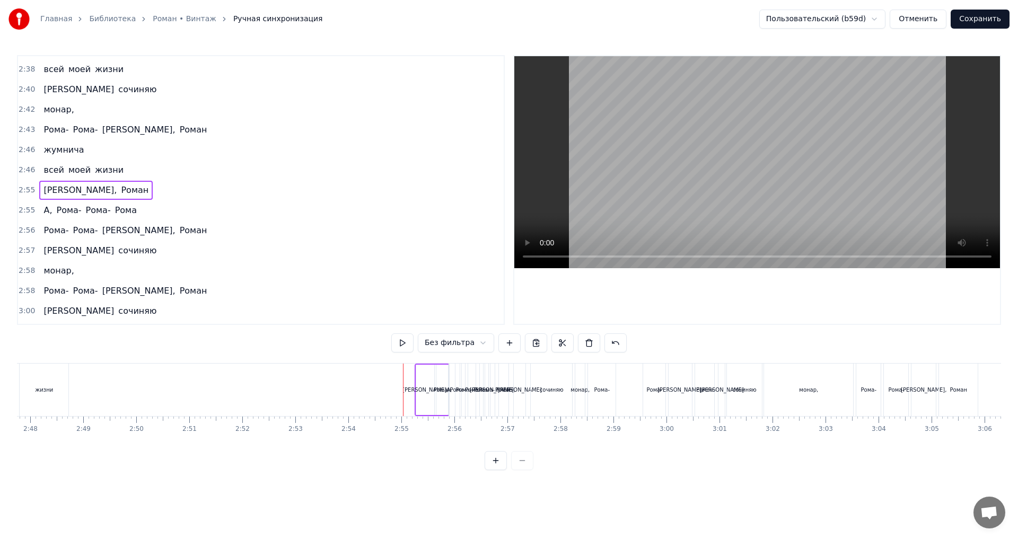
click at [42, 187] on span "Роман," at bounding box center [79, 190] width 75 height 12
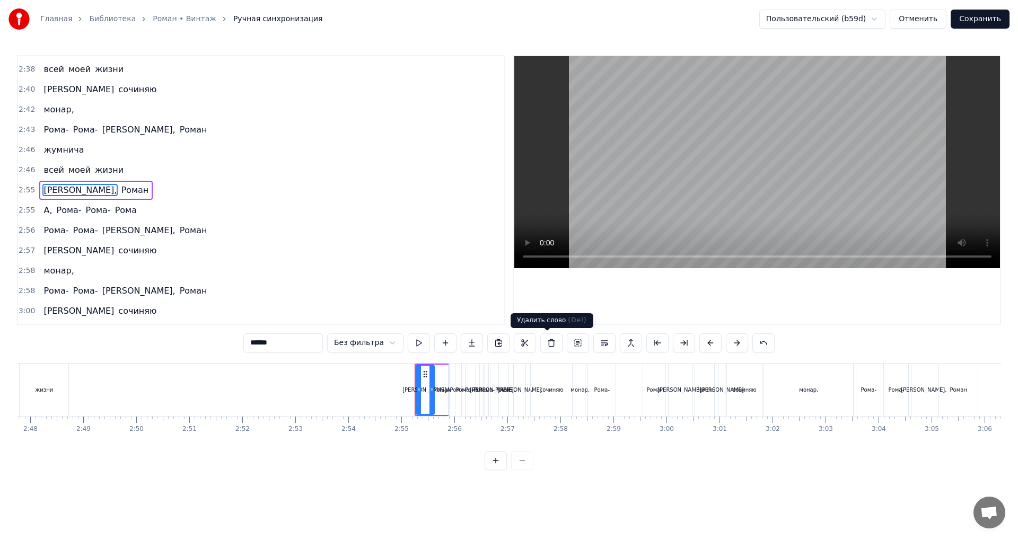
drag, startPoint x: 550, startPoint y: 350, endPoint x: 546, endPoint y: 346, distance: 5.6
click at [550, 350] on button at bounding box center [552, 343] width 22 height 19
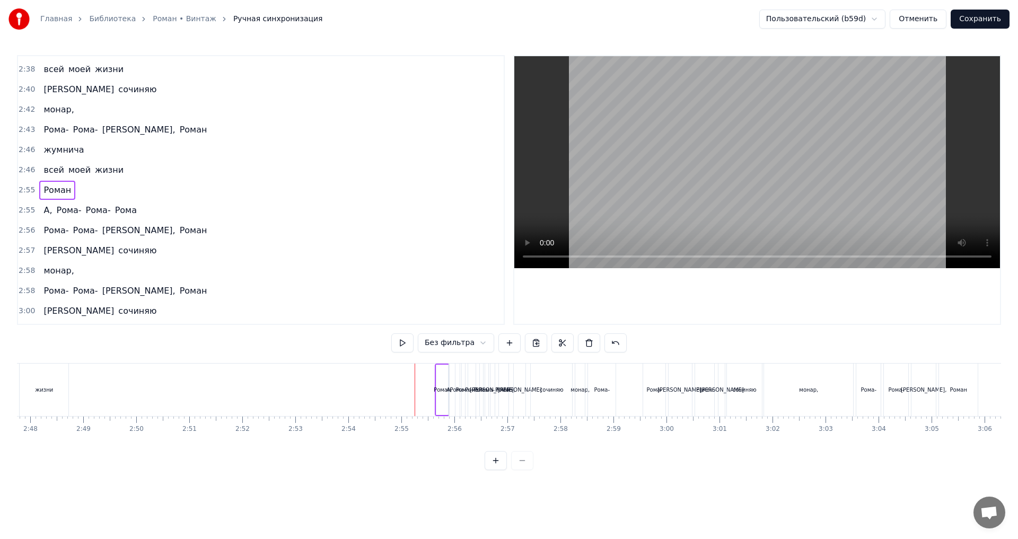
click at [62, 193] on span "Роман" at bounding box center [57, 190] width 30 height 12
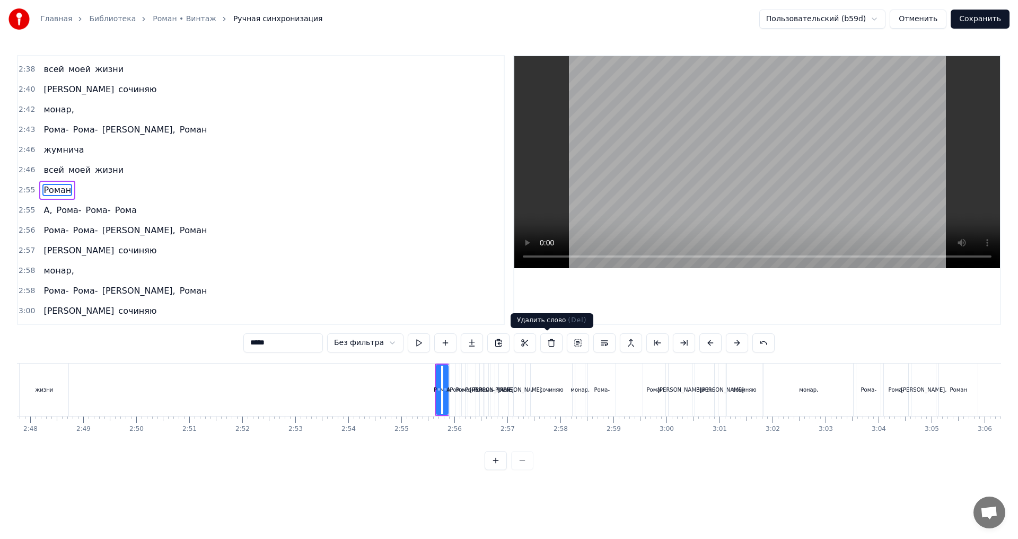
click at [548, 344] on button at bounding box center [552, 343] width 22 height 19
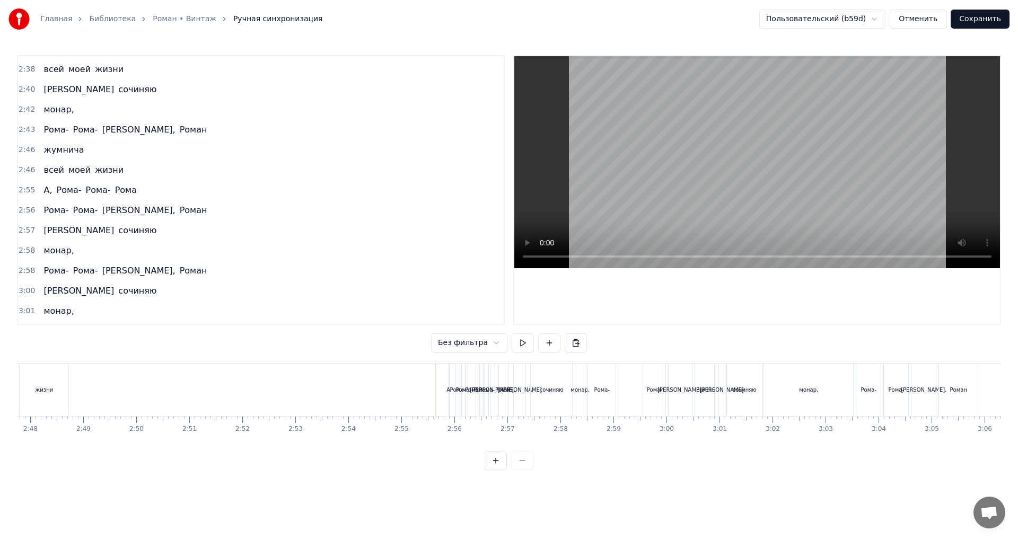
click at [42, 190] on span "А," at bounding box center [47, 190] width 11 height 12
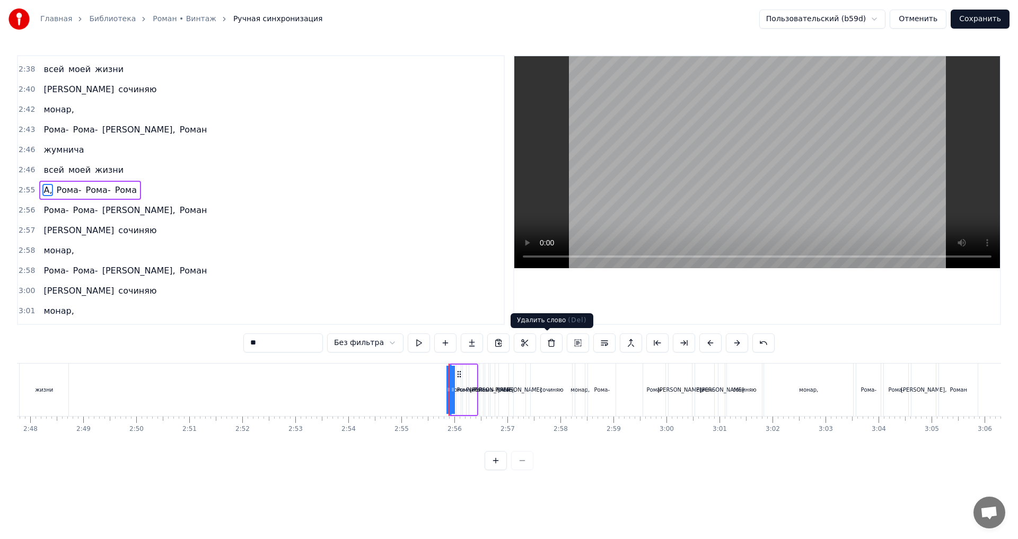
click at [545, 346] on button at bounding box center [552, 343] width 22 height 19
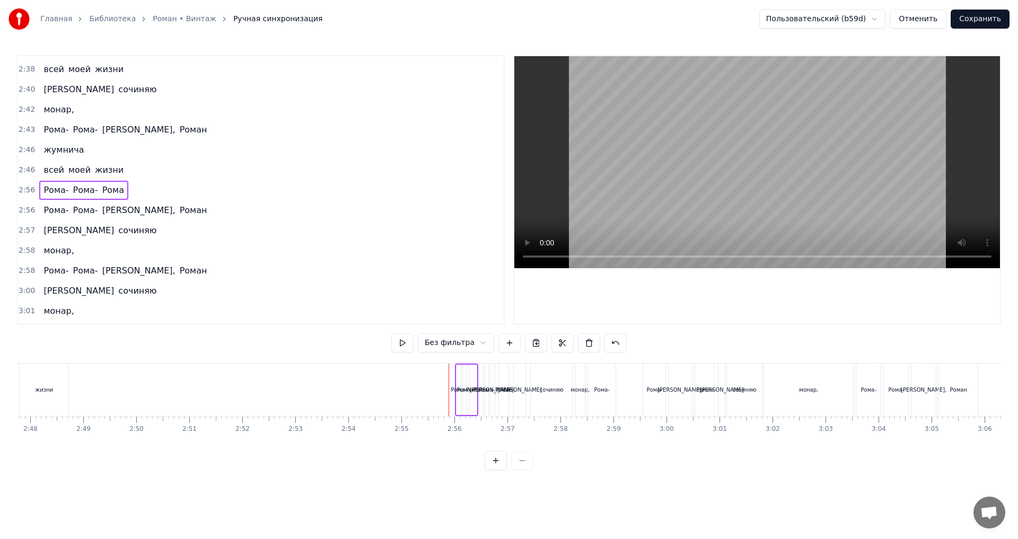
click at [51, 189] on span "Рома-" at bounding box center [55, 190] width 27 height 12
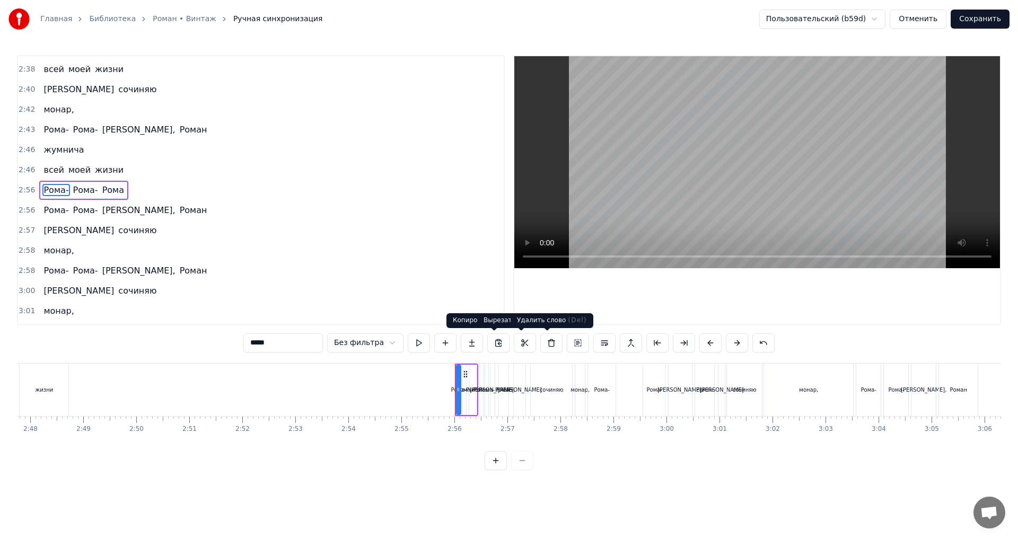
click at [544, 344] on button at bounding box center [552, 343] width 22 height 19
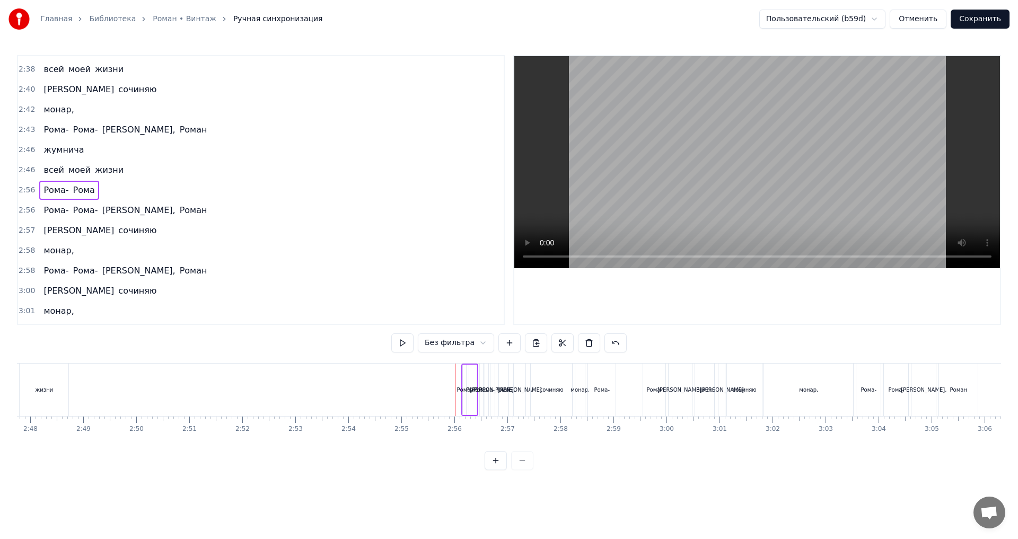
click at [46, 190] on span "Рома-" at bounding box center [55, 190] width 27 height 12
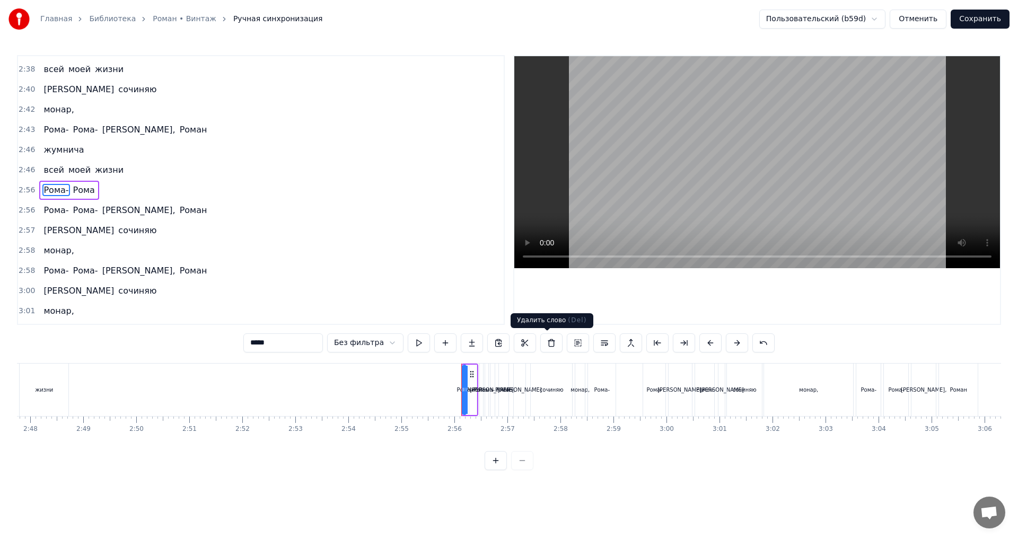
click at [543, 343] on button at bounding box center [552, 343] width 22 height 19
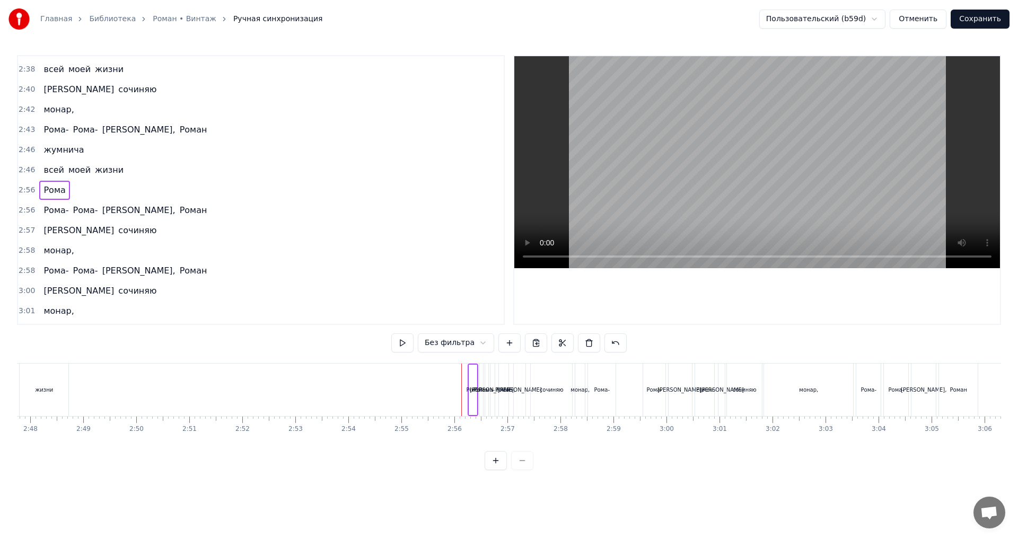
click at [43, 201] on div "Рома- Рома- Роман, Роман" at bounding box center [125, 210] width 172 height 19
click at [45, 195] on span "Рома" at bounding box center [54, 190] width 24 height 12
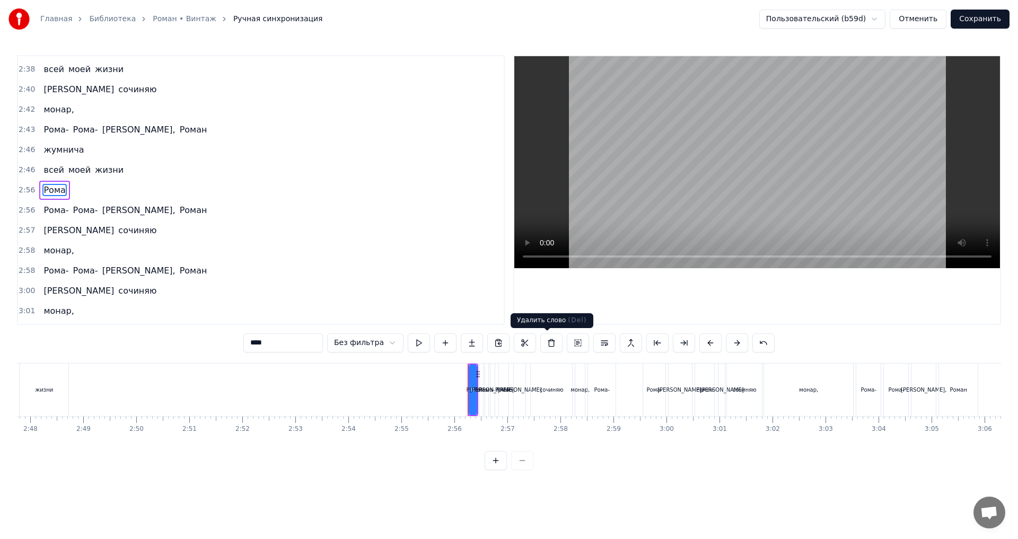
click at [545, 339] on button at bounding box center [552, 343] width 22 height 19
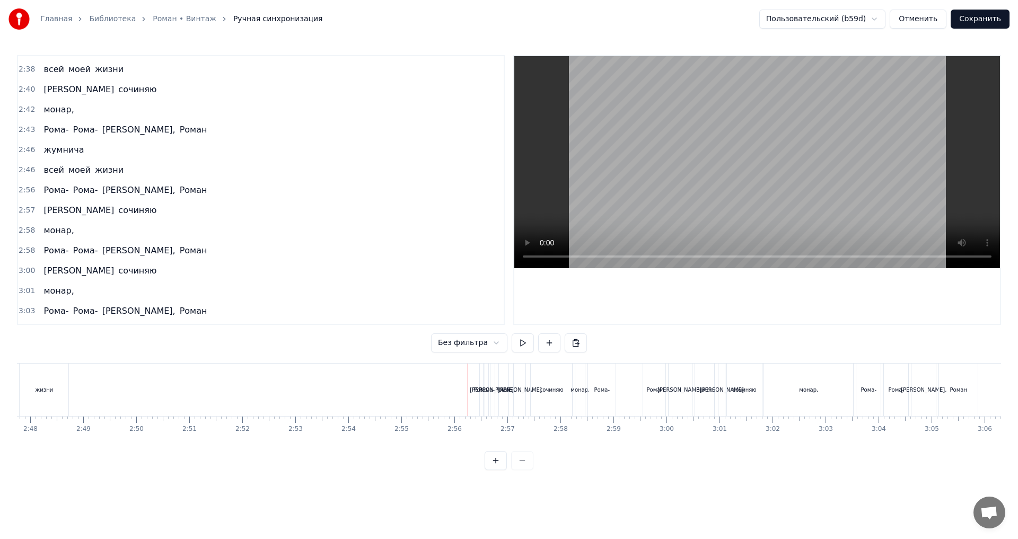
click at [56, 190] on span "Рома-" at bounding box center [55, 190] width 27 height 12
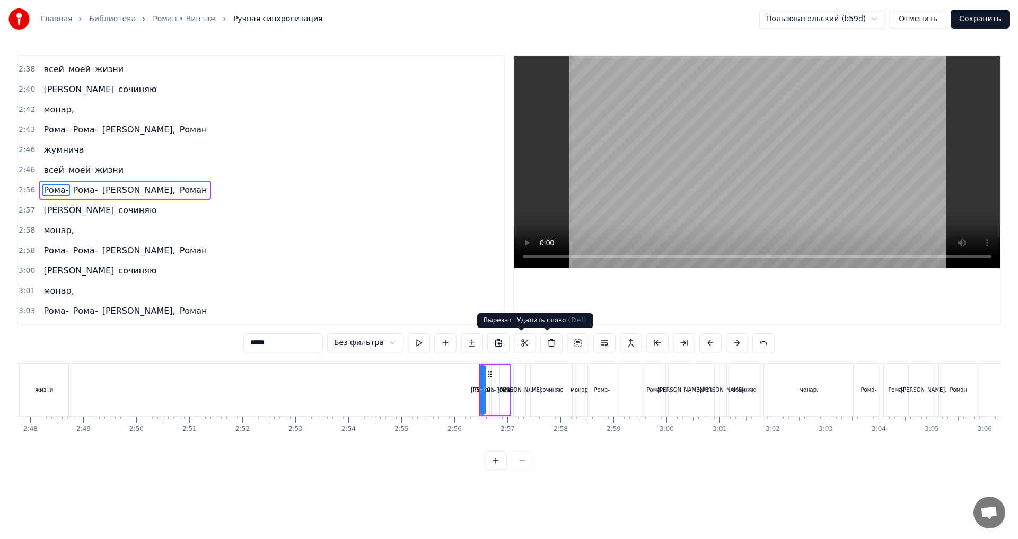
click at [549, 341] on button at bounding box center [552, 343] width 22 height 19
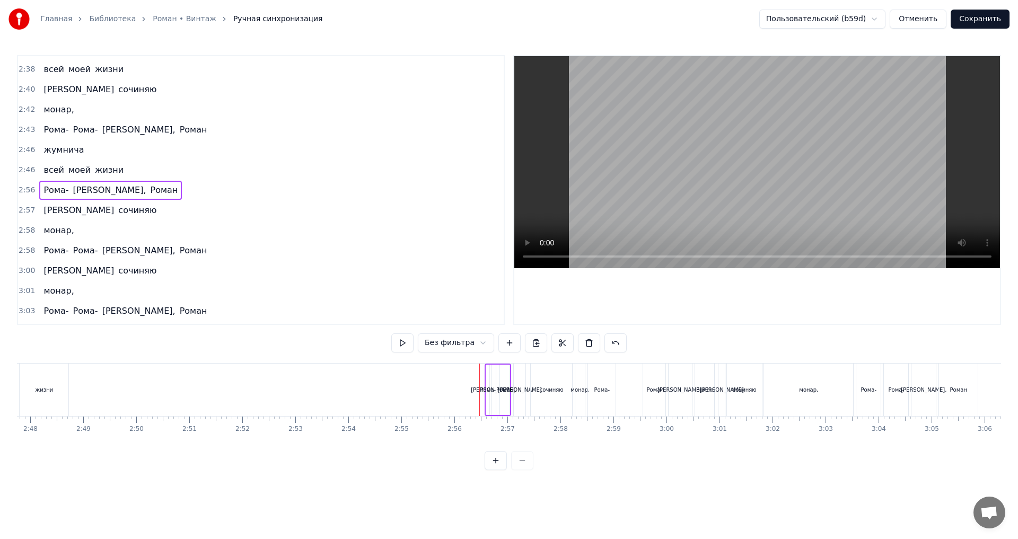
click at [56, 191] on span "Рома-" at bounding box center [55, 190] width 27 height 12
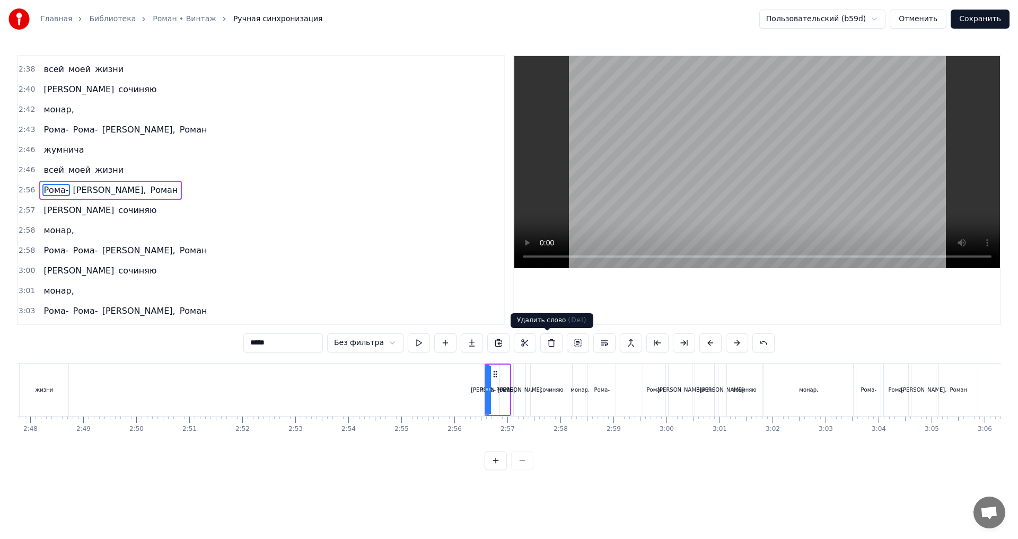
click at [541, 350] on button at bounding box center [552, 343] width 22 height 19
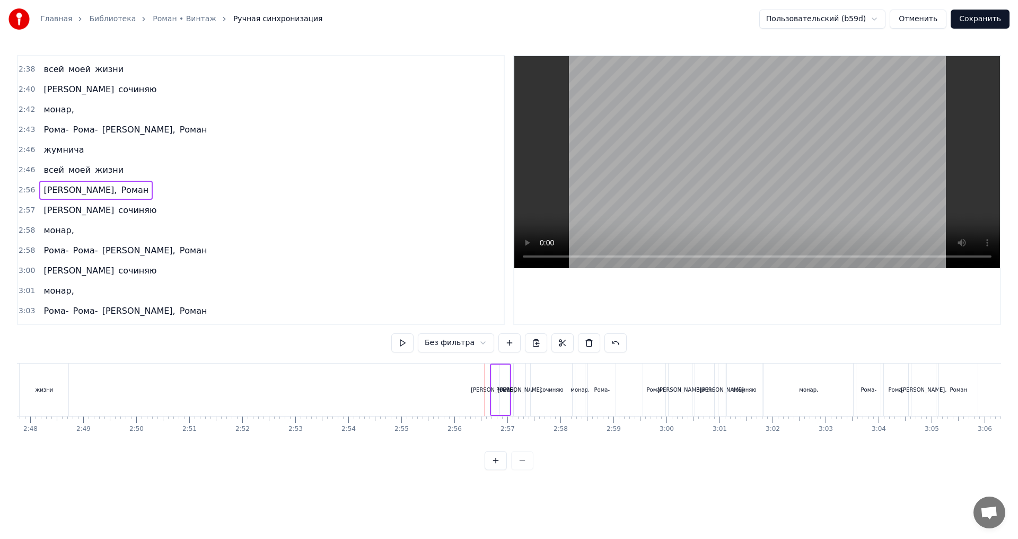
click at [47, 187] on span "Роман," at bounding box center [79, 190] width 75 height 12
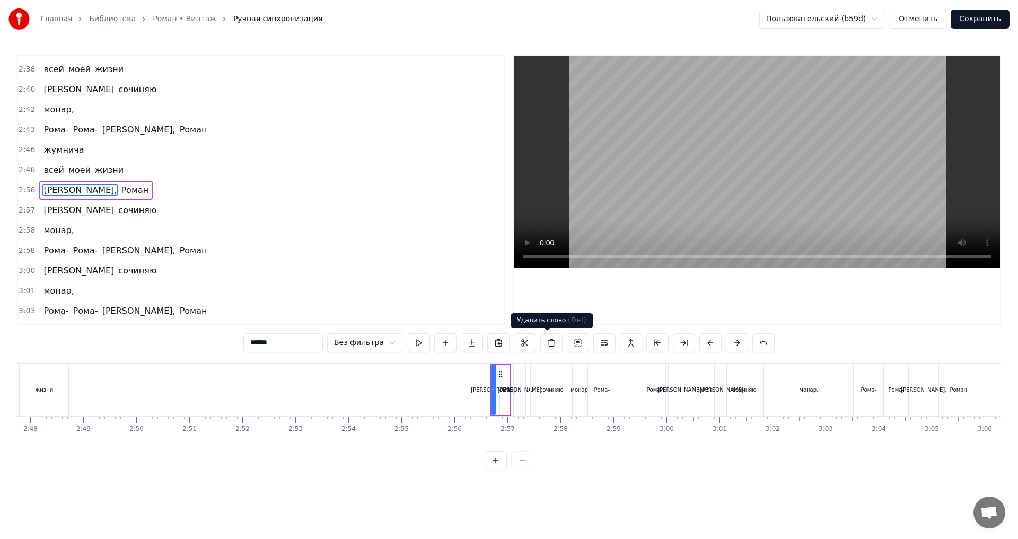
click at [544, 339] on button at bounding box center [552, 343] width 22 height 19
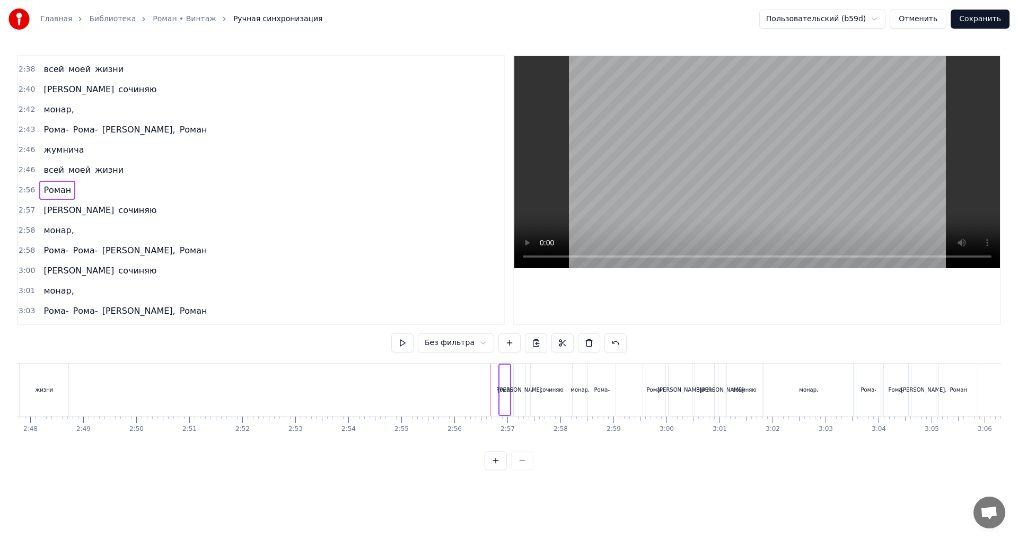
click at [56, 185] on span "Роман" at bounding box center [57, 190] width 30 height 12
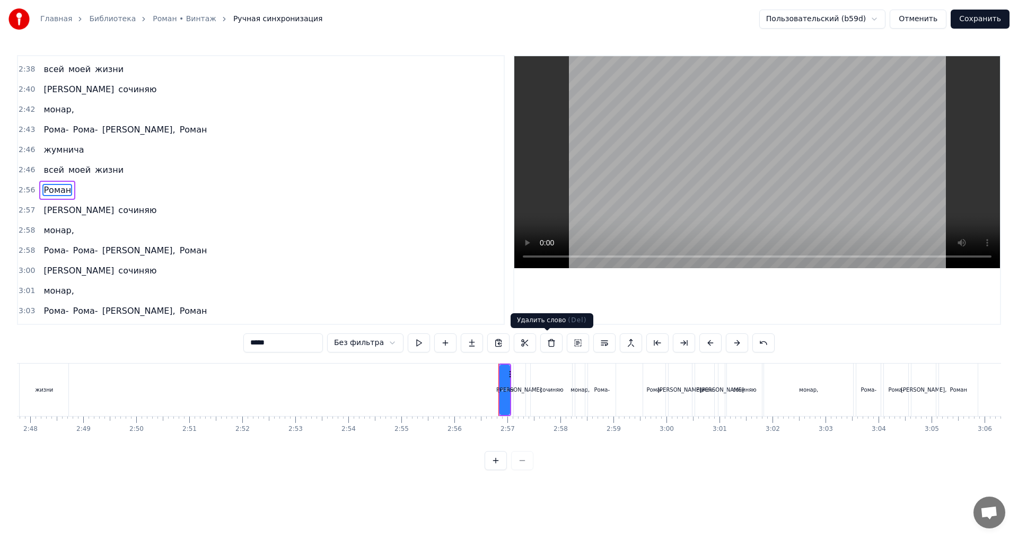
click at [545, 342] on button at bounding box center [552, 343] width 22 height 19
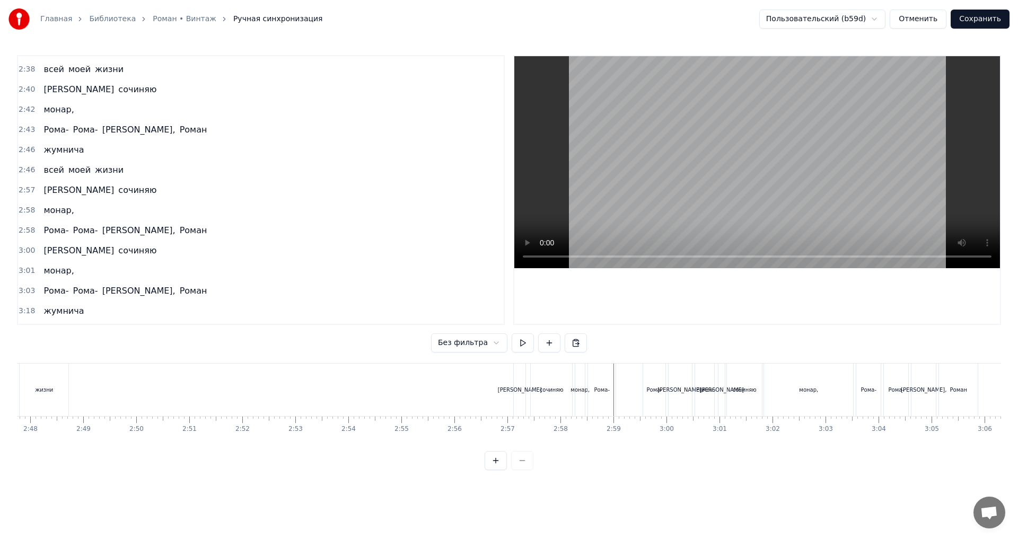
click at [47, 252] on span "Я" at bounding box center [78, 251] width 73 height 13
click at [44, 249] on span "Я" at bounding box center [78, 251] width 73 height 12
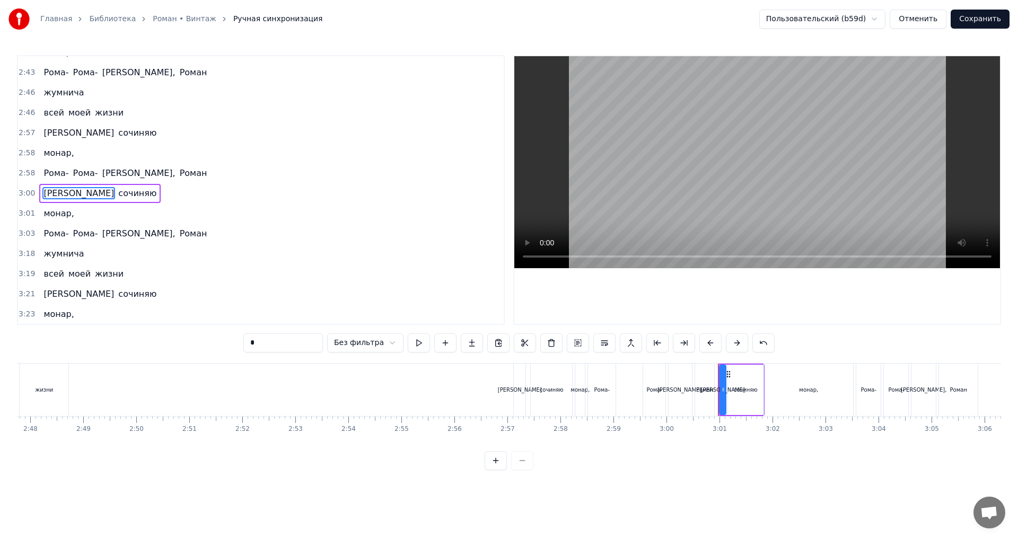
scroll to position [1730, 0]
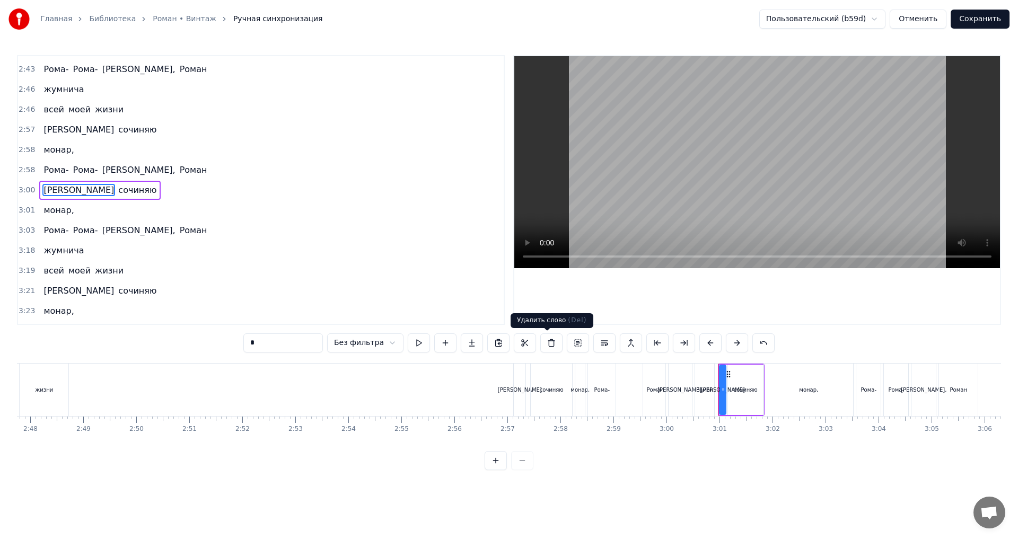
click at [550, 342] on button at bounding box center [552, 343] width 22 height 19
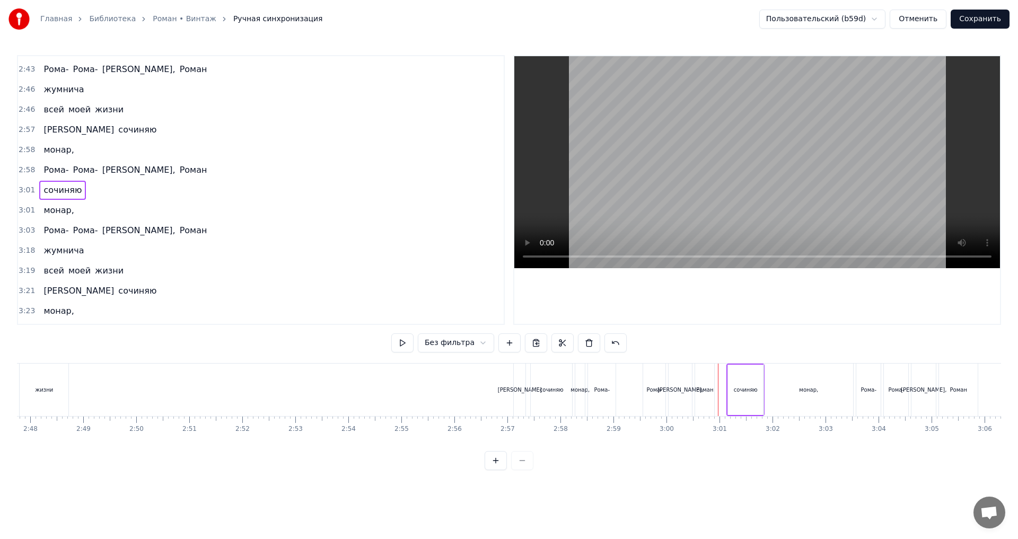
click at [51, 195] on span "сочиняю" at bounding box center [62, 190] width 40 height 12
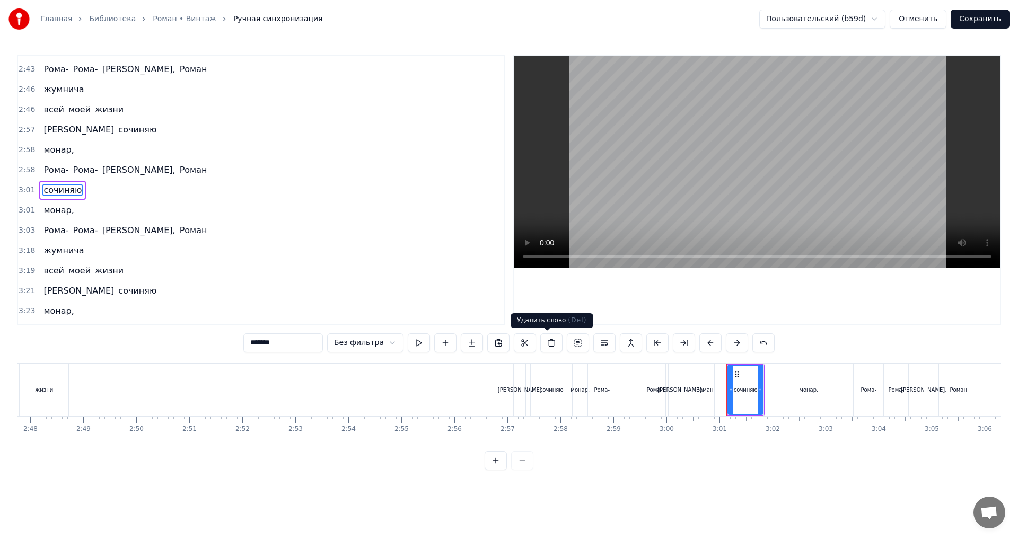
click at [554, 342] on button at bounding box center [552, 343] width 22 height 19
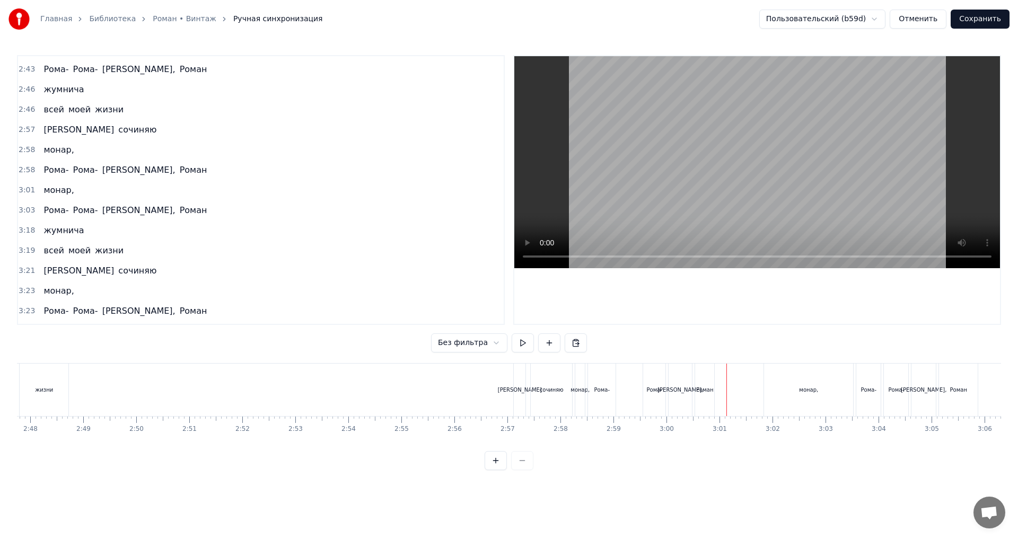
click at [55, 194] on span "монар," at bounding box center [58, 190] width 32 height 12
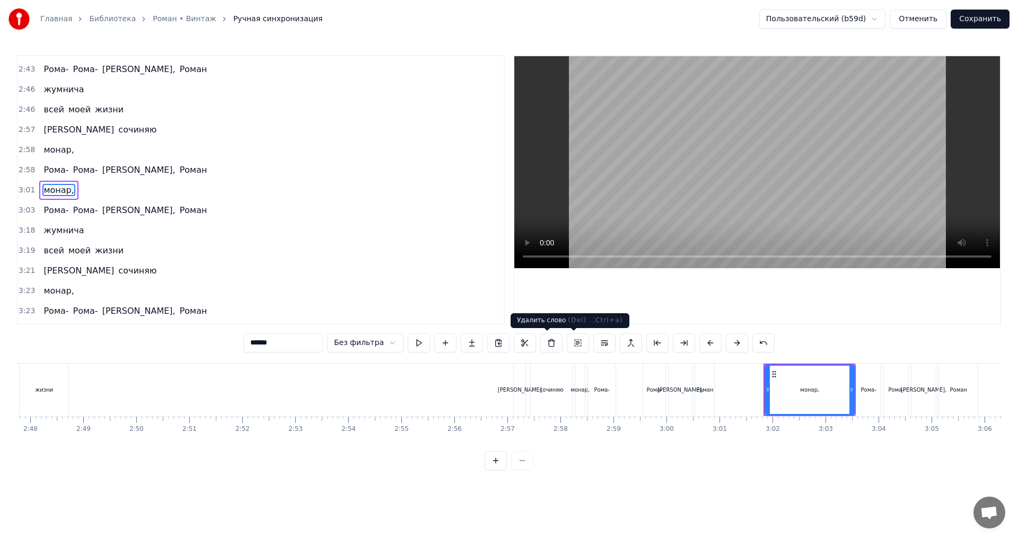
click at [544, 339] on button at bounding box center [552, 343] width 22 height 19
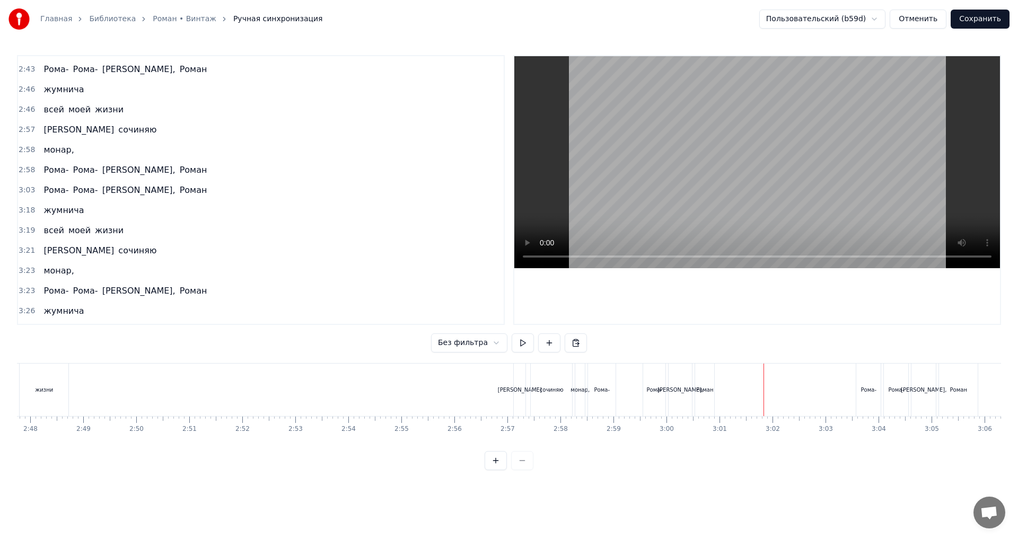
click at [51, 174] on span "Рома-" at bounding box center [55, 170] width 27 height 12
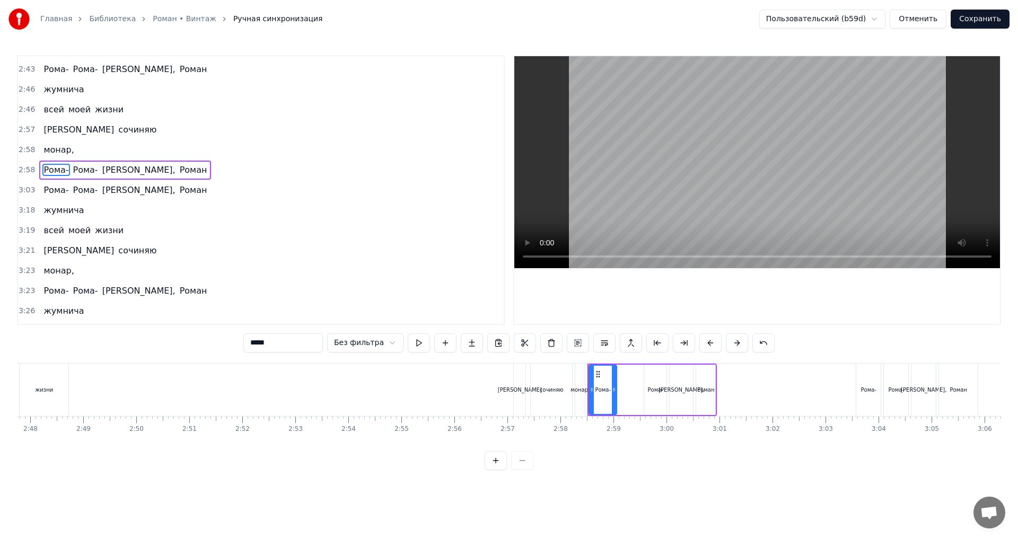
scroll to position [1710, 0]
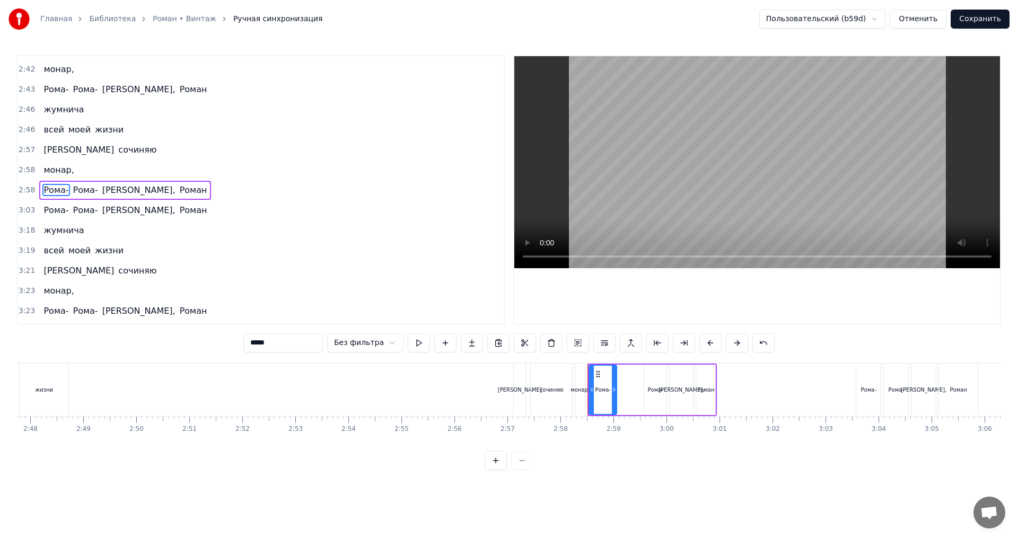
drag, startPoint x: 530, startPoint y: 344, endPoint x: 536, endPoint y: 345, distance: 5.9
click at [536, 345] on div "***** Без фильтра" at bounding box center [509, 343] width 532 height 19
drag, startPoint x: 536, startPoint y: 345, endPoint x: 552, endPoint y: 347, distance: 15.5
click at [552, 347] on button at bounding box center [552, 343] width 22 height 19
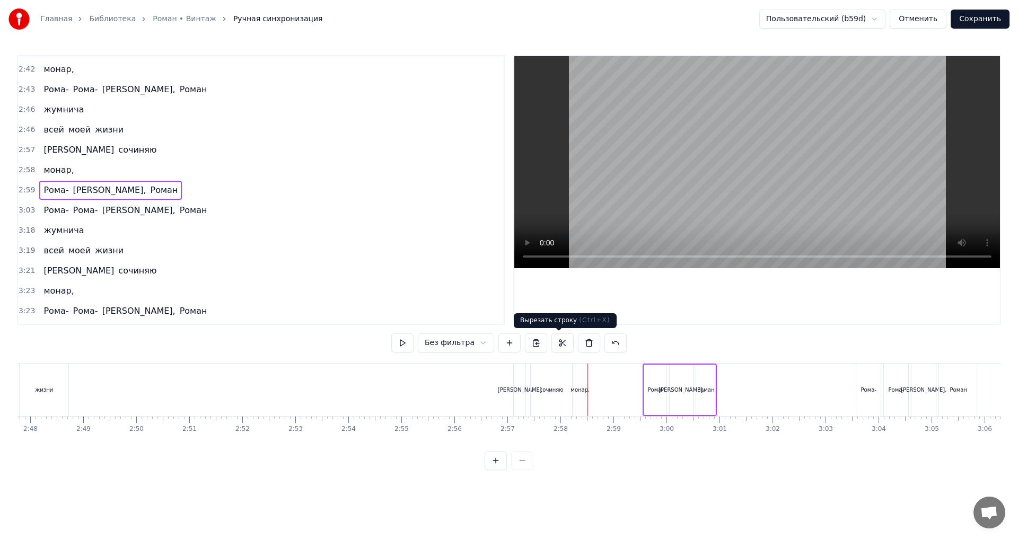
click at [552, 347] on button at bounding box center [563, 343] width 22 height 19
click at [54, 189] on span "Рома-" at bounding box center [55, 190] width 27 height 12
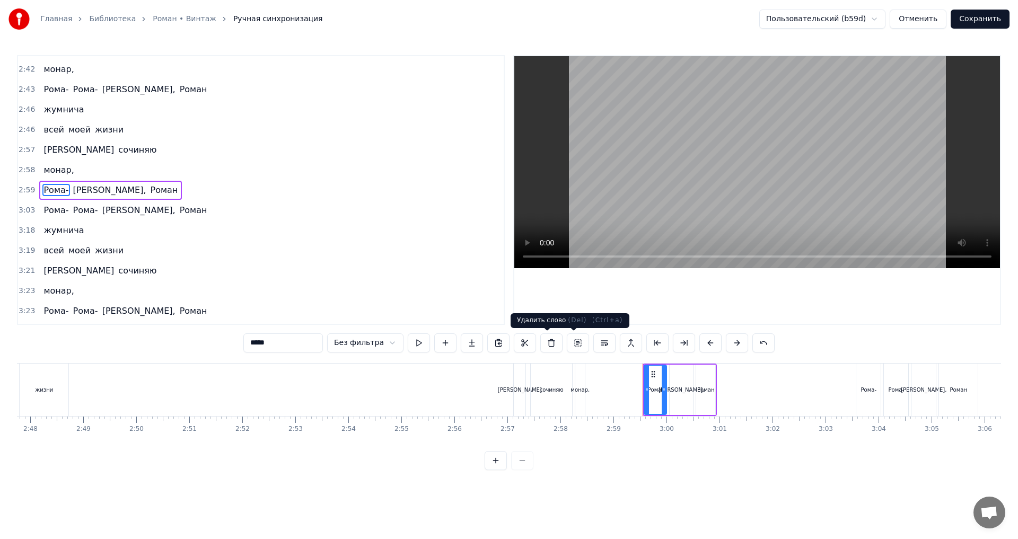
click at [550, 342] on button at bounding box center [552, 343] width 22 height 19
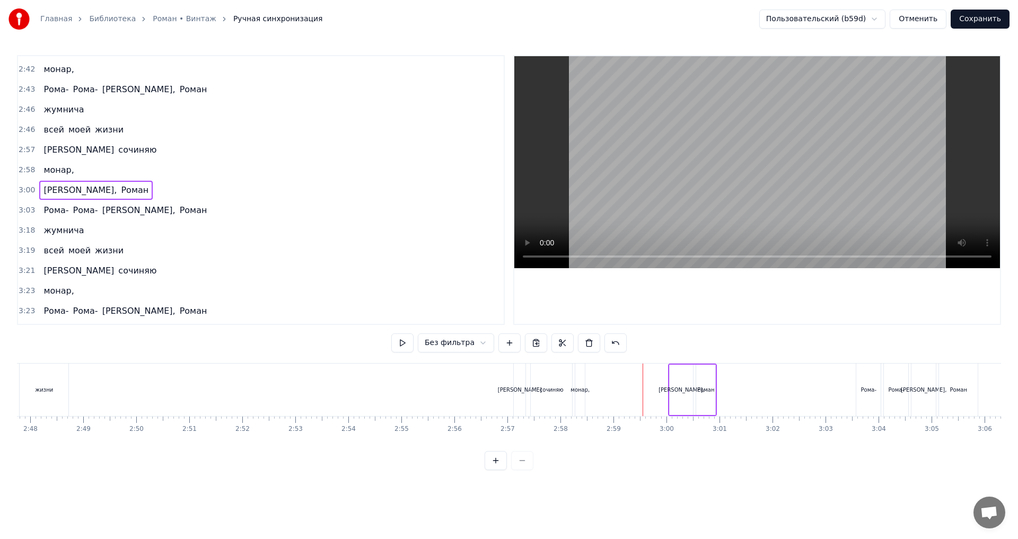
click at [48, 193] on span "Роман," at bounding box center [79, 190] width 75 height 12
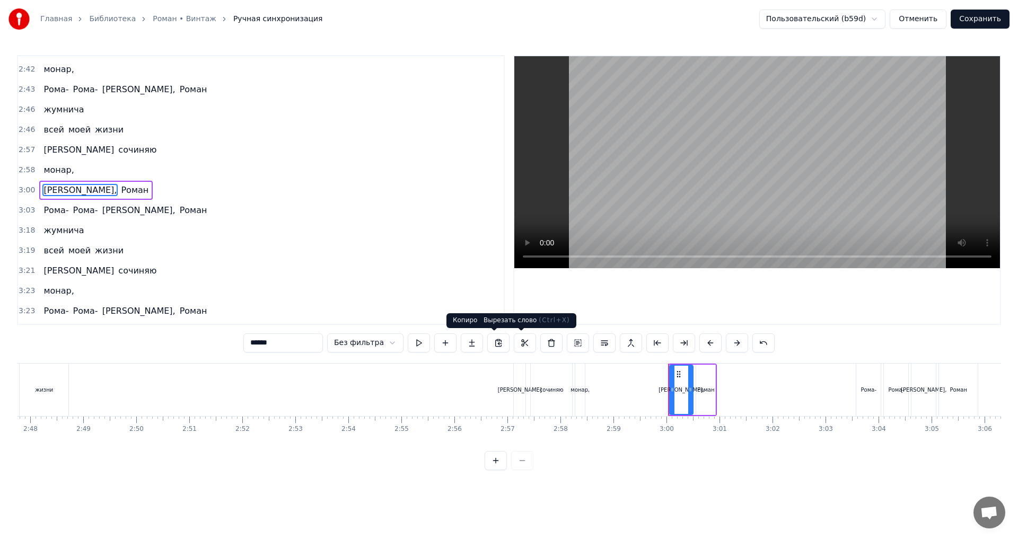
click at [542, 347] on button at bounding box center [552, 343] width 22 height 19
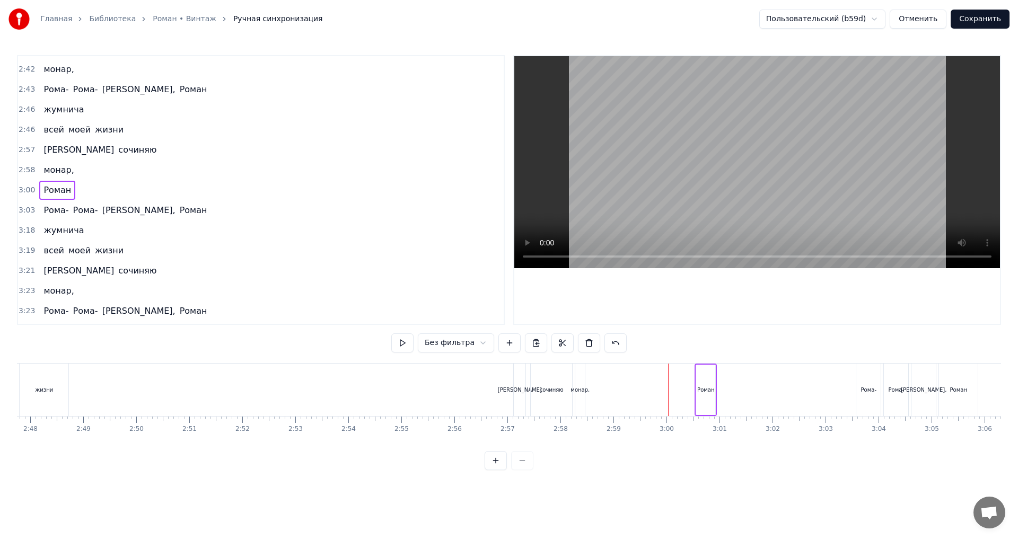
click at [51, 195] on span "Роман" at bounding box center [57, 190] width 30 height 12
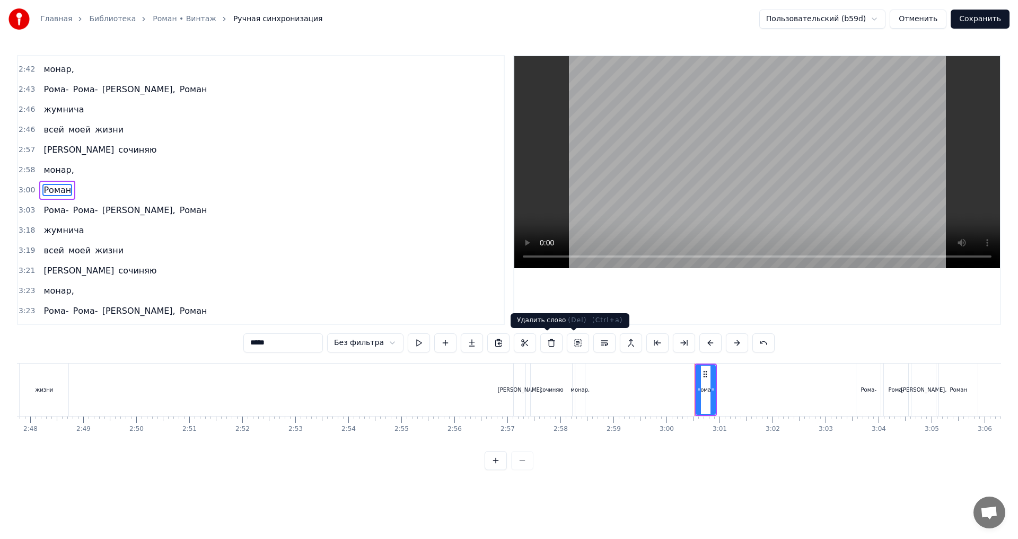
click at [545, 341] on button at bounding box center [552, 343] width 22 height 19
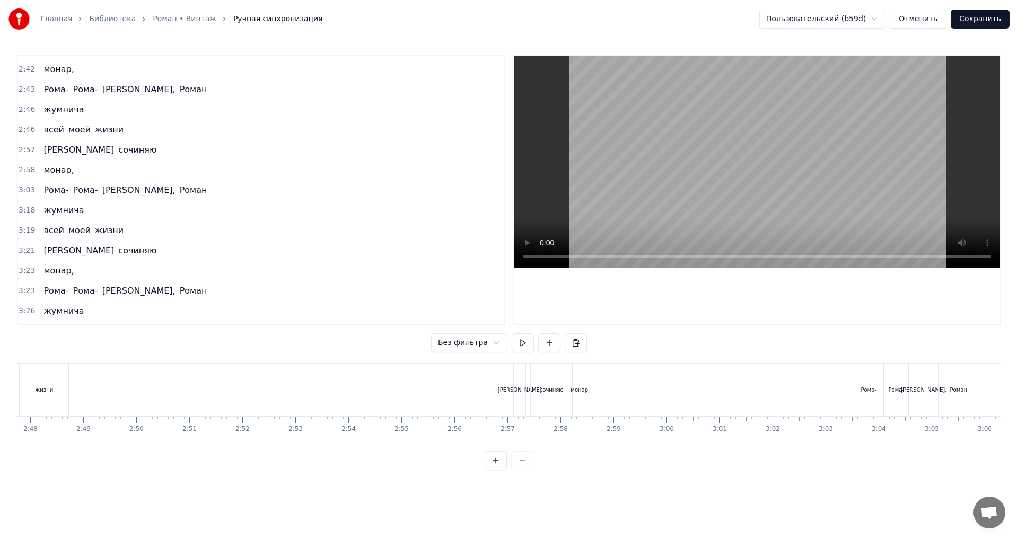
click at [45, 146] on span "Я" at bounding box center [78, 150] width 73 height 12
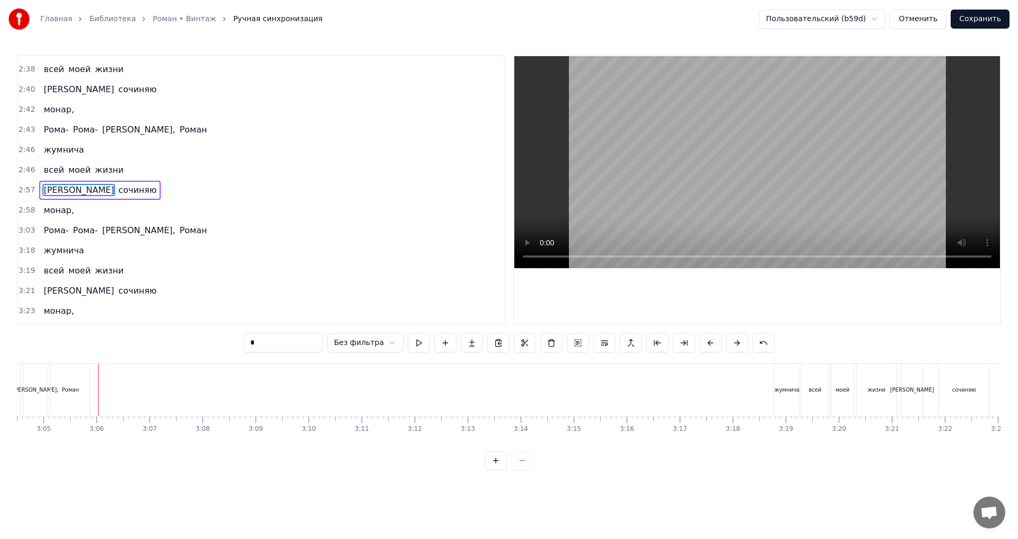
scroll to position [0, 9791]
click at [179, 233] on span "Роман" at bounding box center [194, 230] width 30 height 12
type input "*****"
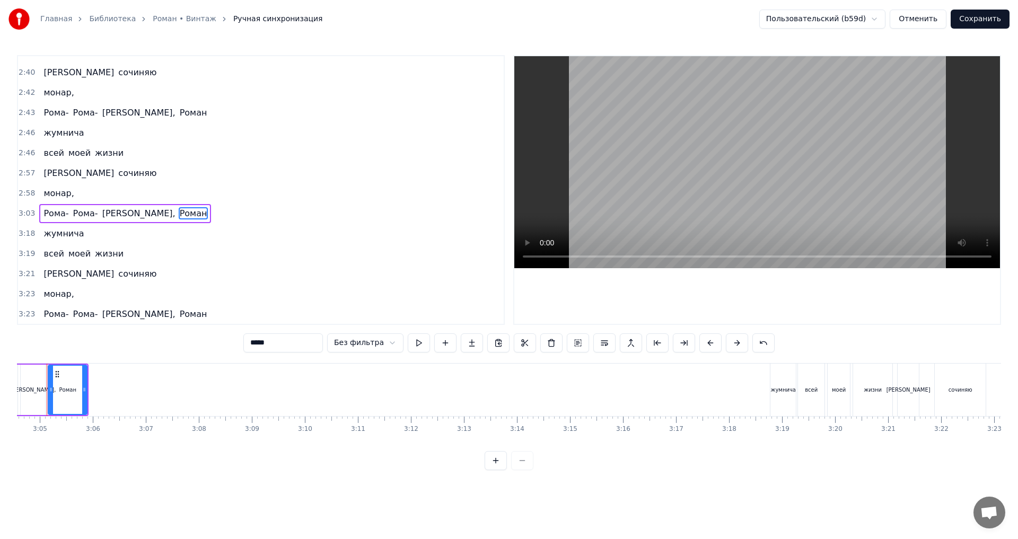
scroll to position [0, 9767]
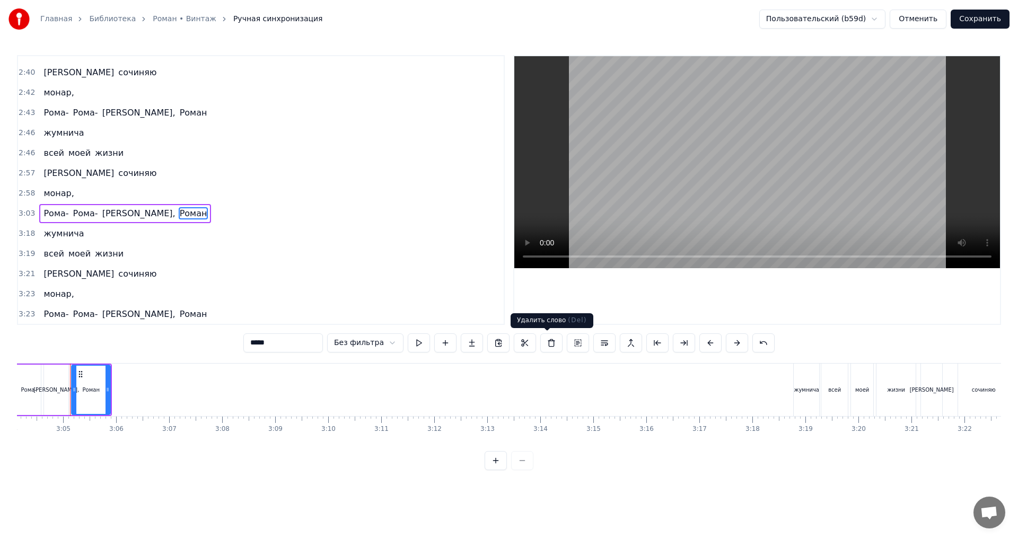
click at [546, 346] on button at bounding box center [552, 343] width 22 height 19
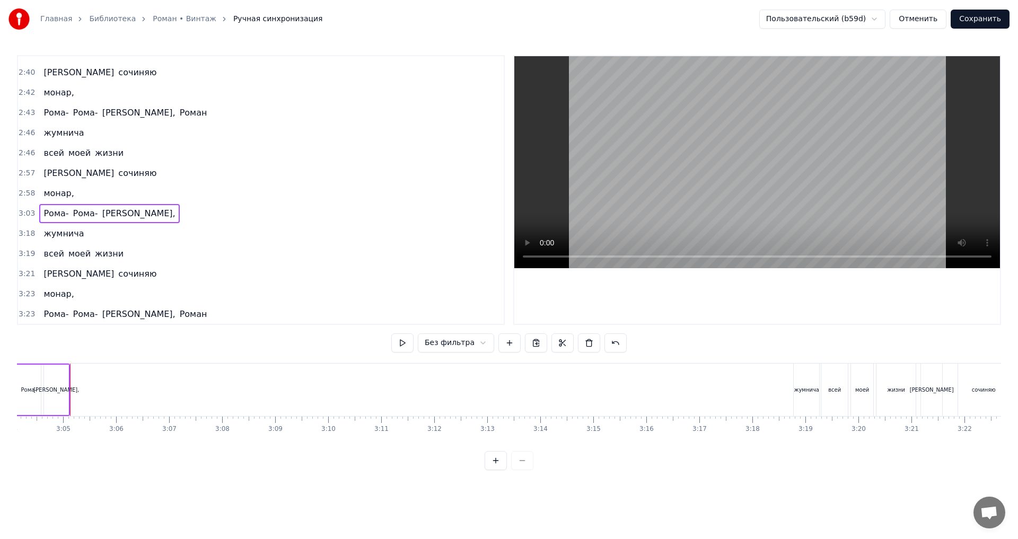
click at [42, 176] on span "Я" at bounding box center [78, 173] width 73 height 12
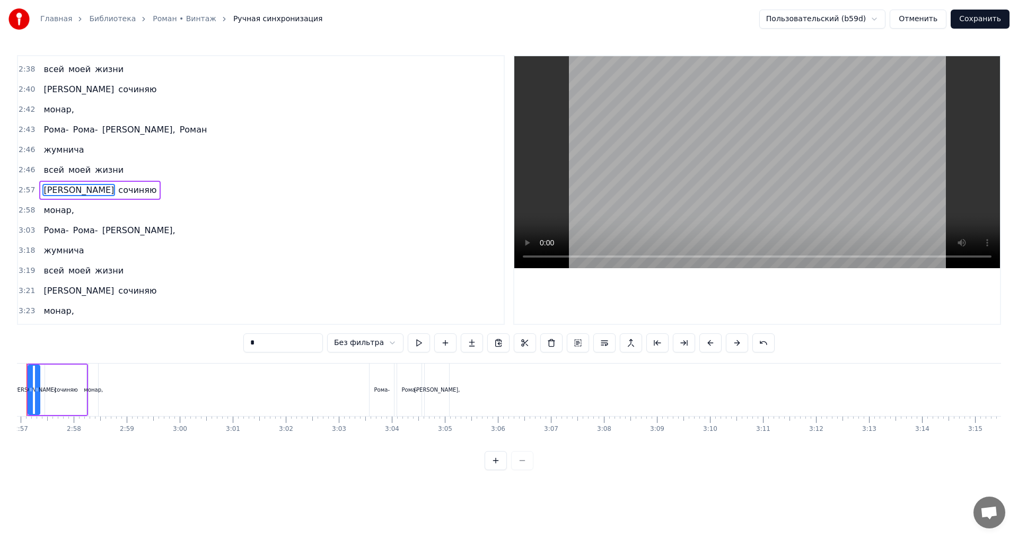
scroll to position [0, 9342]
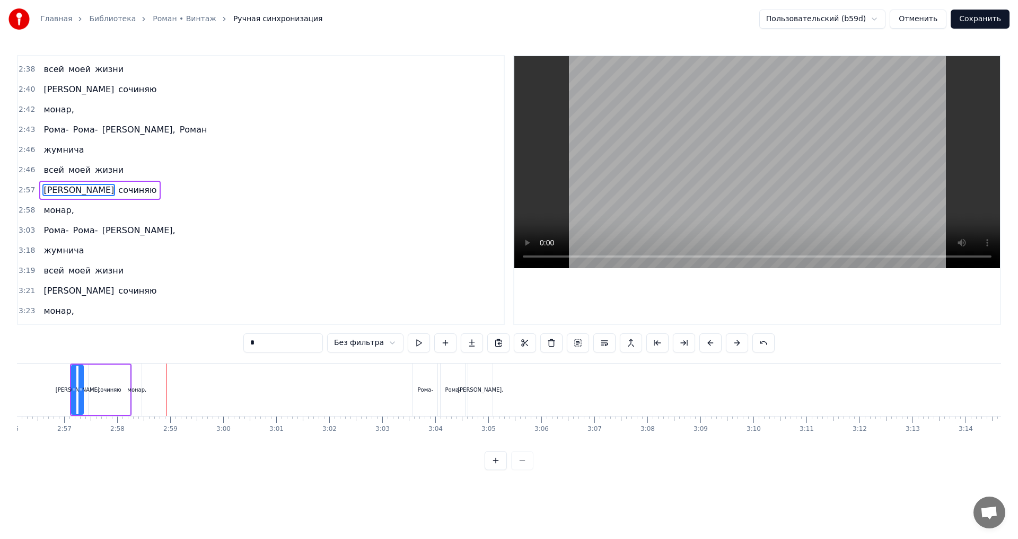
click at [140, 394] on div "монар," at bounding box center [136, 390] width 19 height 8
type input "******"
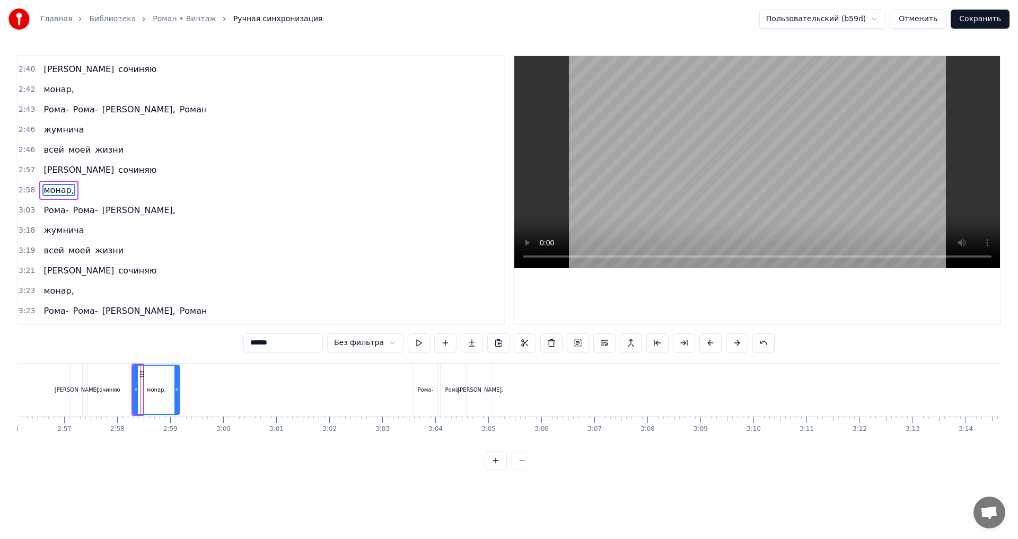
drag, startPoint x: 141, startPoint y: 390, endPoint x: 177, endPoint y: 390, distance: 36.6
click at [177, 390] on icon at bounding box center [177, 390] width 4 height 8
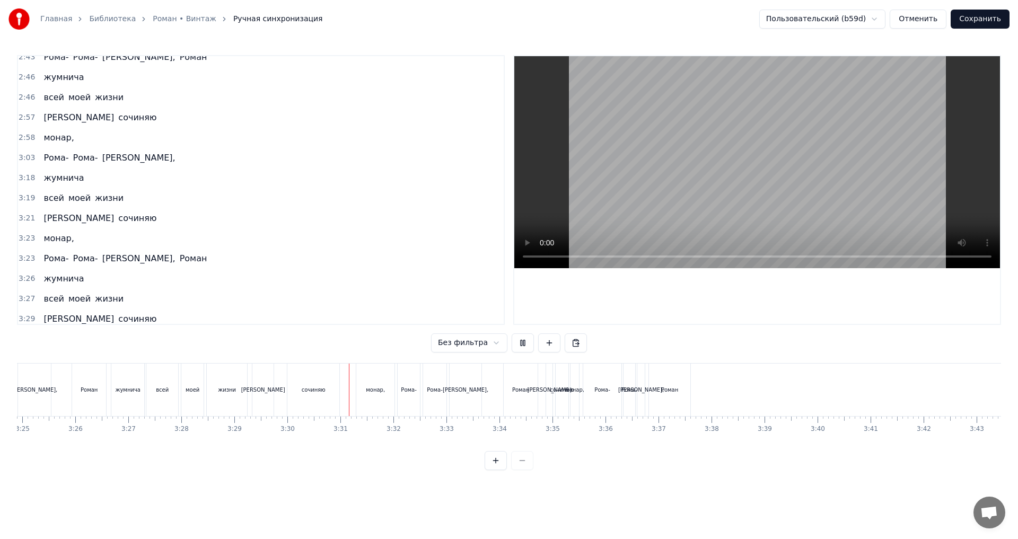
scroll to position [0, 10889]
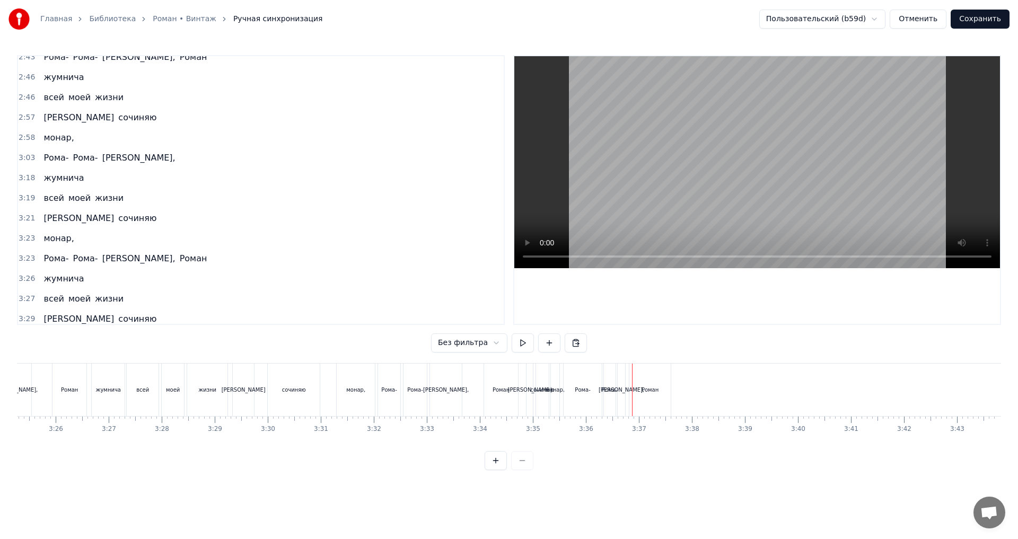
click at [528, 372] on div "Я" at bounding box center [530, 390] width 6 height 53
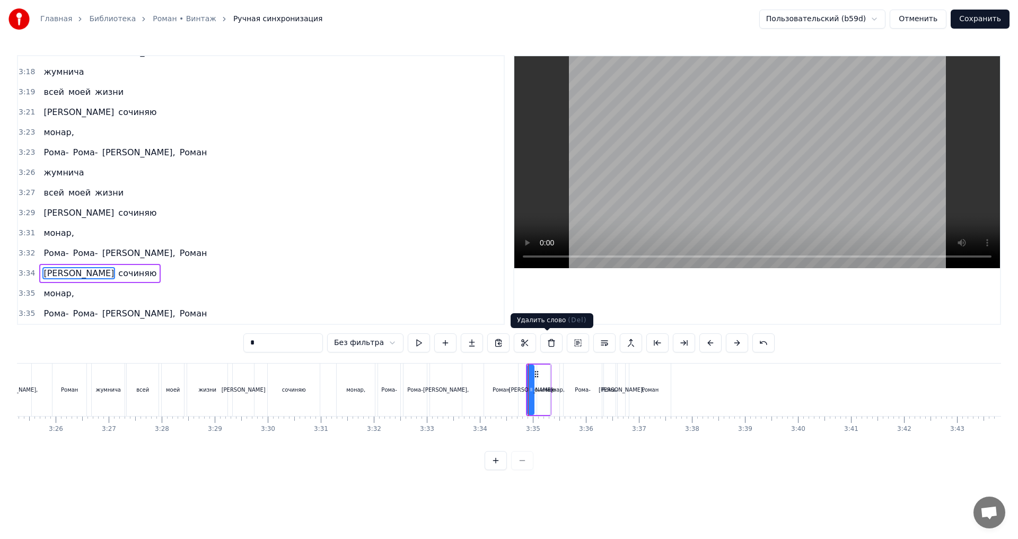
click at [546, 339] on button at bounding box center [552, 343] width 22 height 19
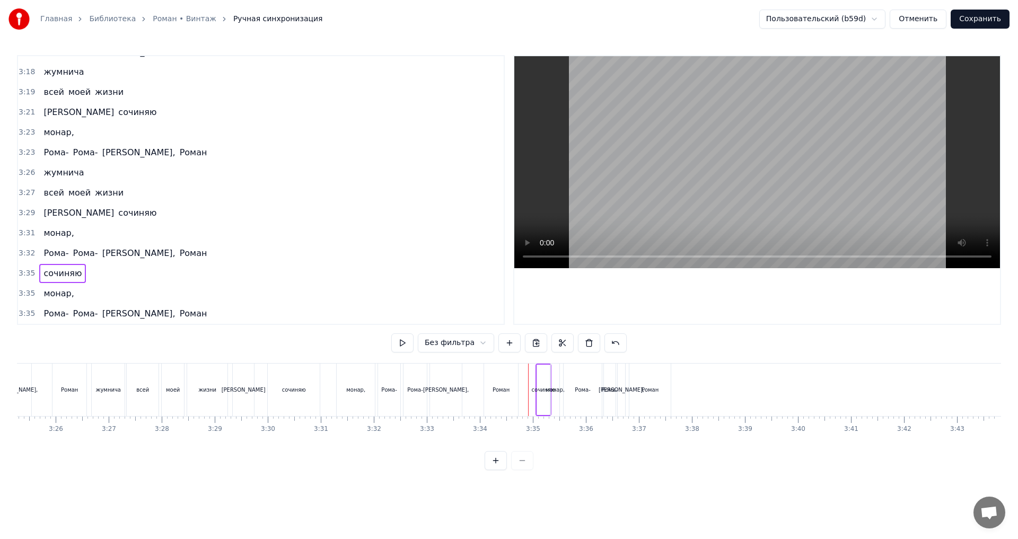
drag, startPoint x: 538, startPoint y: 384, endPoint x: 536, endPoint y: 378, distance: 6.2
click at [539, 385] on div "сочиняю" at bounding box center [543, 390] width 13 height 50
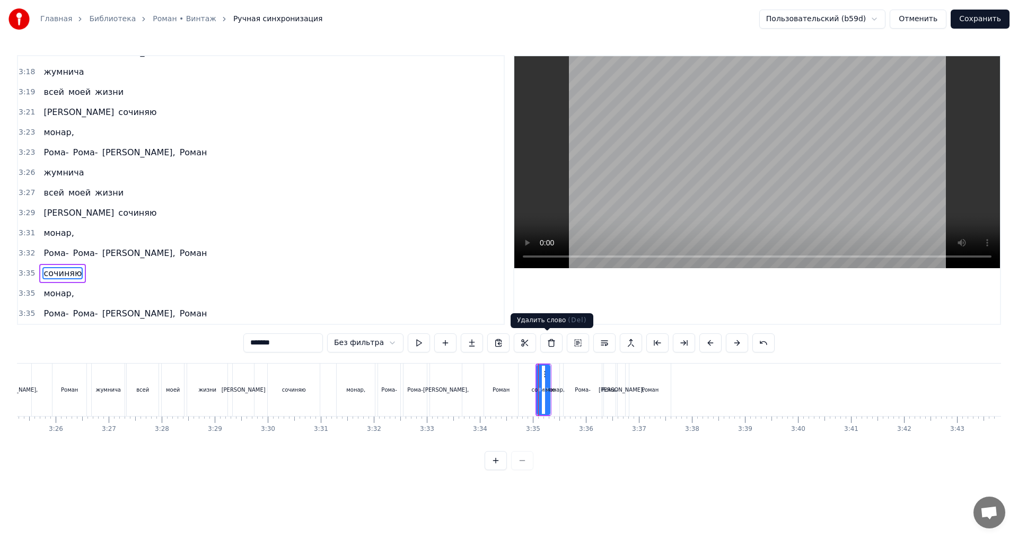
click at [548, 337] on button at bounding box center [552, 343] width 22 height 19
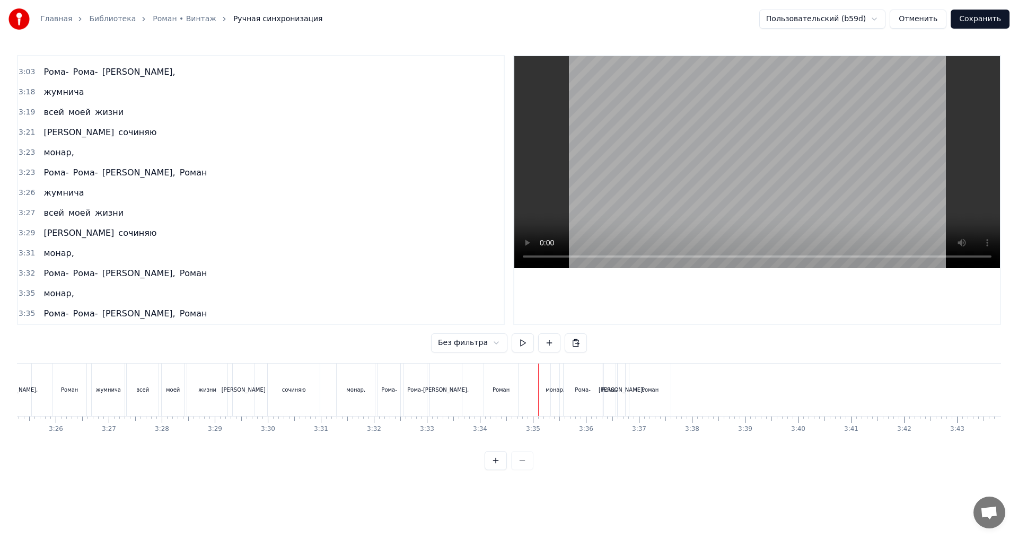
scroll to position [1828, 0]
click at [559, 386] on div "монар," at bounding box center [555, 390] width 19 height 8
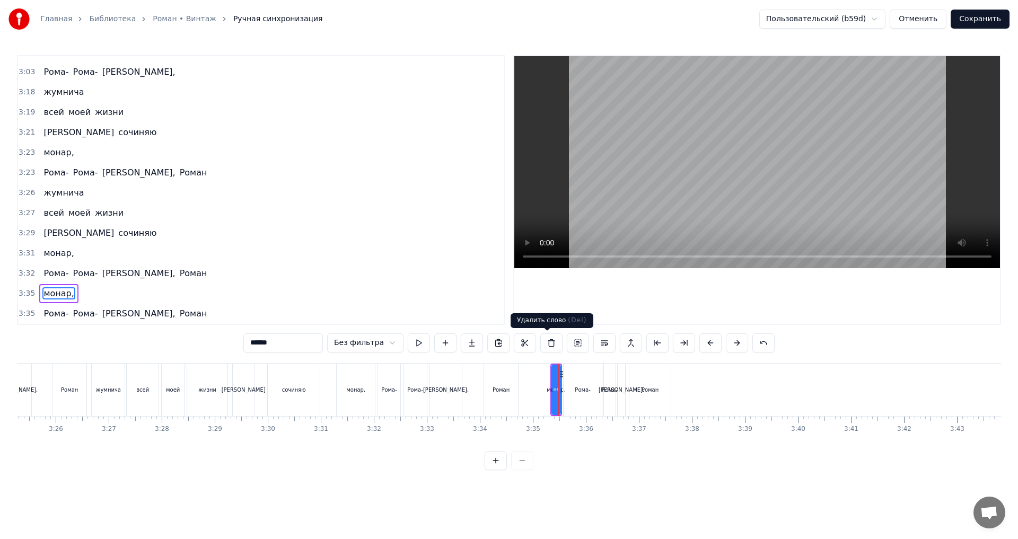
click at [555, 344] on button at bounding box center [552, 343] width 22 height 19
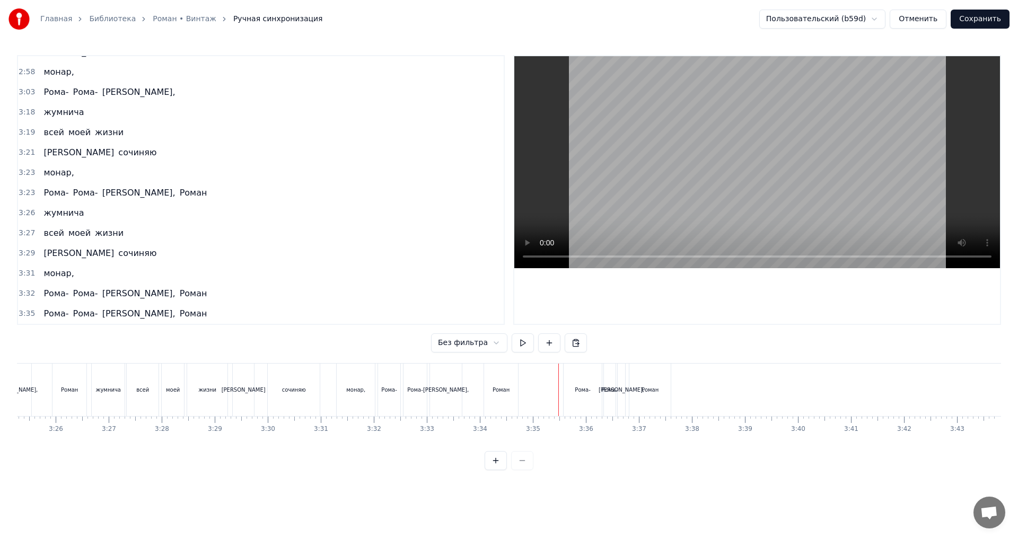
scroll to position [1808, 0]
click at [577, 390] on div "Рома-" at bounding box center [582, 390] width 15 height 8
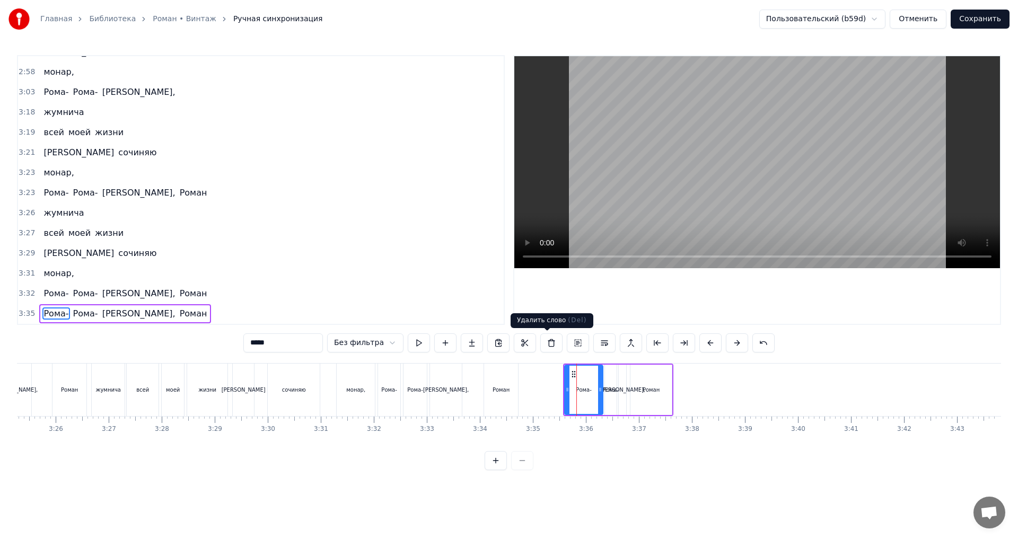
click at [544, 342] on button at bounding box center [552, 343] width 22 height 19
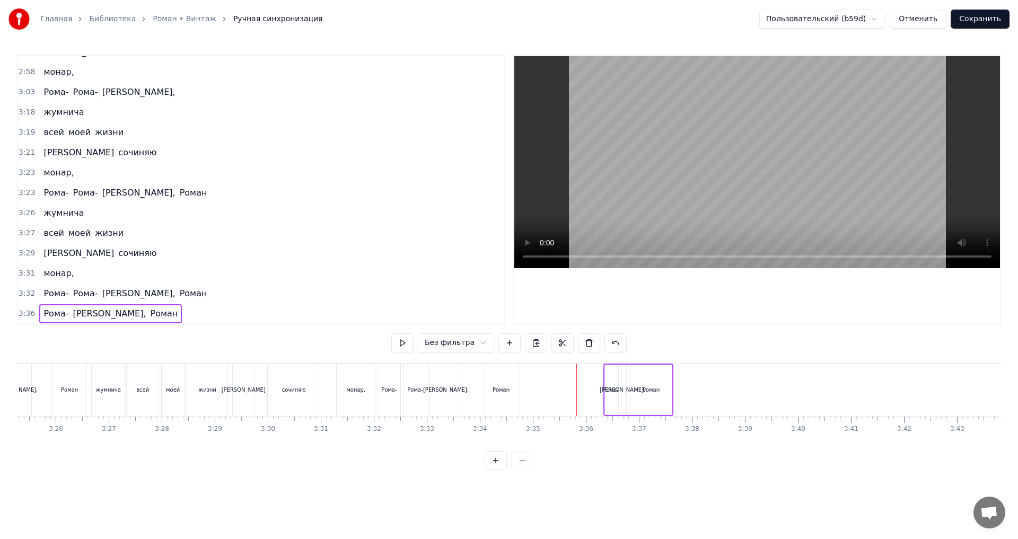
click at [616, 395] on div "Рома-" at bounding box center [611, 390] width 12 height 50
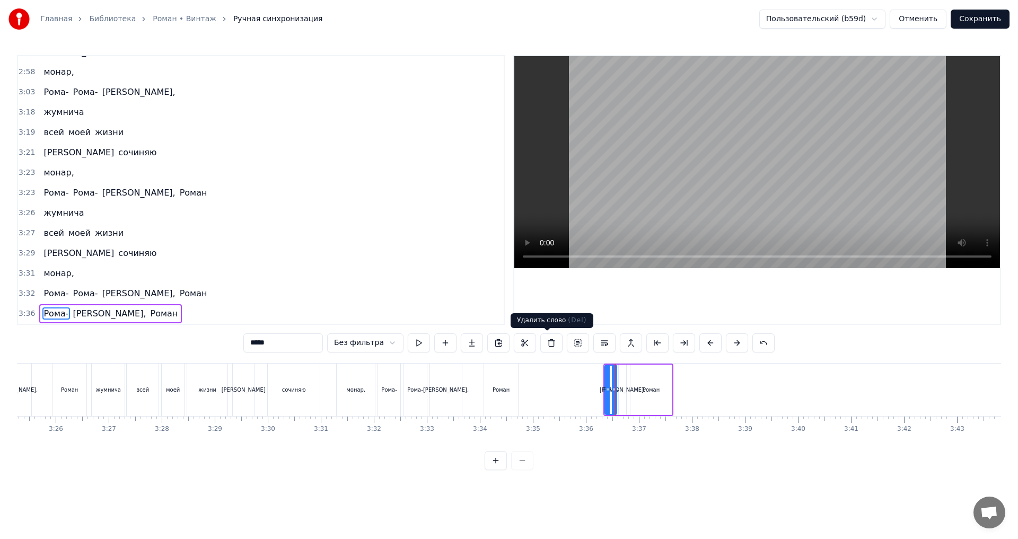
click at [544, 338] on button at bounding box center [552, 343] width 22 height 19
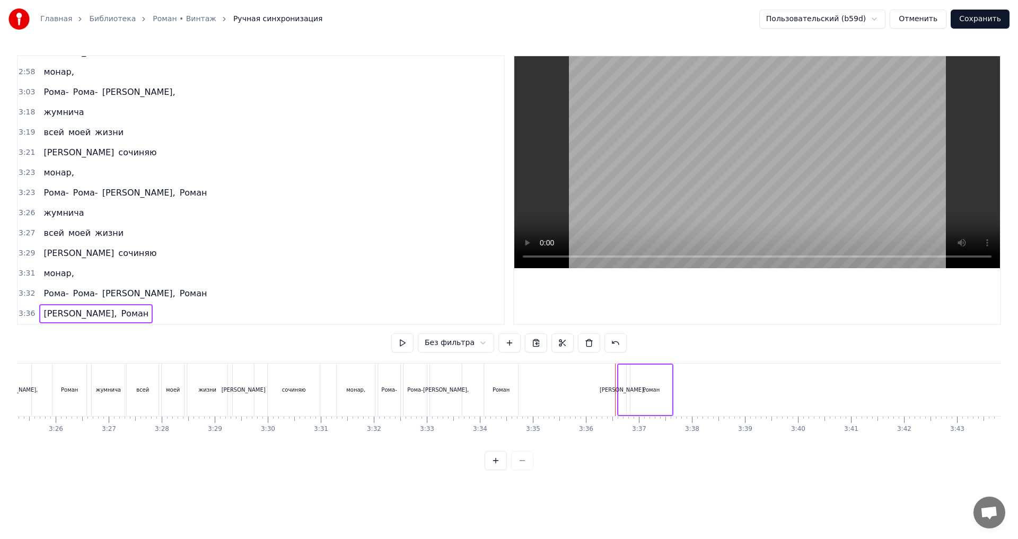
click at [620, 390] on div "Роман," at bounding box center [623, 390] width 46 height 8
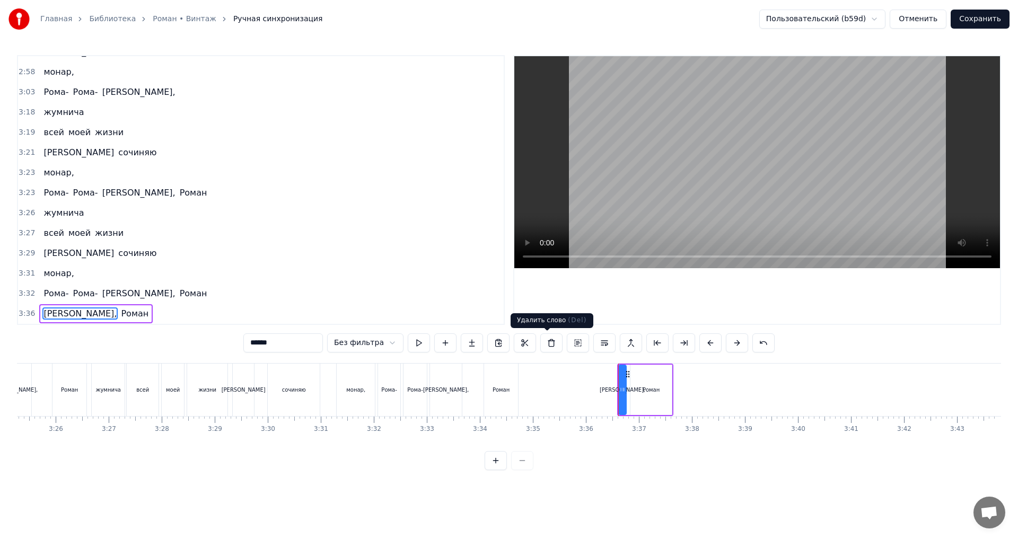
click at [548, 339] on button at bounding box center [552, 343] width 22 height 19
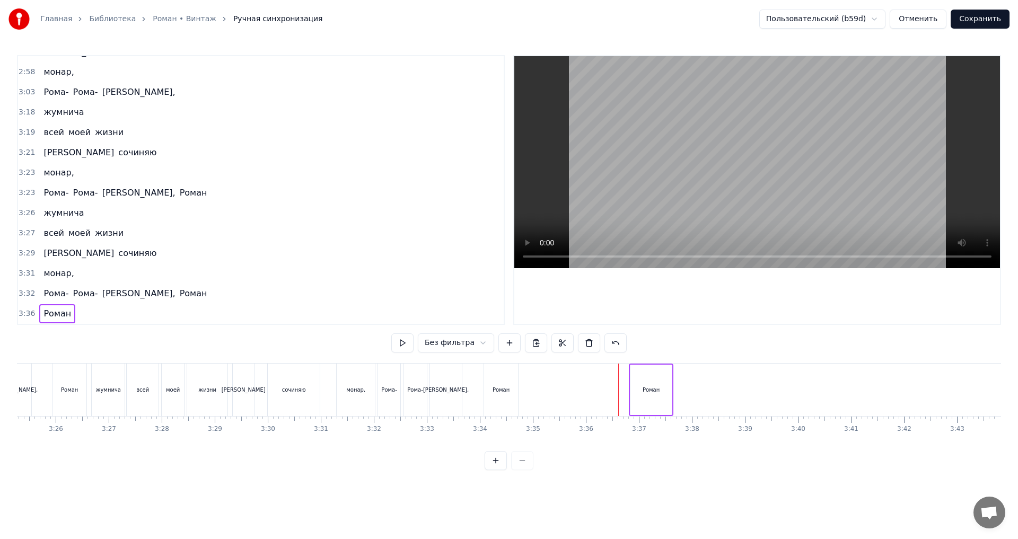
click at [643, 396] on div "Роман" at bounding box center [651, 390] width 41 height 50
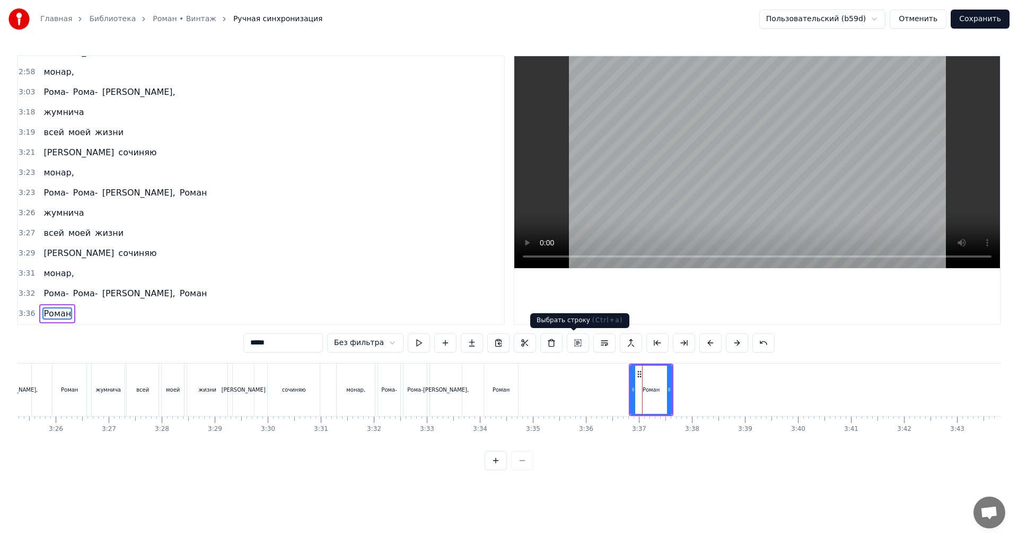
click at [552, 341] on button at bounding box center [552, 343] width 22 height 19
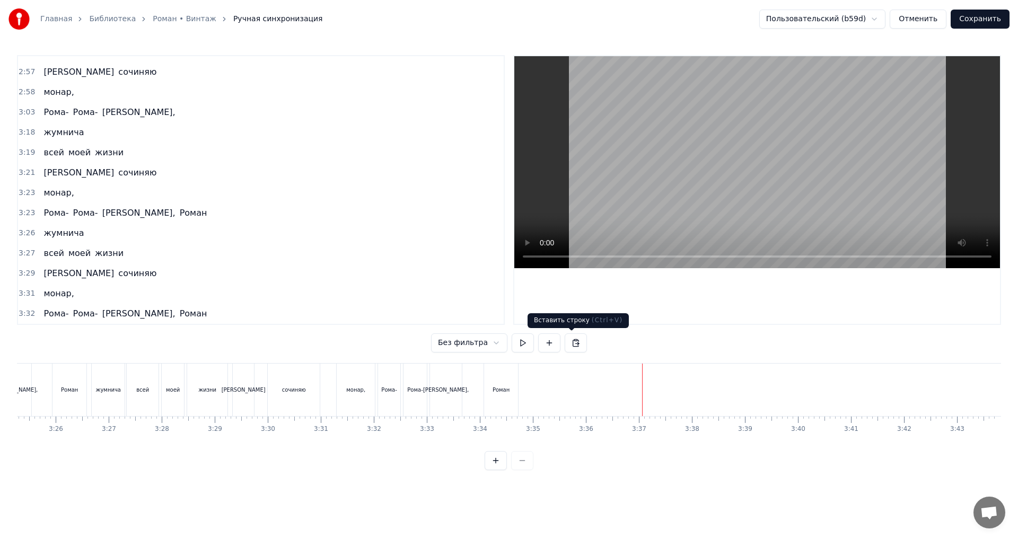
scroll to position [1788, 0]
click at [446, 361] on div "0:32 Вопрос. Ну сколько нужно воли 0:35 для такой силы мысли 0:36 Когда чтоб вс…" at bounding box center [509, 262] width 985 height 415
click at [446, 357] on div "0:32 Вопрос. Ну сколько нужно воли 0:35 для такой силы мысли 0:36 Когда чтоб вс…" at bounding box center [509, 262] width 985 height 415
click at [379, 352] on div "0:32 Вопрос. Ну сколько нужно воли 0:35 для такой силы мысли 0:36 Когда чтоб вс…" at bounding box center [509, 262] width 985 height 415
click at [994, 22] on button "Сохранить" at bounding box center [980, 19] width 59 height 19
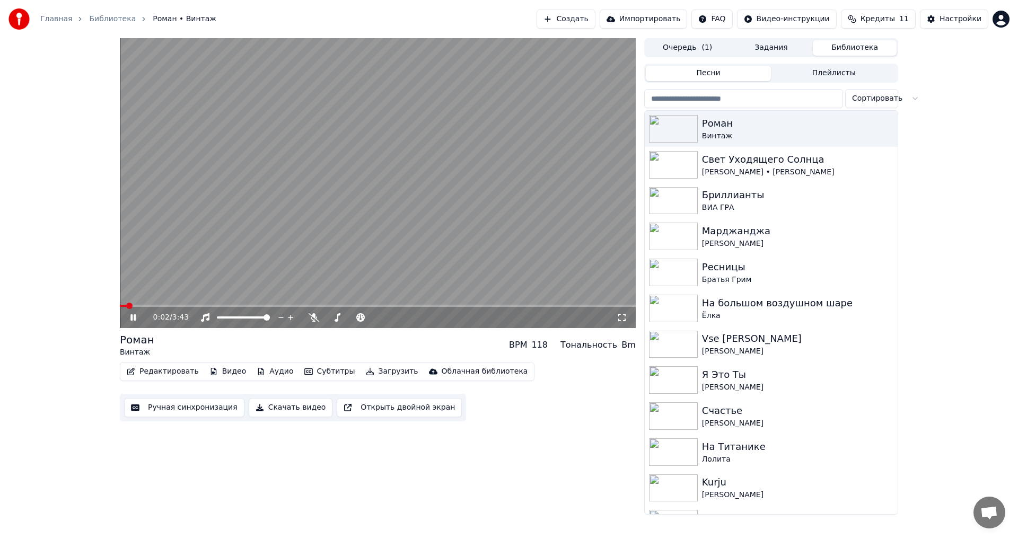
click at [283, 409] on button "Скачать видео" at bounding box center [291, 407] width 84 height 19
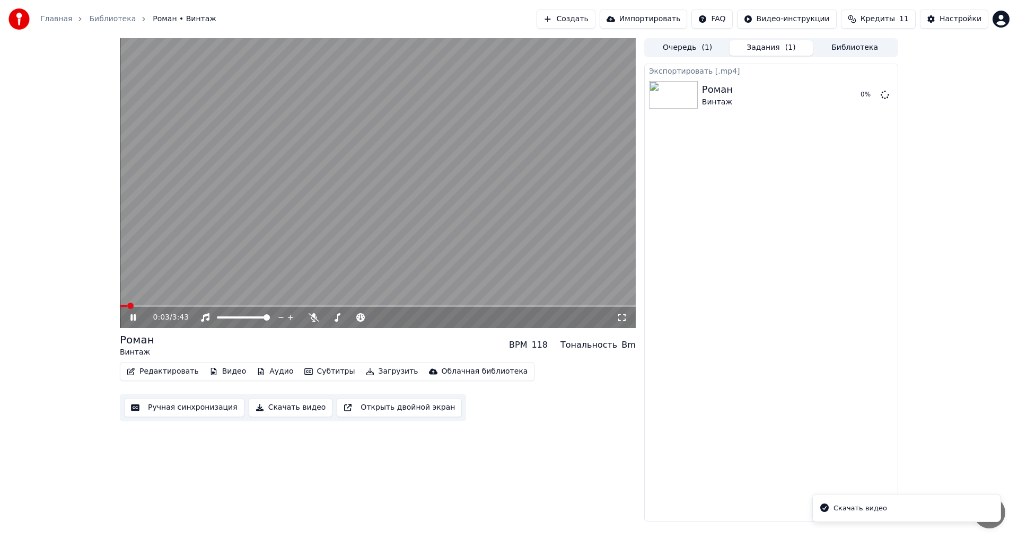
click at [446, 182] on video at bounding box center [378, 183] width 516 height 290
click at [488, 539] on html "Главная Библиотека Роман • Винтаж Создать Импортировать FAQ Видео-инструкции Кр…" at bounding box center [509, 269] width 1018 height 539
drag, startPoint x: 447, startPoint y: 509, endPoint x: 481, endPoint y: 545, distance: 49.9
